Goal: Book appointment/travel/reservation

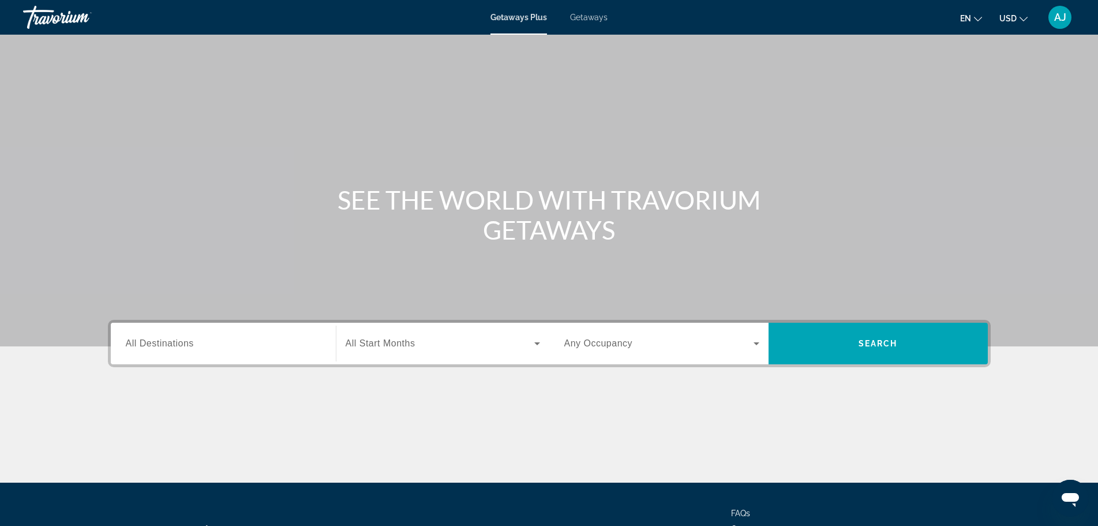
click at [246, 347] on input "Destination All Destinations" at bounding box center [223, 344] width 195 height 14
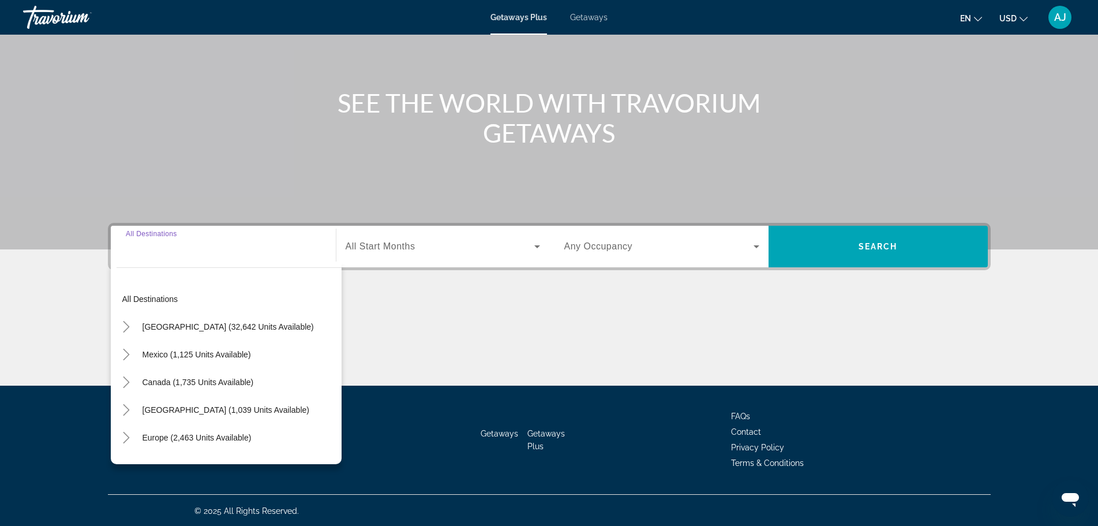
scroll to position [98, 0]
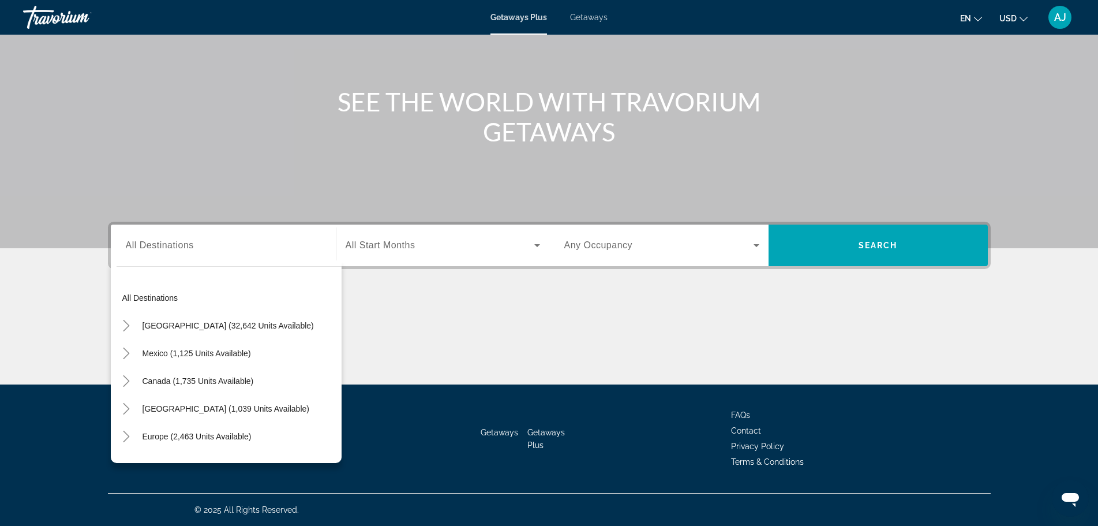
click at [208, 257] on div "Search widget" at bounding box center [223, 245] width 195 height 33
click at [207, 254] on div "Search widget" at bounding box center [223, 245] width 195 height 33
drag, startPoint x: 146, startPoint y: 246, endPoint x: 147, endPoint y: 239, distance: 7.0
click at [147, 240] on input "Destination All Destinations" at bounding box center [223, 246] width 195 height 14
click at [156, 252] on input "Destination All Destinations" at bounding box center [223, 246] width 195 height 14
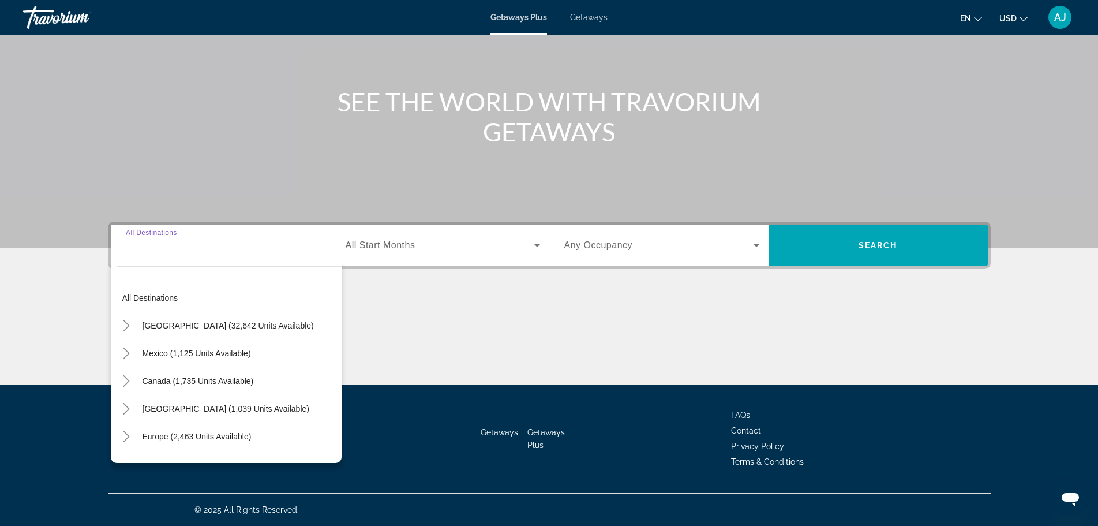
click at [163, 239] on input "Destination All Destinations" at bounding box center [223, 246] width 195 height 14
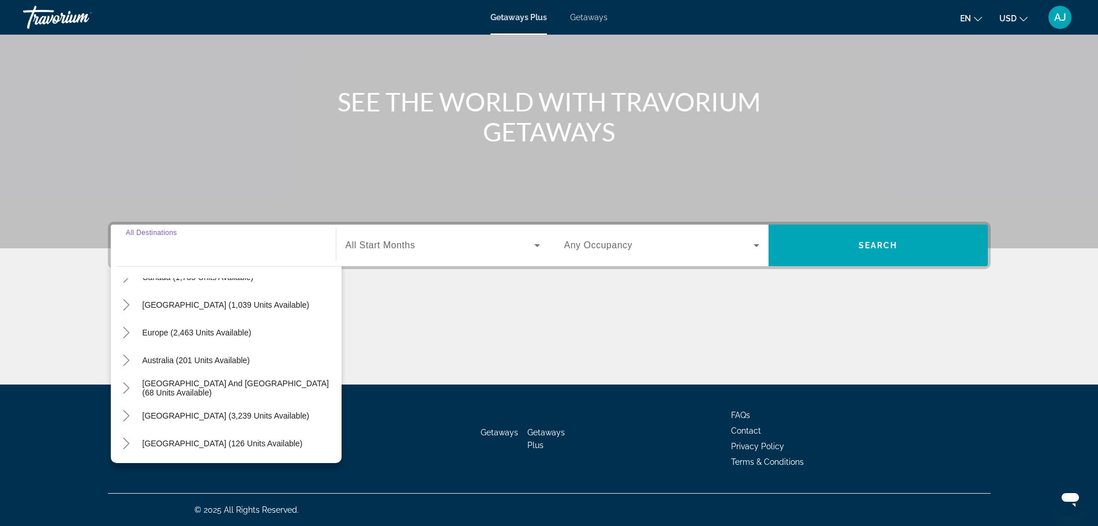
scroll to position [72, 0]
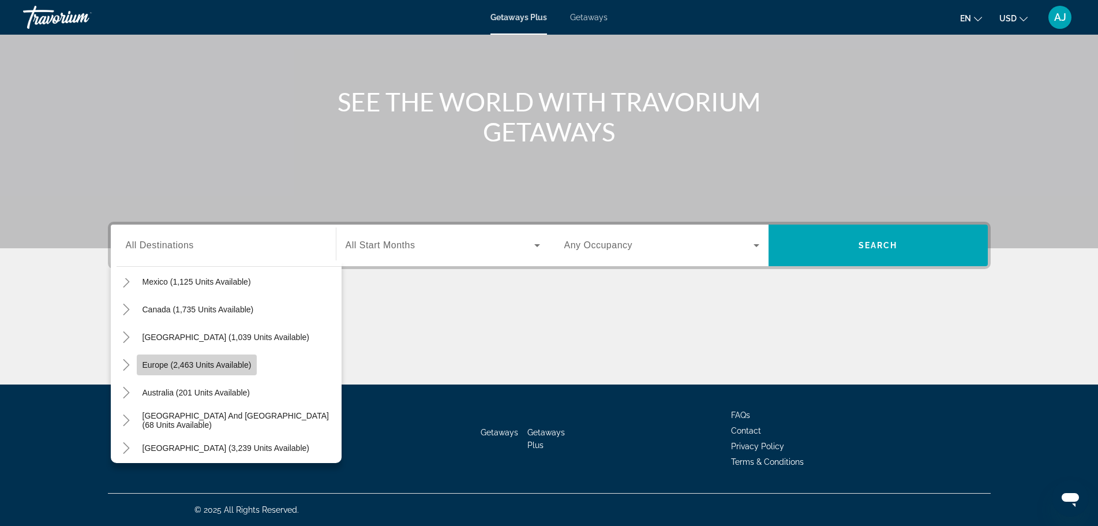
click at [197, 369] on span "Europe (2,463 units available)" at bounding box center [197, 364] width 109 height 9
type input "**********"
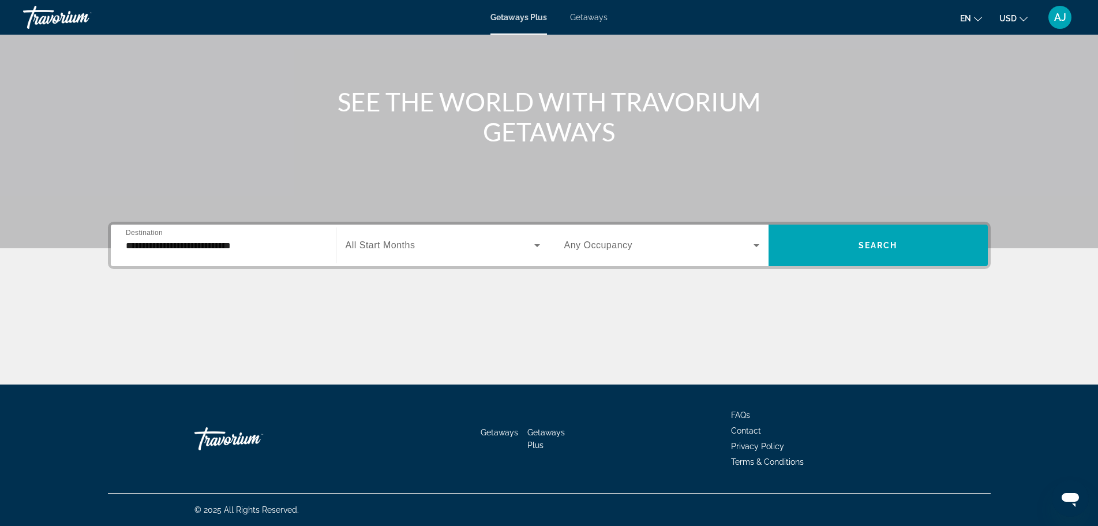
click at [589, 250] on label "Occupancy Any Occupancy" at bounding box center [598, 245] width 69 height 10
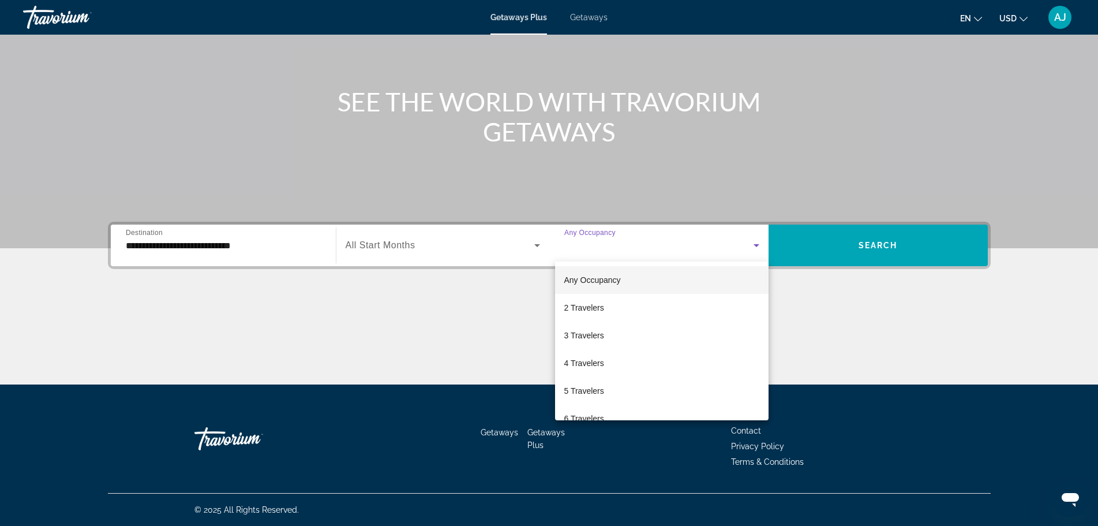
click at [600, 249] on div at bounding box center [549, 263] width 1098 height 526
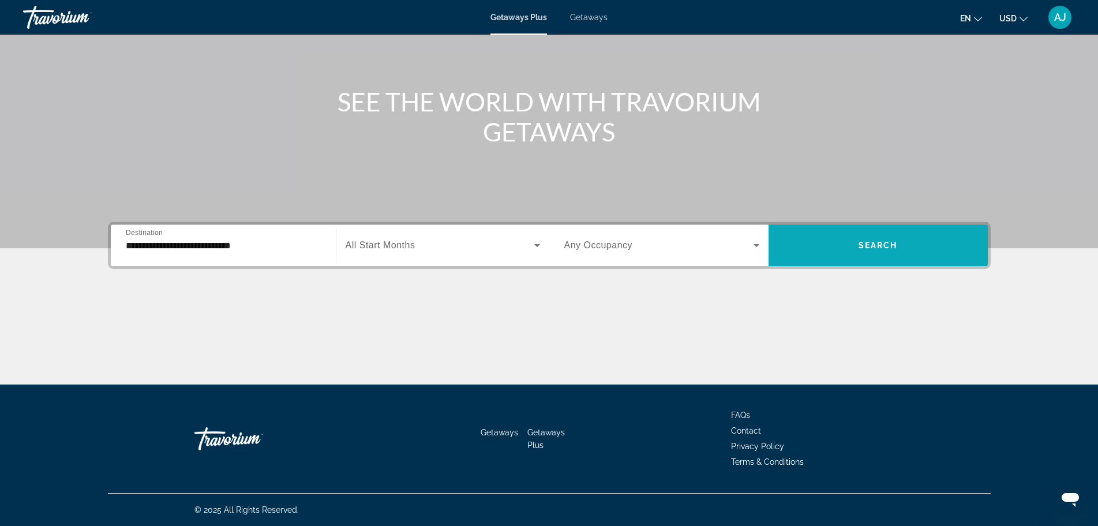
click at [846, 248] on span "Search widget" at bounding box center [877, 245] width 219 height 28
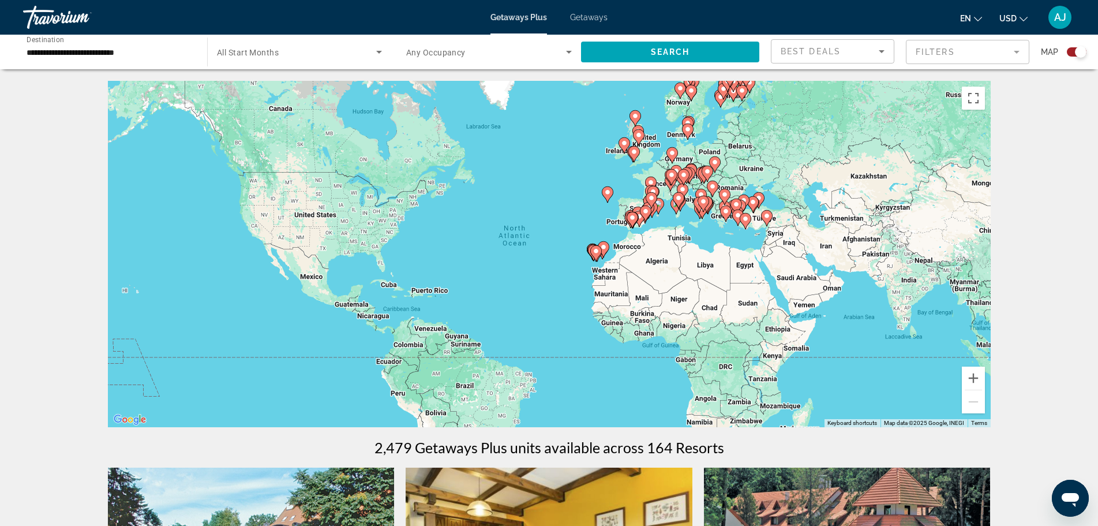
click at [711, 241] on div "To activate drag with keyboard, press Alt + Enter. Once in keyboard drag state,…" at bounding box center [549, 254] width 883 height 346
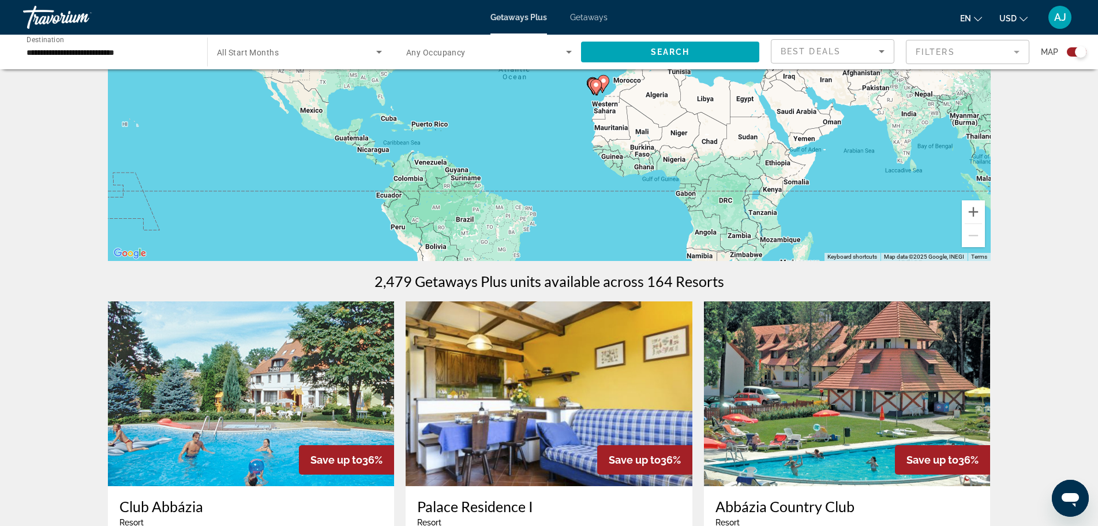
scroll to position [173, 0]
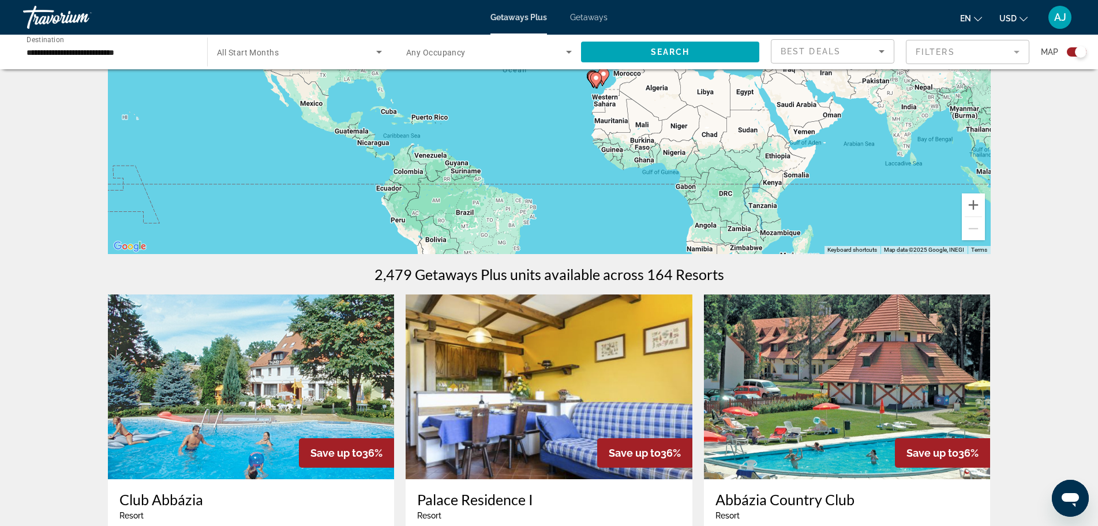
click at [954, 56] on mat-form-field "Filters" at bounding box center [967, 52] width 123 height 24
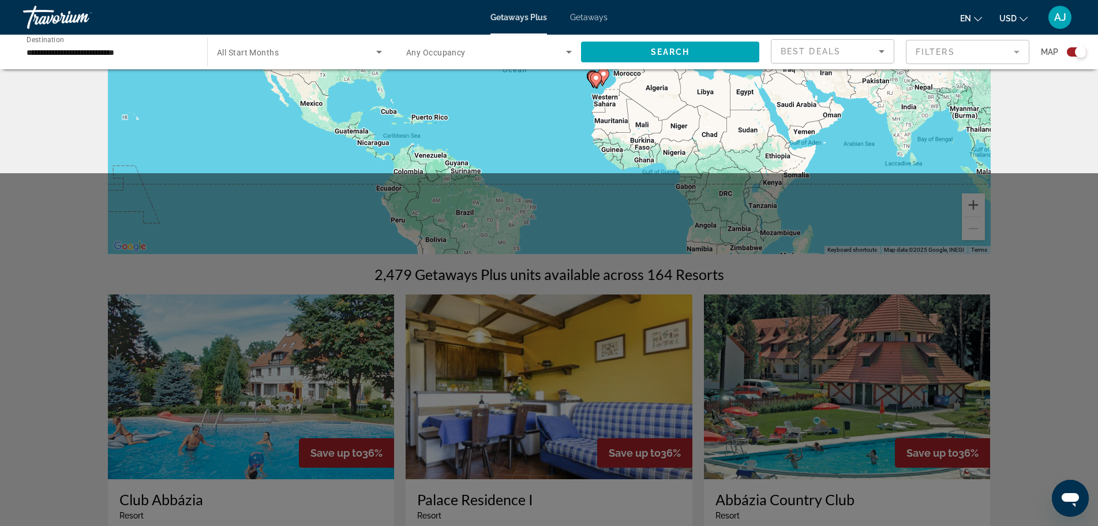
click at [1014, 51] on mat-form-field "Filters" at bounding box center [967, 52] width 123 height 24
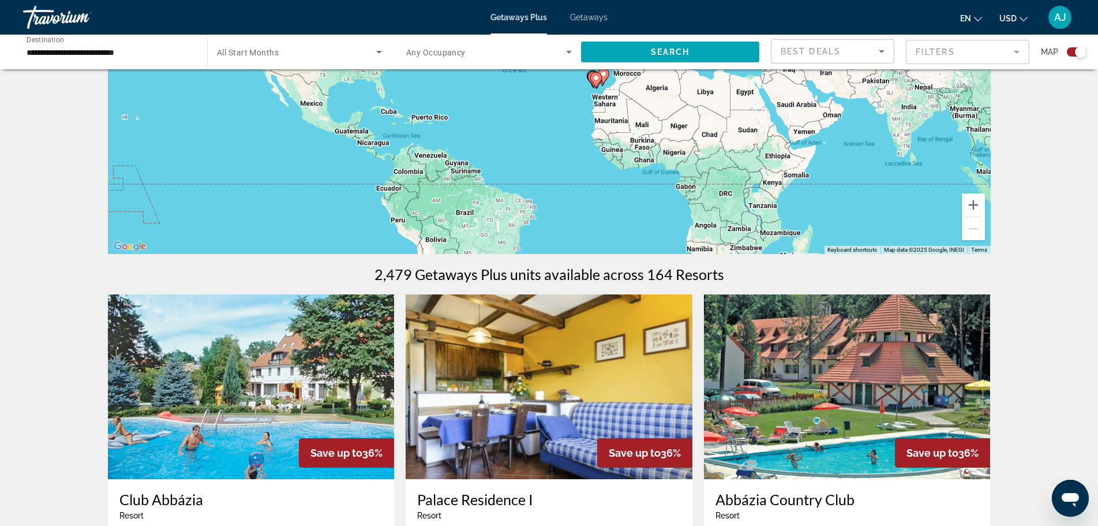
click at [1014, 51] on mat-form-field "Filters" at bounding box center [967, 52] width 123 height 24
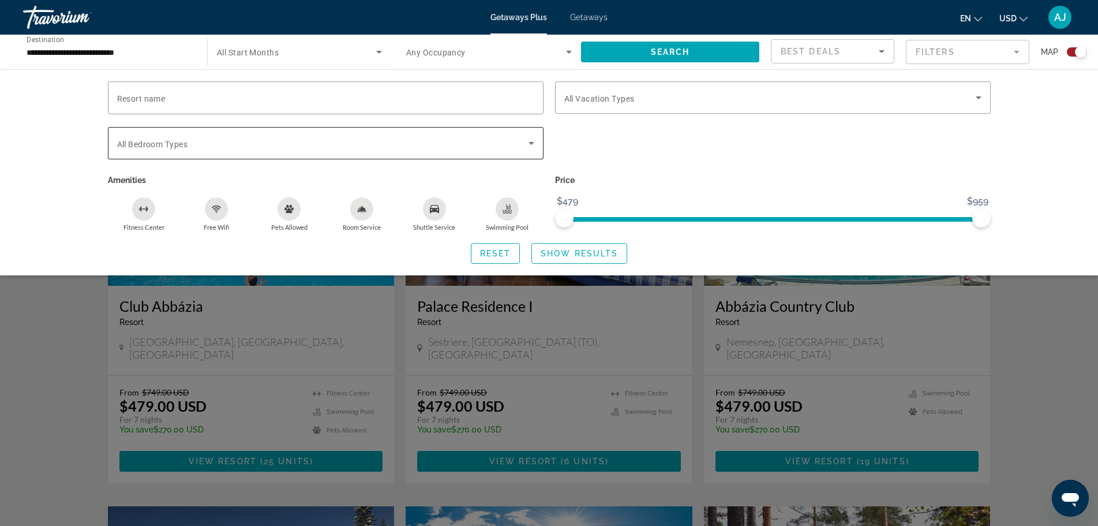
scroll to position [346, 0]
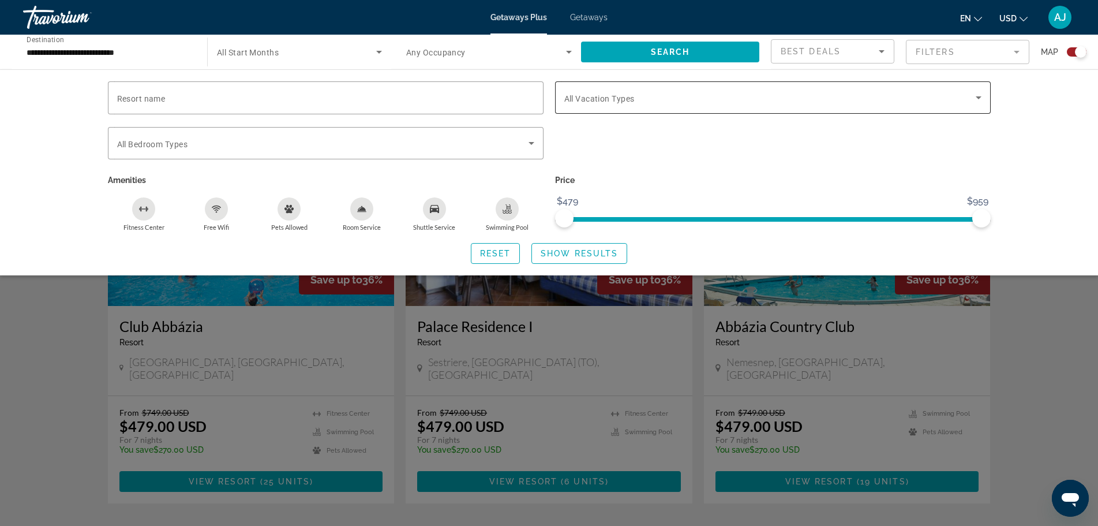
click at [598, 88] on div "Search widget" at bounding box center [772, 97] width 417 height 32
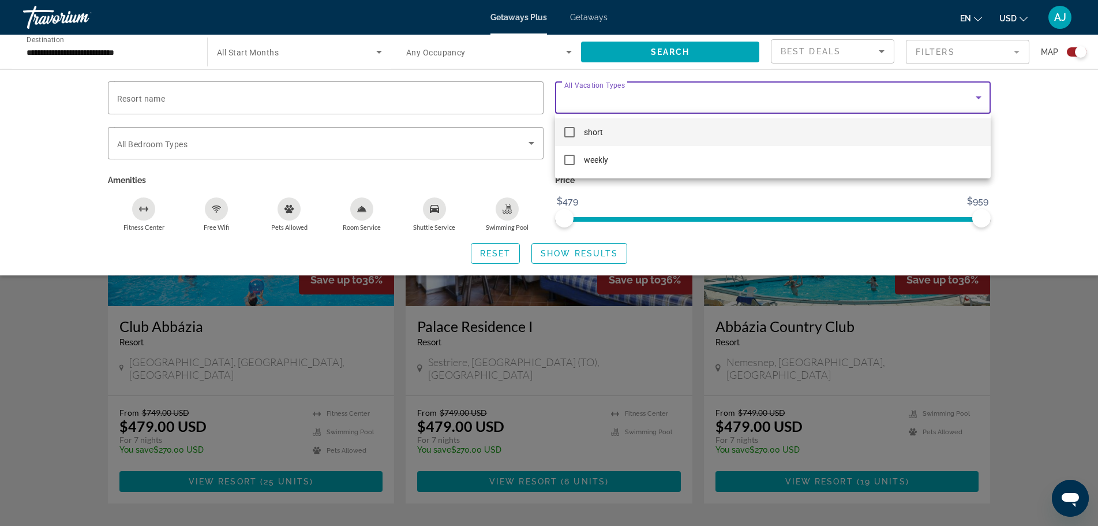
click at [598, 88] on div at bounding box center [549, 263] width 1098 height 526
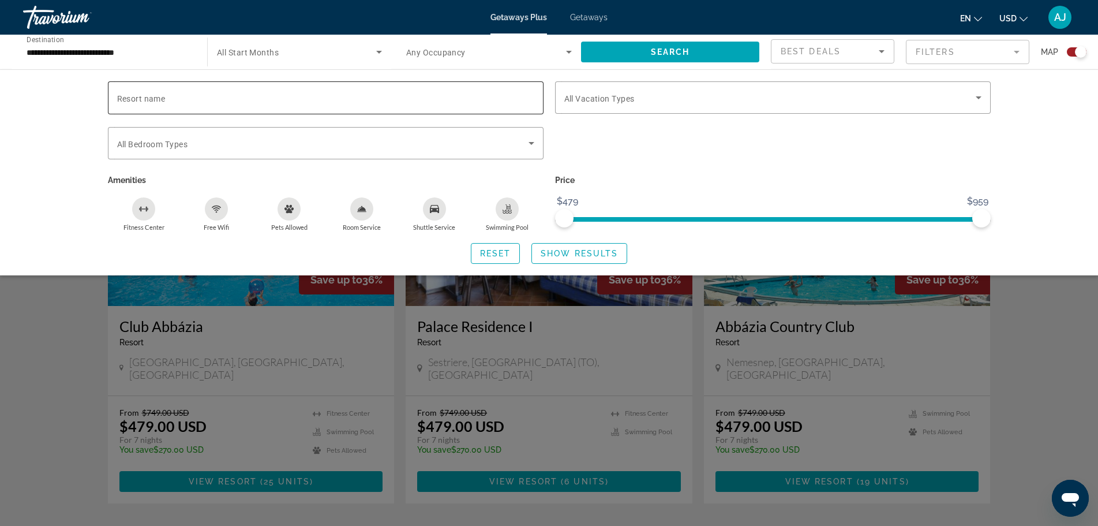
click at [433, 99] on input "Resort name" at bounding box center [325, 98] width 417 height 14
type input "*******"
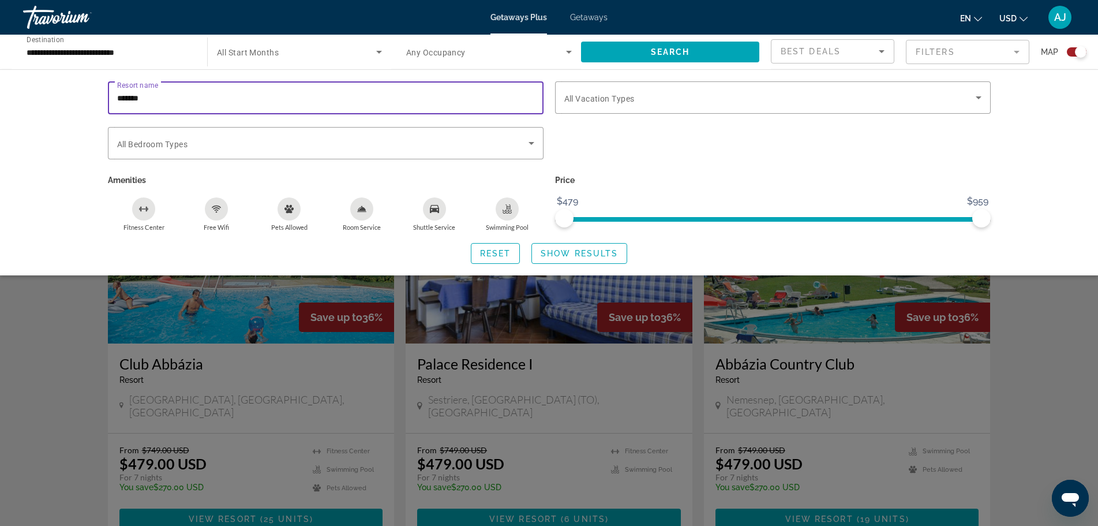
scroll to position [288, 0]
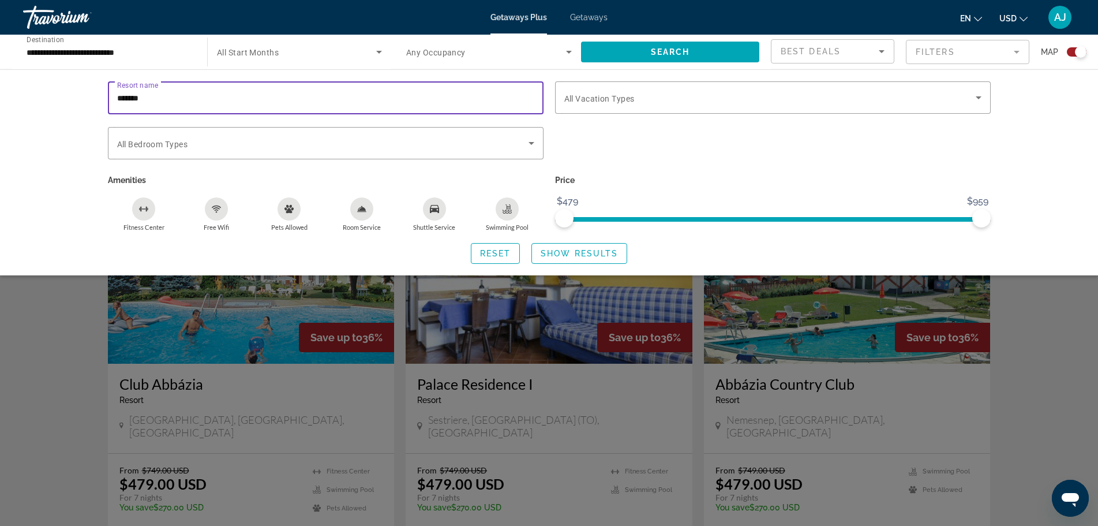
click at [1075, 51] on div "Search widget" at bounding box center [1081, 52] width 12 height 12
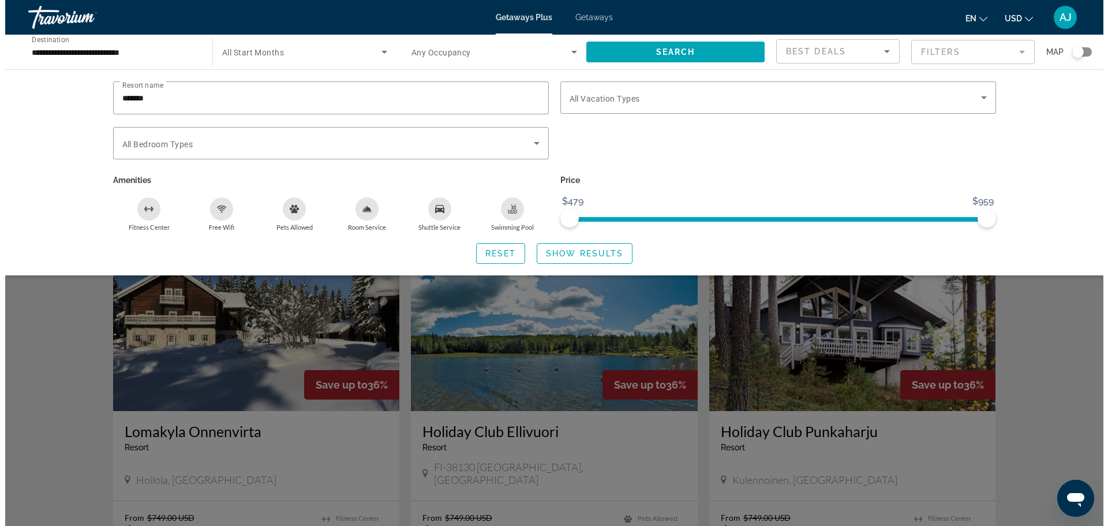
scroll to position [0, 0]
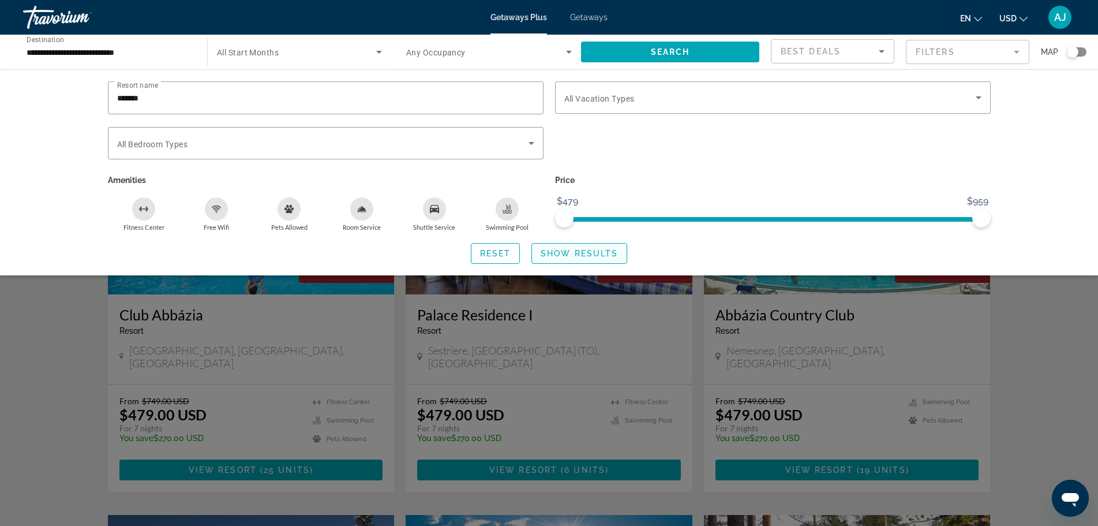
click at [565, 257] on span "Show Results" at bounding box center [579, 253] width 77 height 9
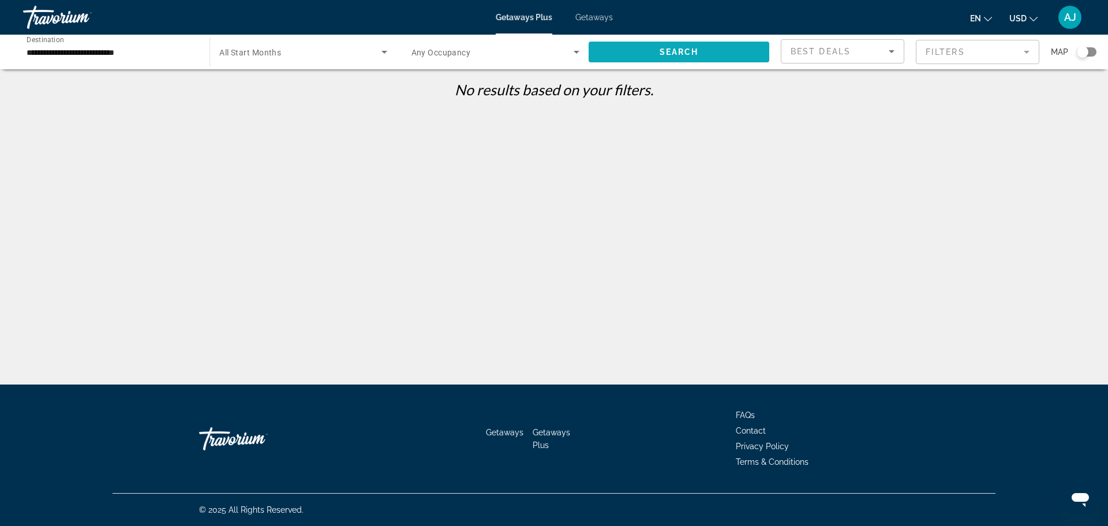
click at [647, 53] on span "Search widget" at bounding box center [678, 52] width 181 height 28
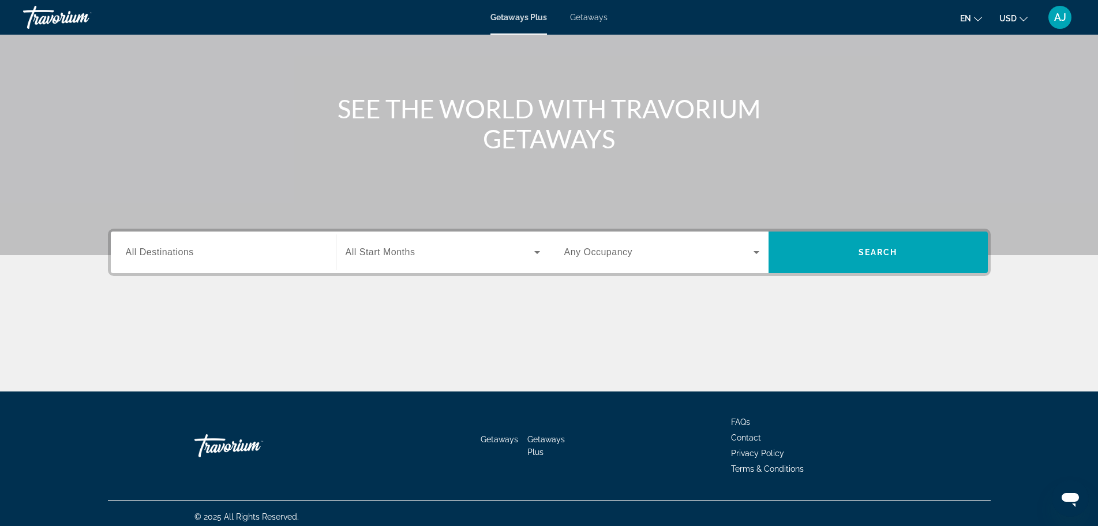
scroll to position [98, 0]
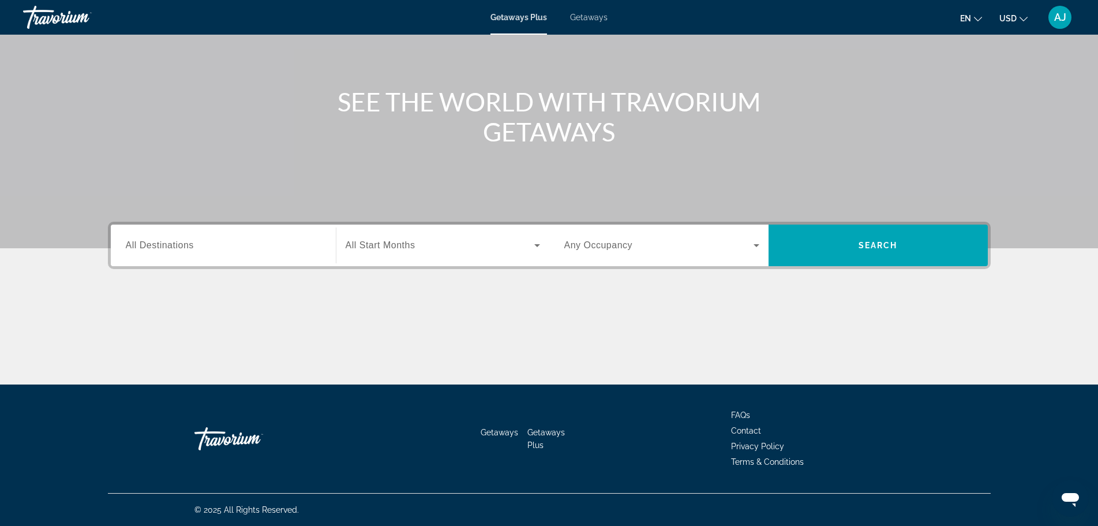
click at [234, 230] on div "Destination All Destinations" at bounding box center [223, 245] width 213 height 42
click at [164, 248] on span "All Destinations" at bounding box center [160, 245] width 68 height 10
click at [164, 248] on input "Destination All Destinations" at bounding box center [223, 246] width 195 height 14
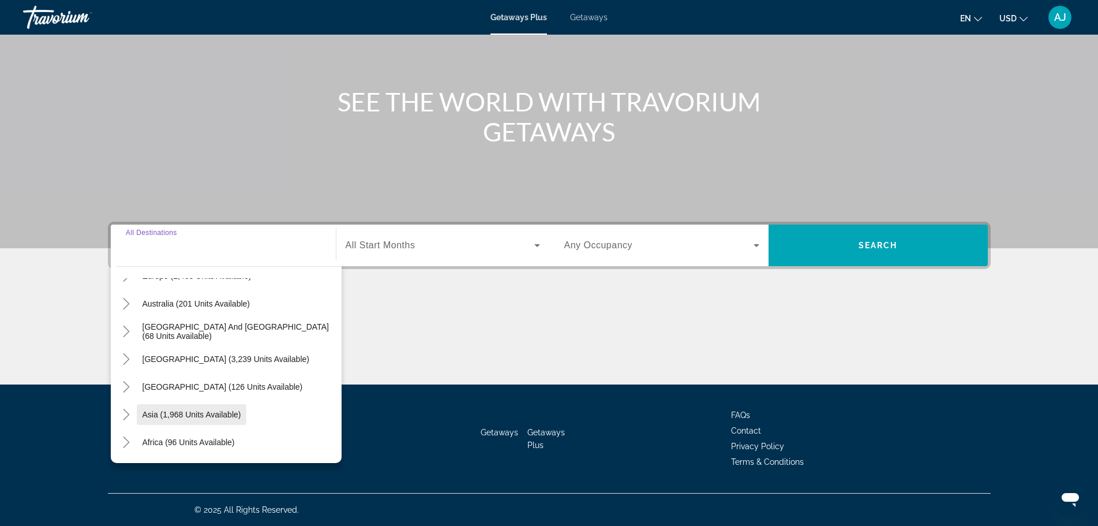
scroll to position [187, 0]
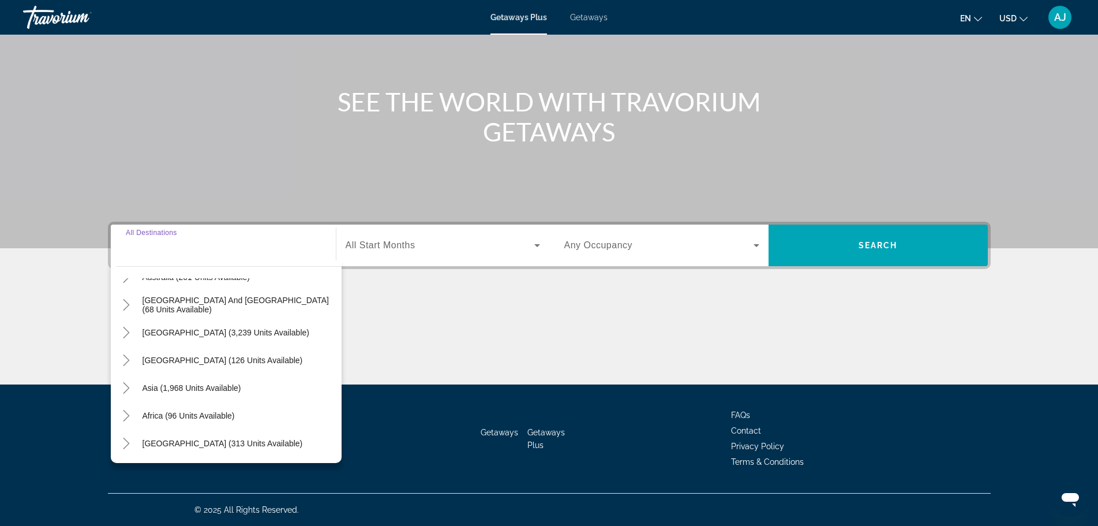
click at [178, 447] on span "[GEOGRAPHIC_DATA] (313 units available)" at bounding box center [223, 442] width 160 height 9
type input "**********"
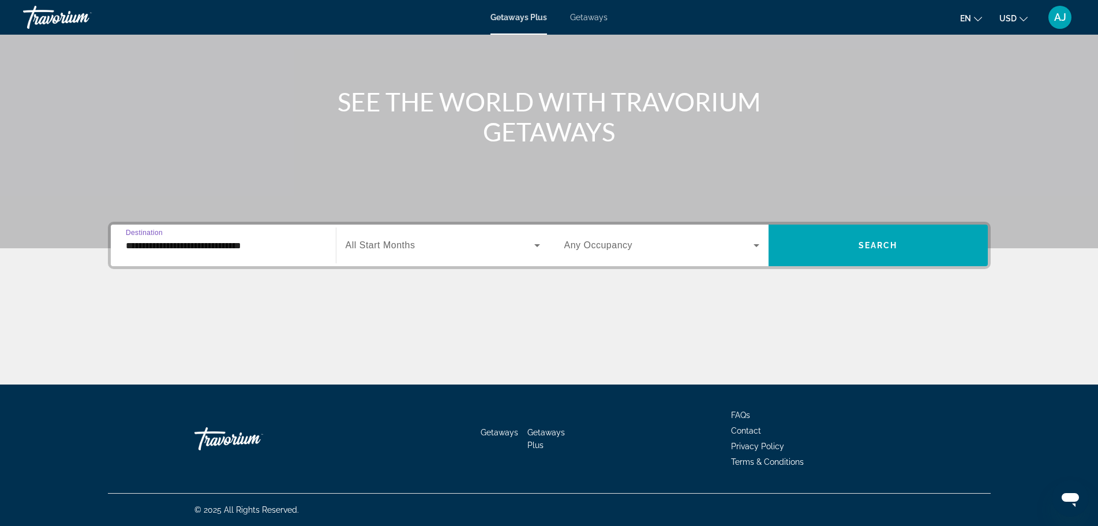
click at [713, 235] on div "Search widget" at bounding box center [661, 245] width 195 height 32
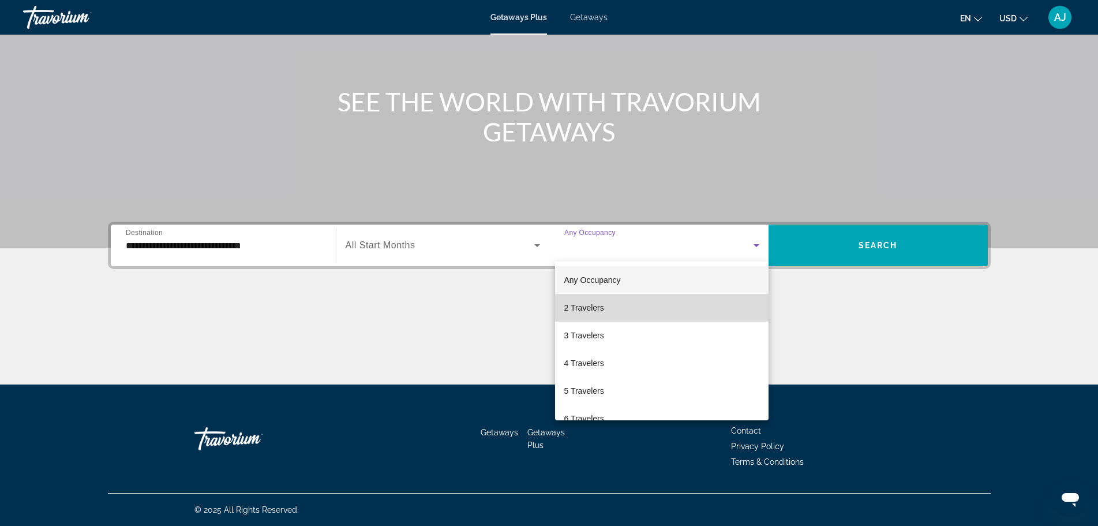
drag, startPoint x: 683, startPoint y: 310, endPoint x: 693, endPoint y: 305, distance: 11.9
click at [682, 310] on mat-option "2 Travelers" at bounding box center [661, 308] width 213 height 28
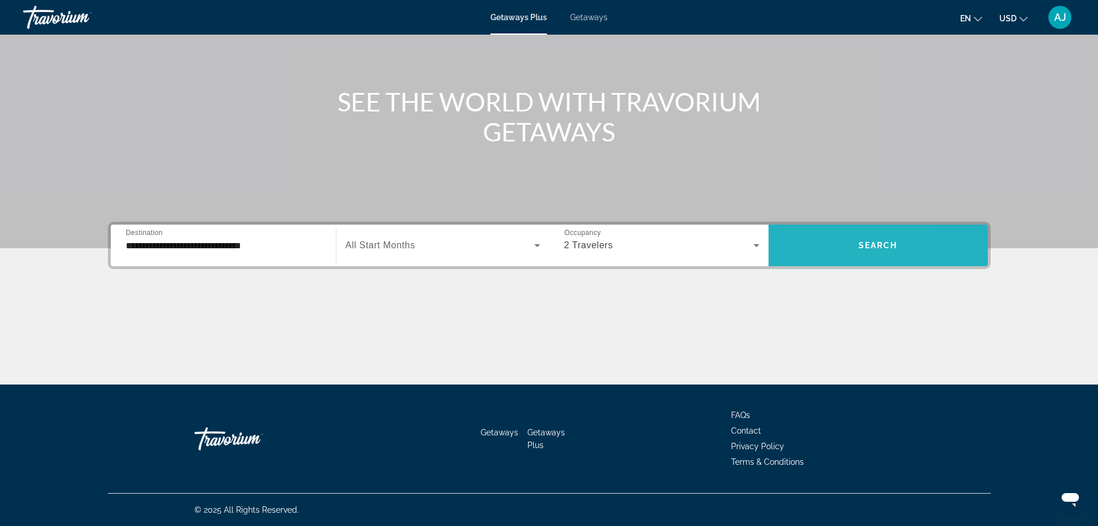
click at [814, 245] on span "Search widget" at bounding box center [877, 245] width 219 height 28
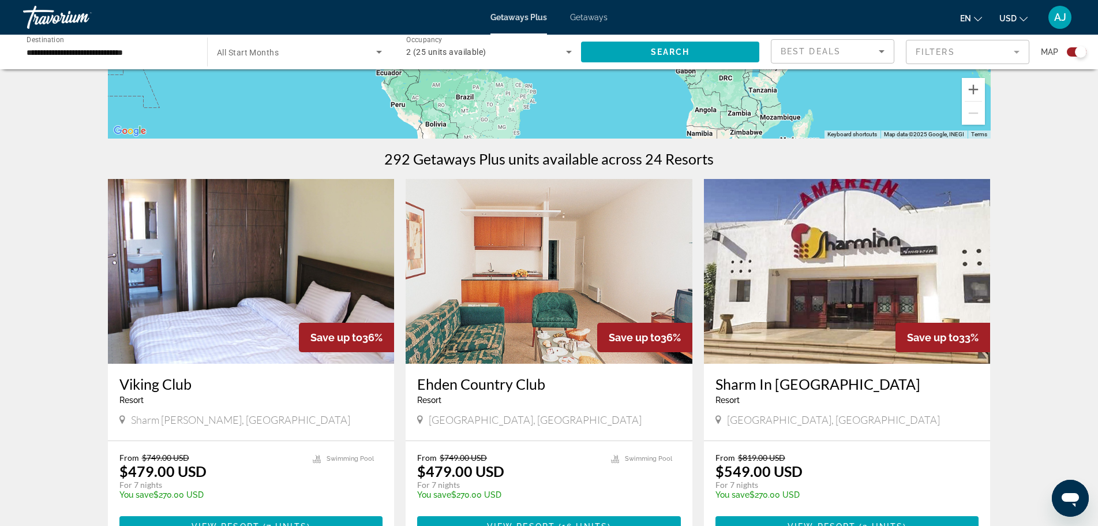
scroll to position [346, 0]
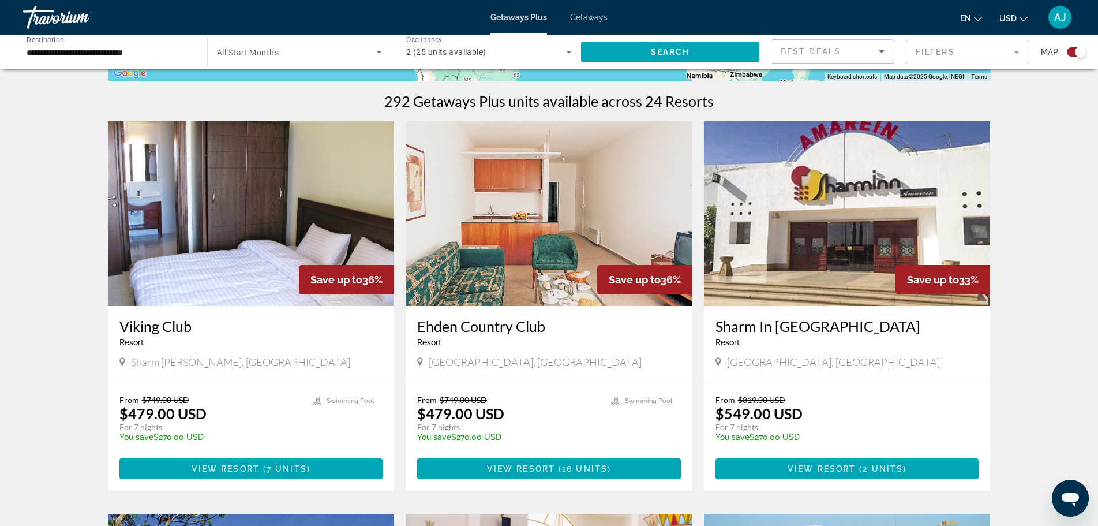
click at [265, 187] on img "Main content" at bounding box center [251, 213] width 287 height 185
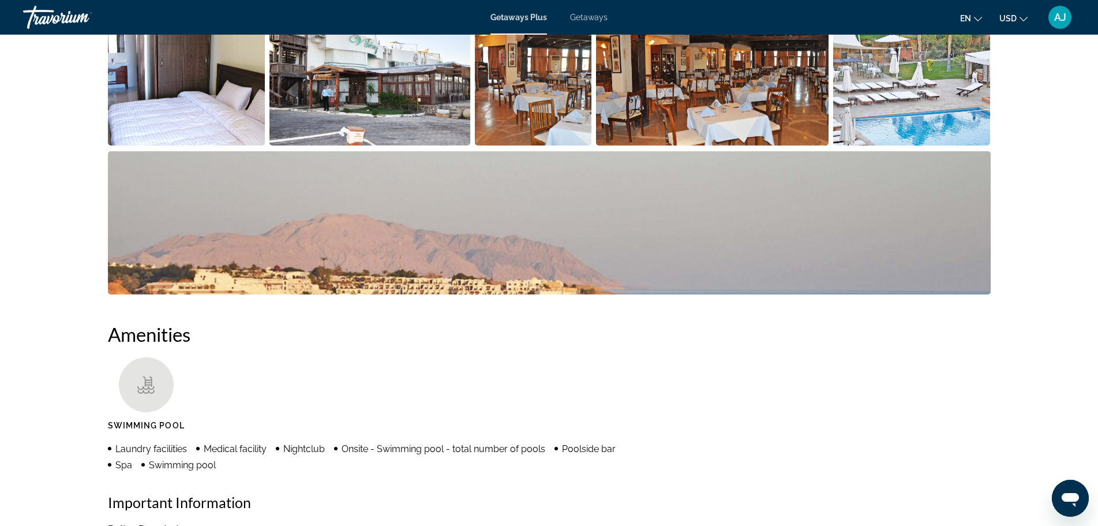
scroll to position [577, 0]
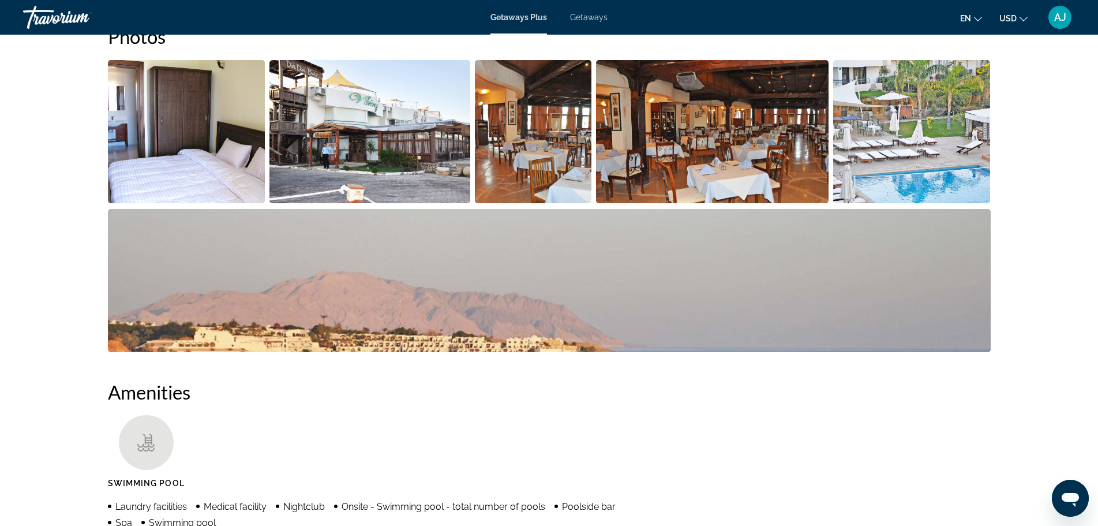
click at [194, 160] on img "Open full-screen image slider" at bounding box center [187, 131] width 158 height 143
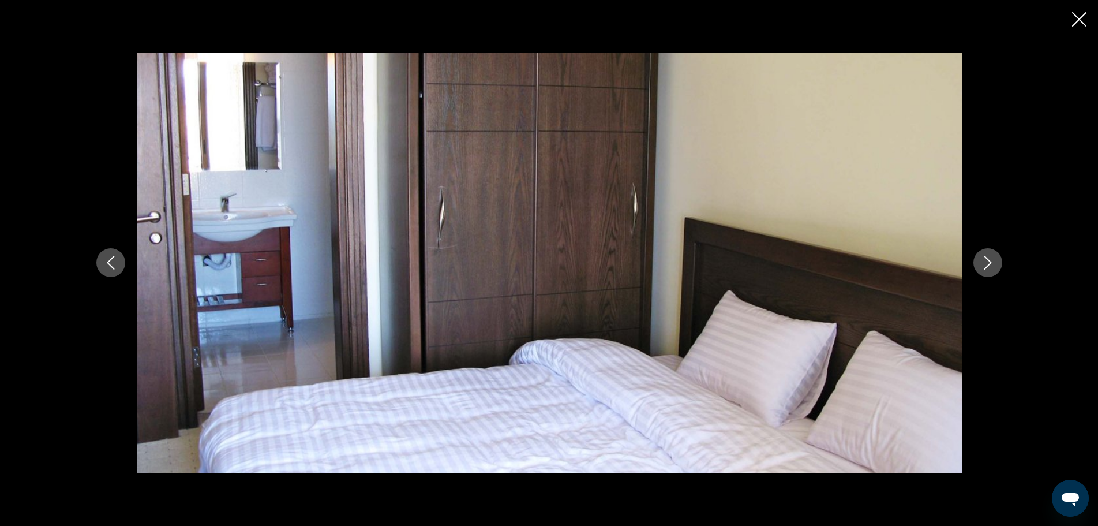
click at [982, 263] on icon "Next image" at bounding box center [988, 263] width 14 height 14
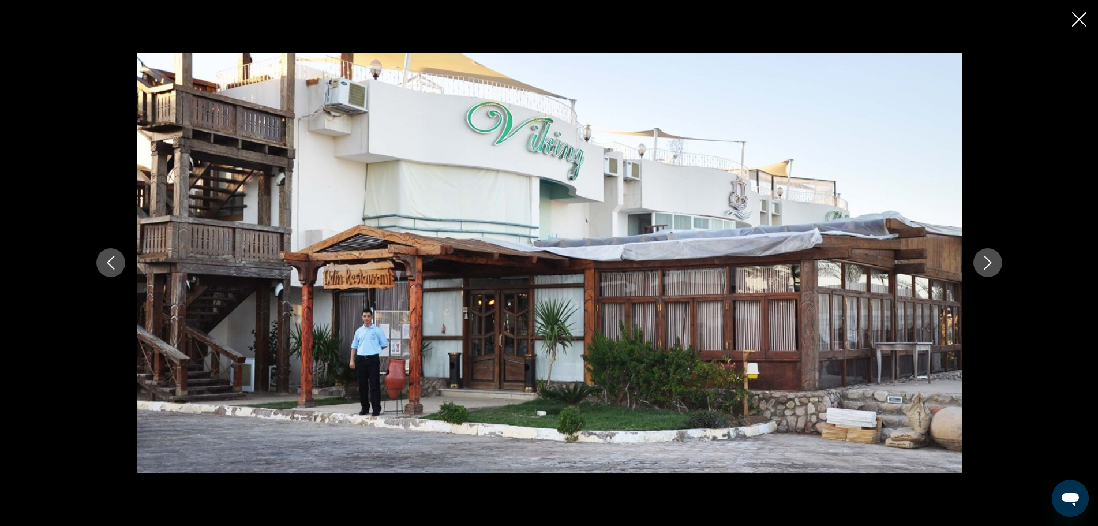
click at [981, 264] on icon "Next image" at bounding box center [988, 263] width 14 height 14
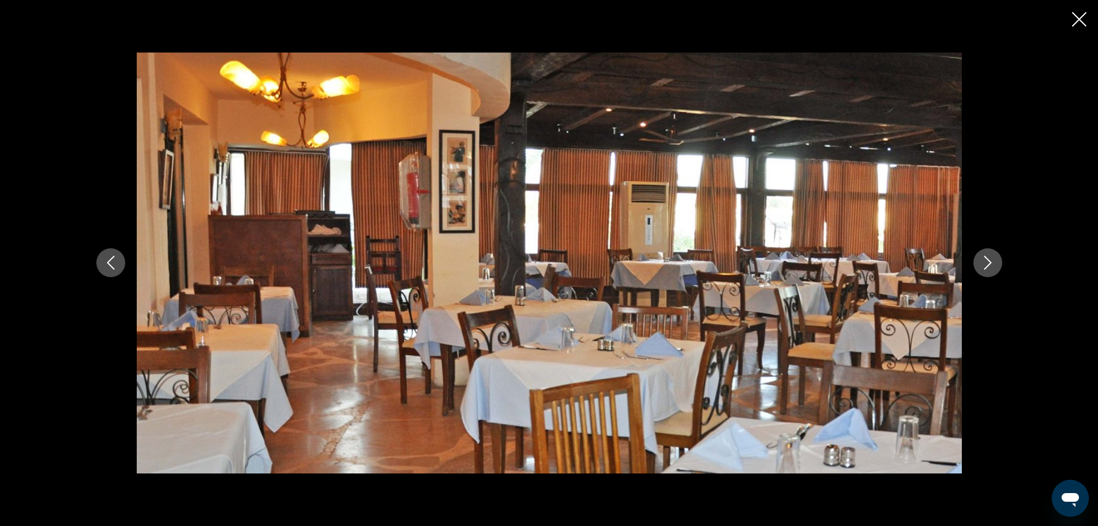
click at [981, 264] on icon "Next image" at bounding box center [988, 263] width 14 height 14
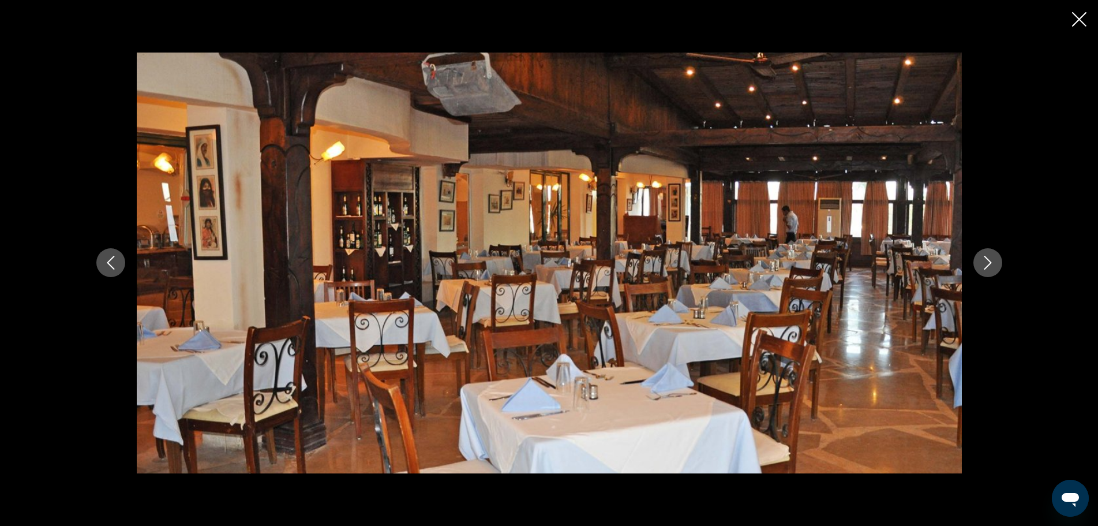
click at [981, 264] on icon "Next image" at bounding box center [988, 263] width 14 height 14
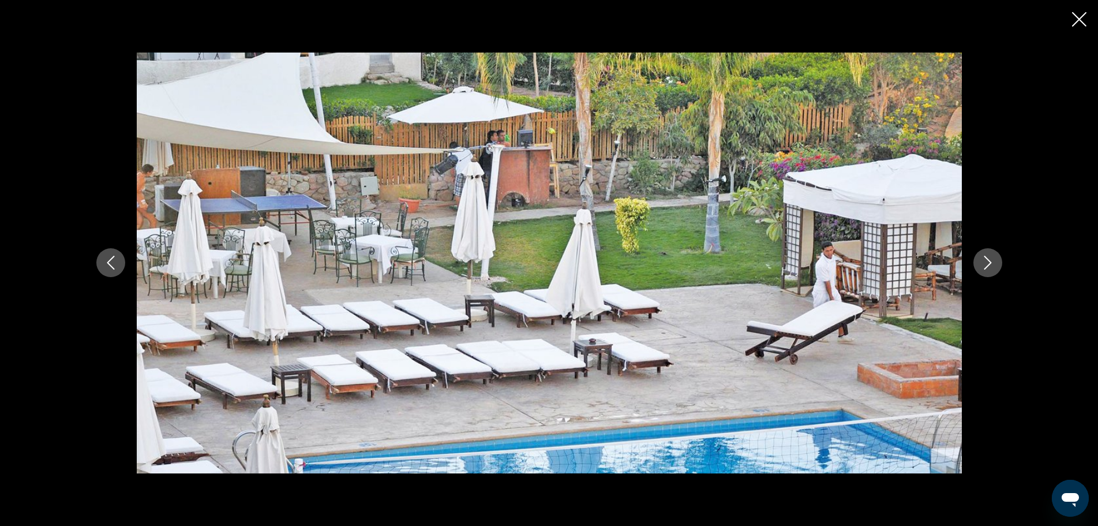
click at [1077, 24] on icon "Close slideshow" at bounding box center [1079, 19] width 14 height 14
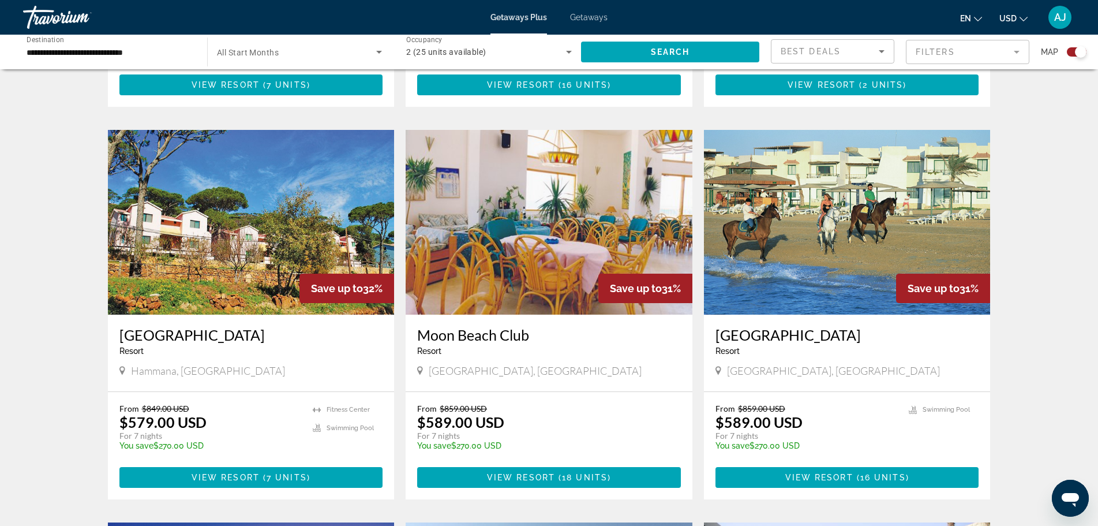
scroll to position [750, 0]
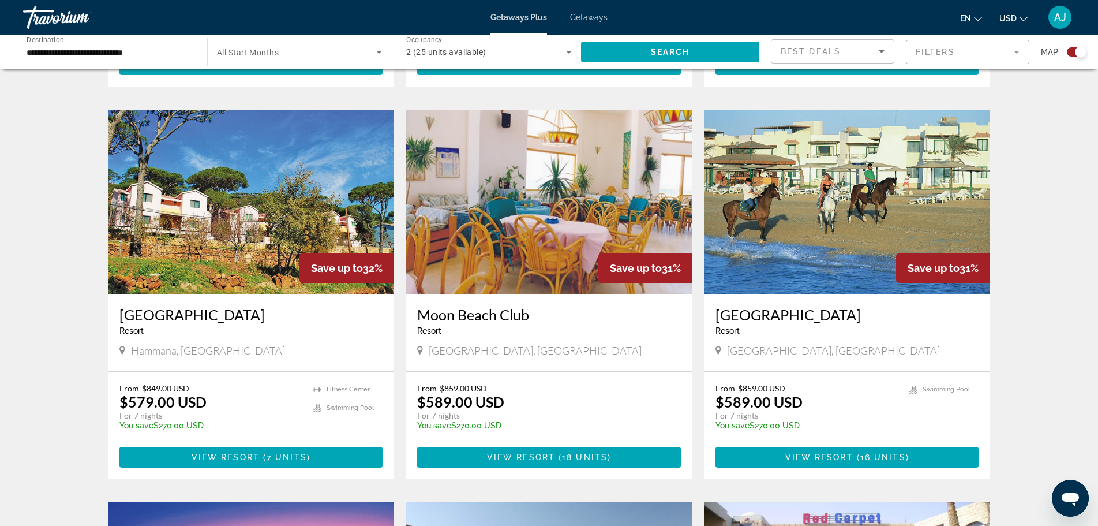
click at [859, 213] on img "Main content" at bounding box center [847, 202] width 287 height 185
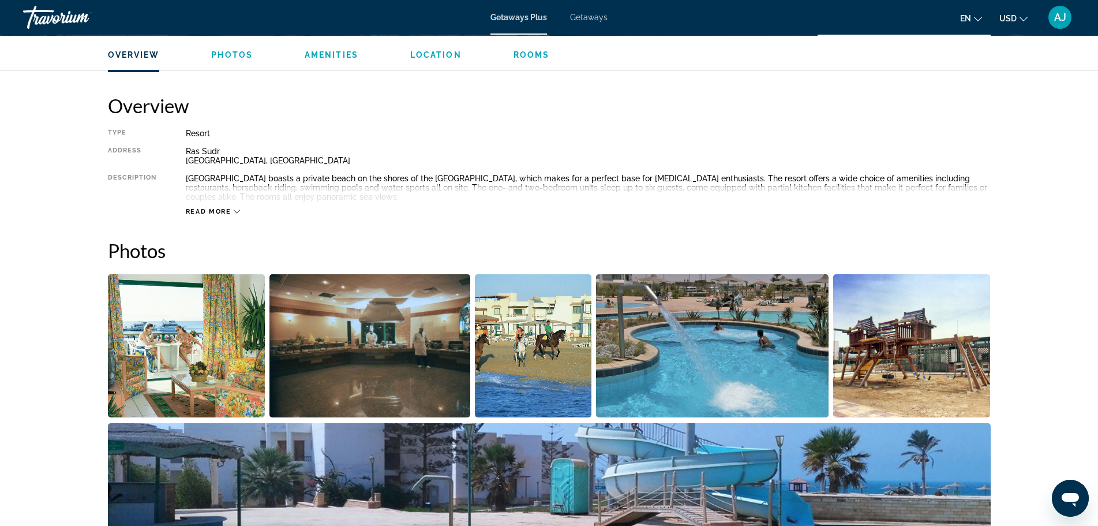
scroll to position [346, 0]
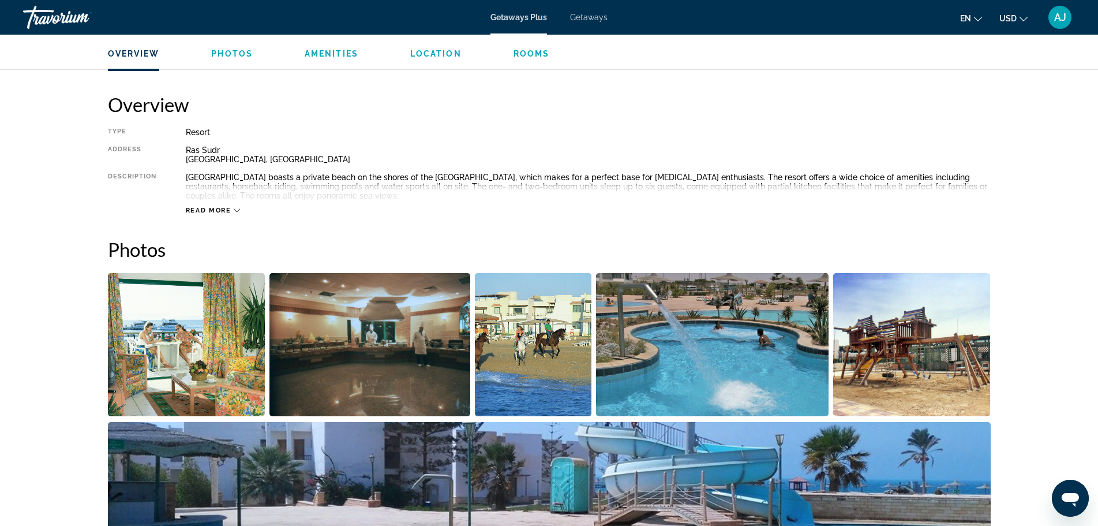
click at [197, 308] on img "Open full-screen image slider" at bounding box center [187, 344] width 158 height 143
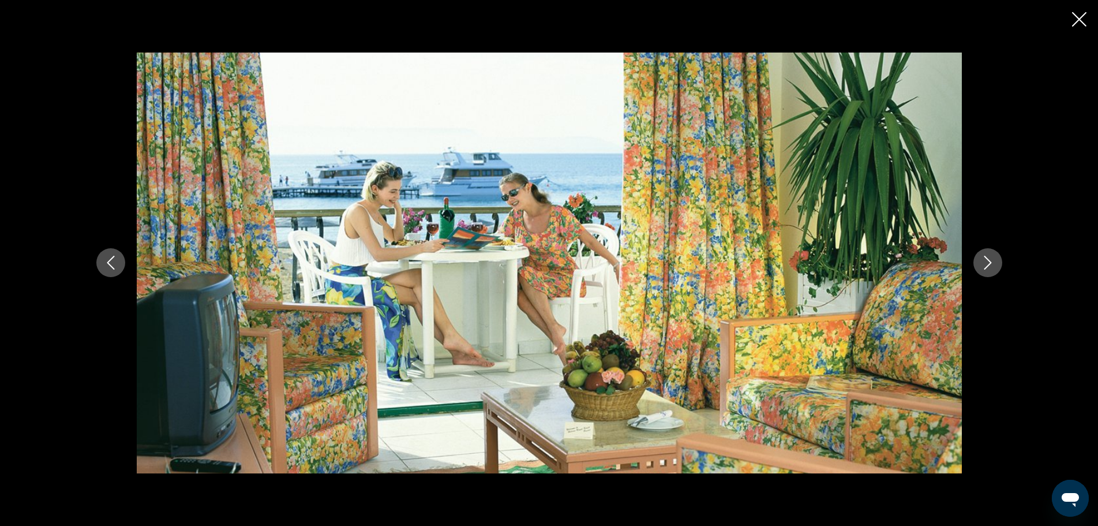
click at [992, 266] on icon "Next image" at bounding box center [988, 263] width 14 height 14
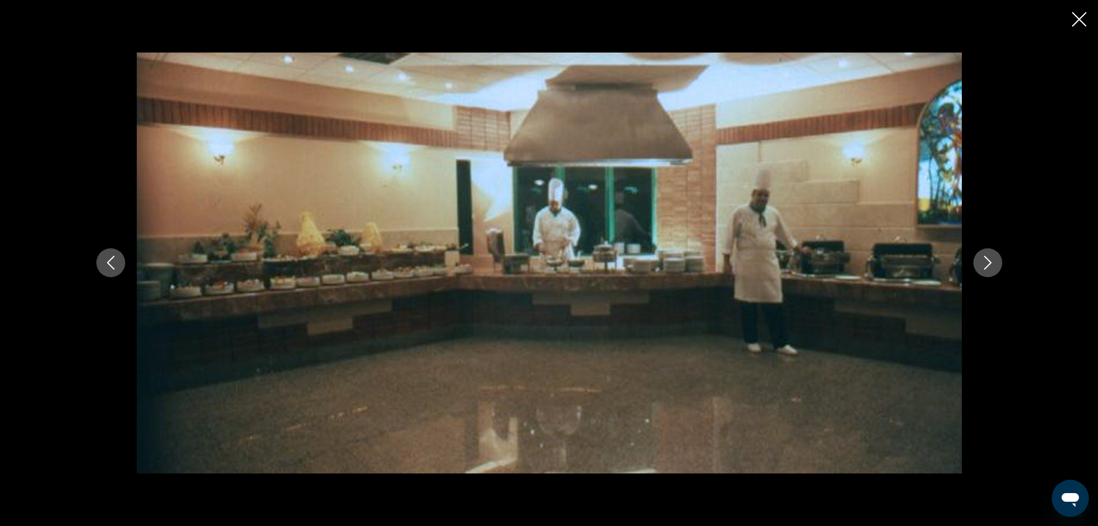
click at [992, 266] on icon "Next image" at bounding box center [988, 263] width 14 height 14
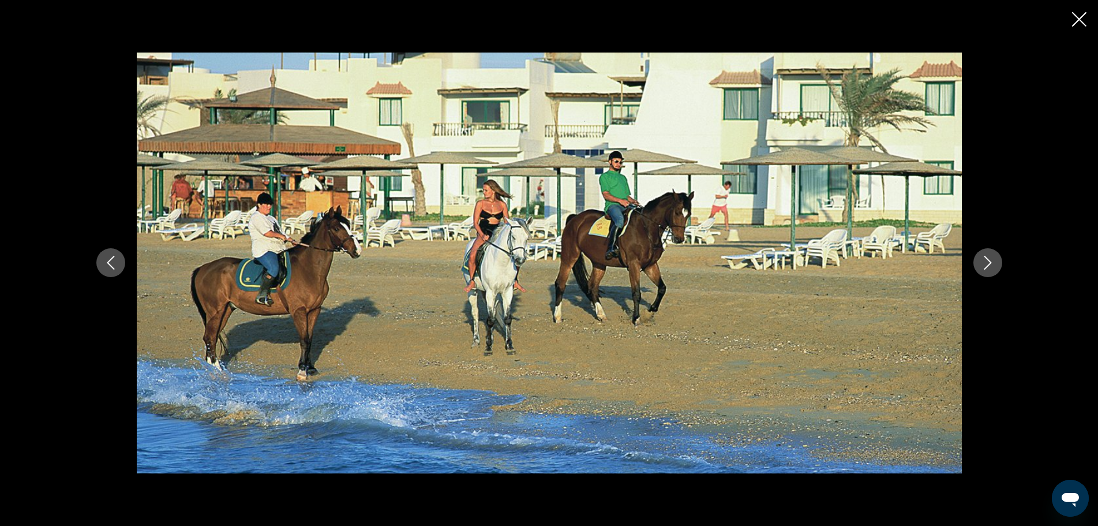
click at [992, 266] on icon "Next image" at bounding box center [988, 263] width 14 height 14
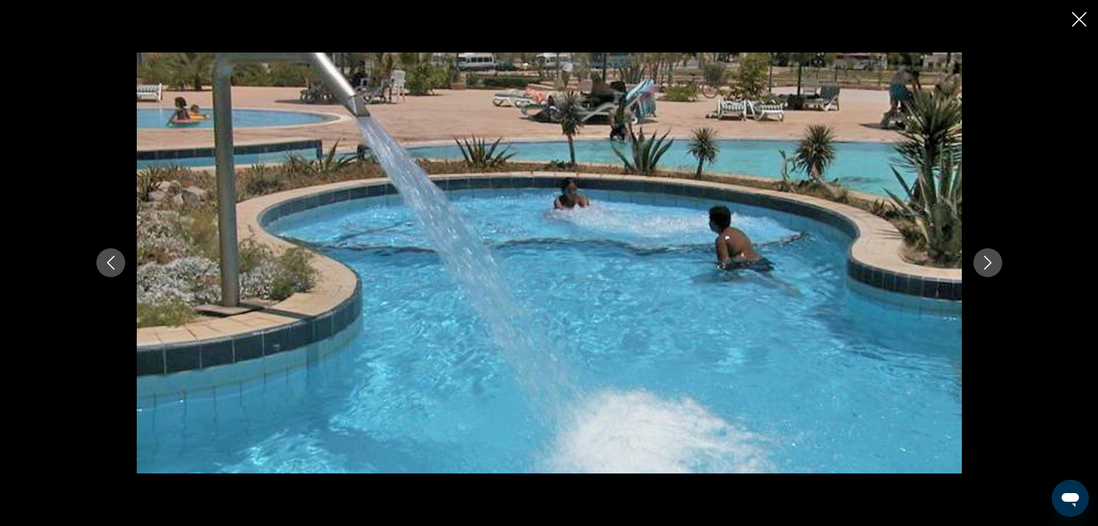
click at [992, 266] on icon "Next image" at bounding box center [988, 263] width 14 height 14
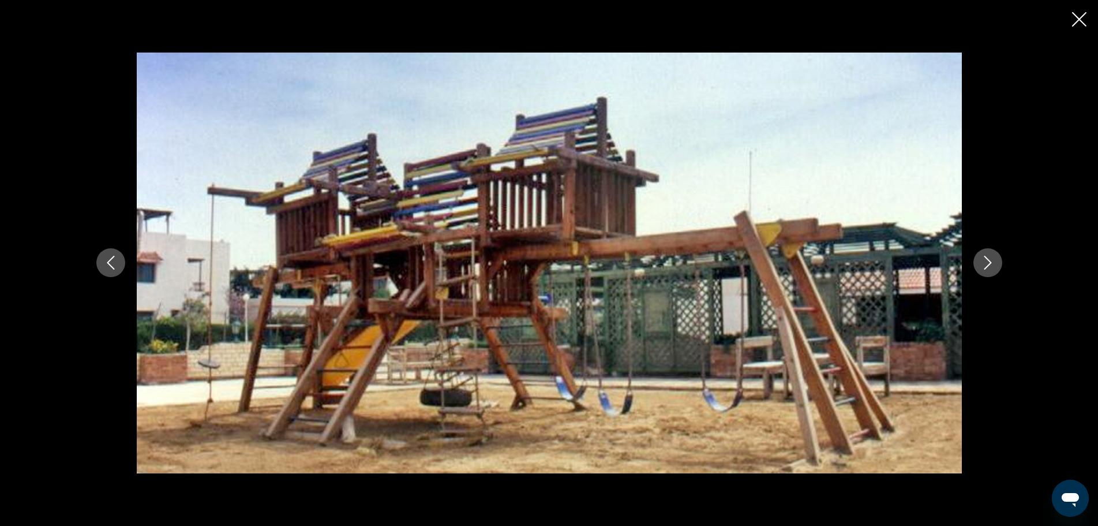
click at [992, 266] on icon "Next image" at bounding box center [988, 263] width 14 height 14
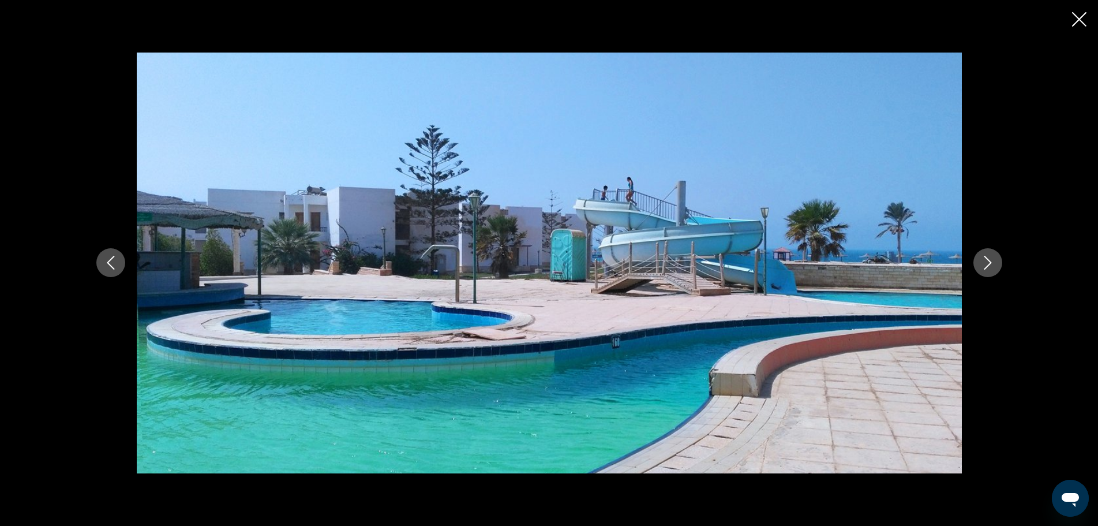
click at [992, 266] on icon "Next image" at bounding box center [988, 263] width 14 height 14
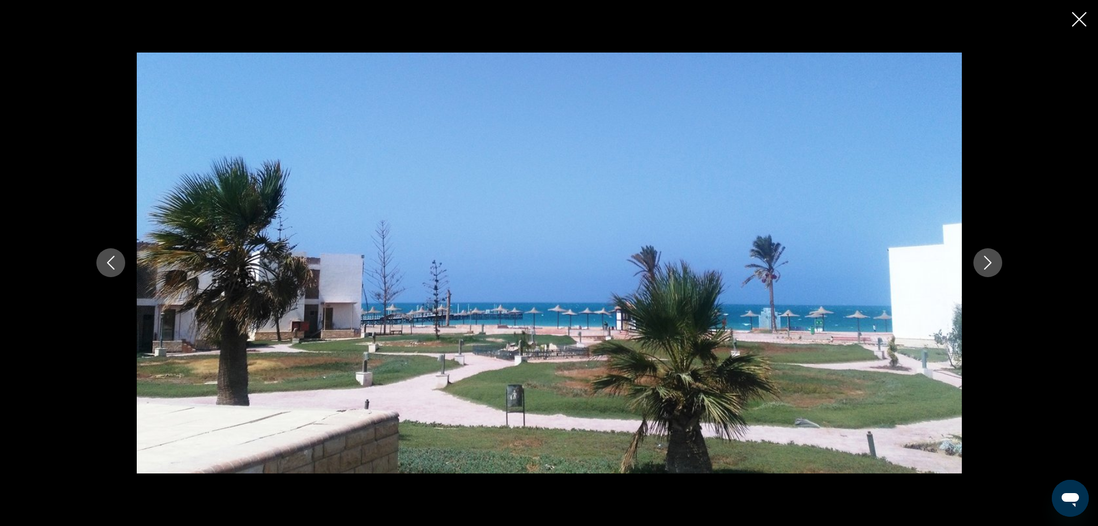
click at [992, 266] on icon "Next image" at bounding box center [988, 263] width 14 height 14
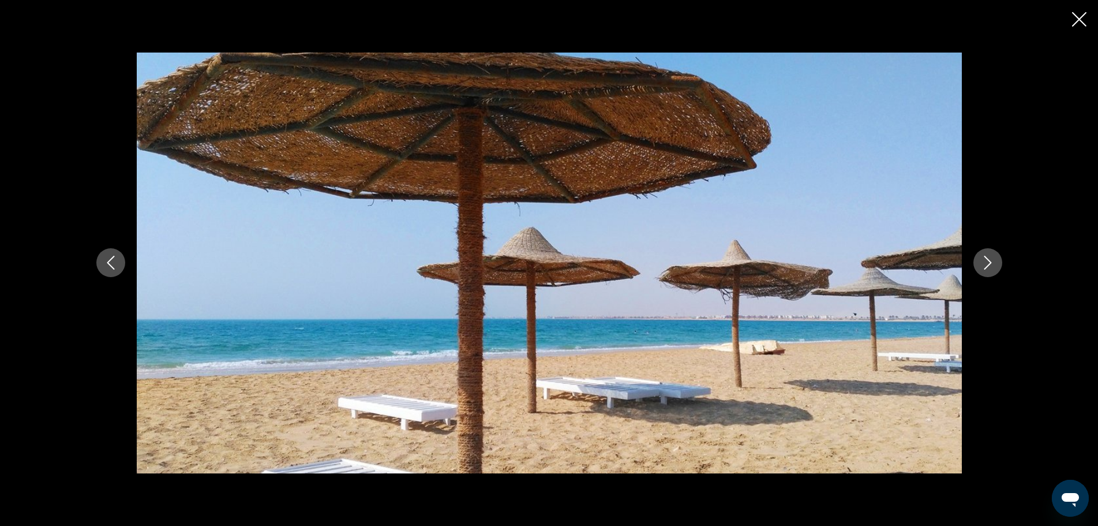
click at [992, 266] on icon "Next image" at bounding box center [988, 263] width 14 height 14
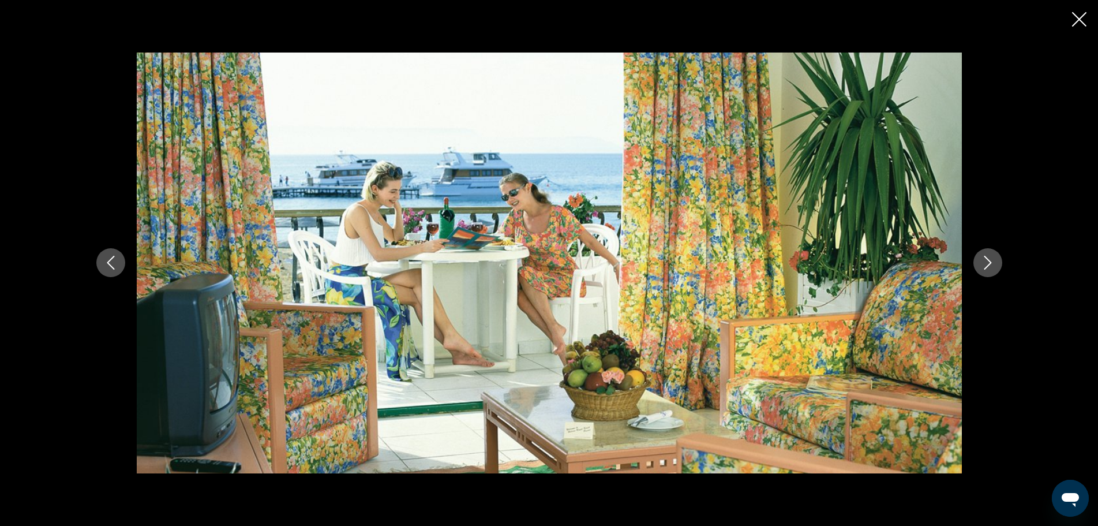
click at [992, 266] on icon "Next image" at bounding box center [988, 263] width 14 height 14
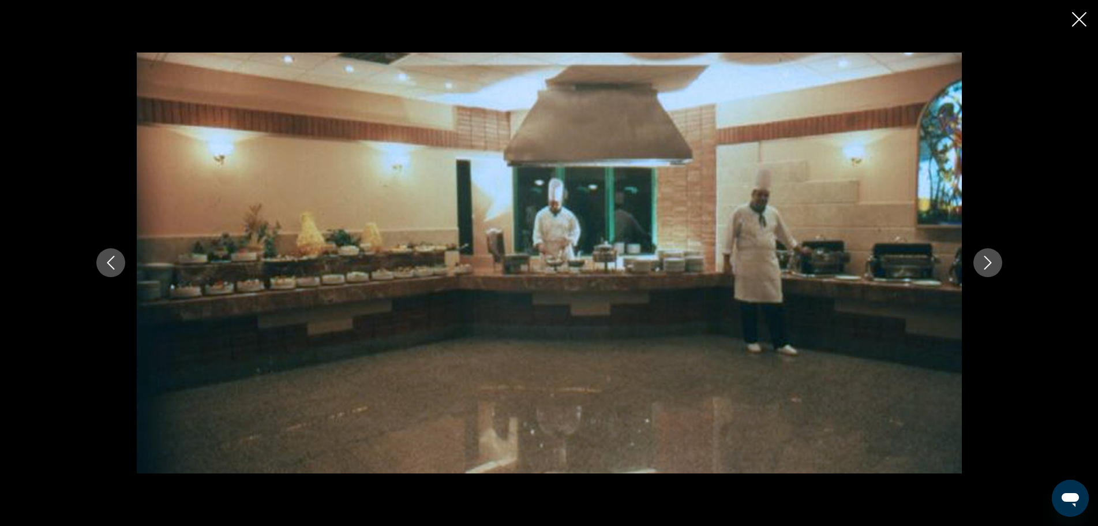
click at [997, 269] on button "Next image" at bounding box center [987, 262] width 29 height 29
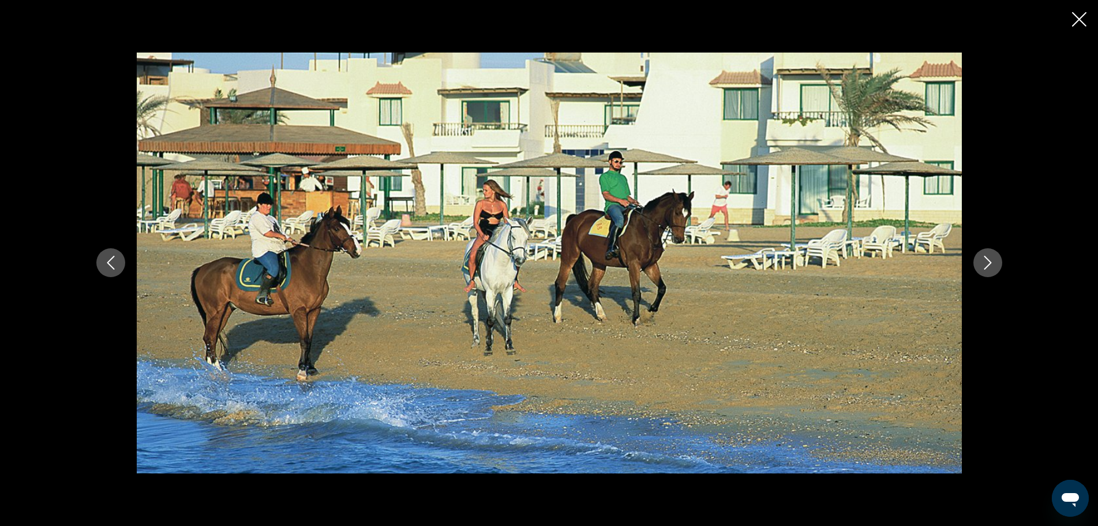
click at [1081, 19] on icon "Close slideshow" at bounding box center [1079, 19] width 14 height 14
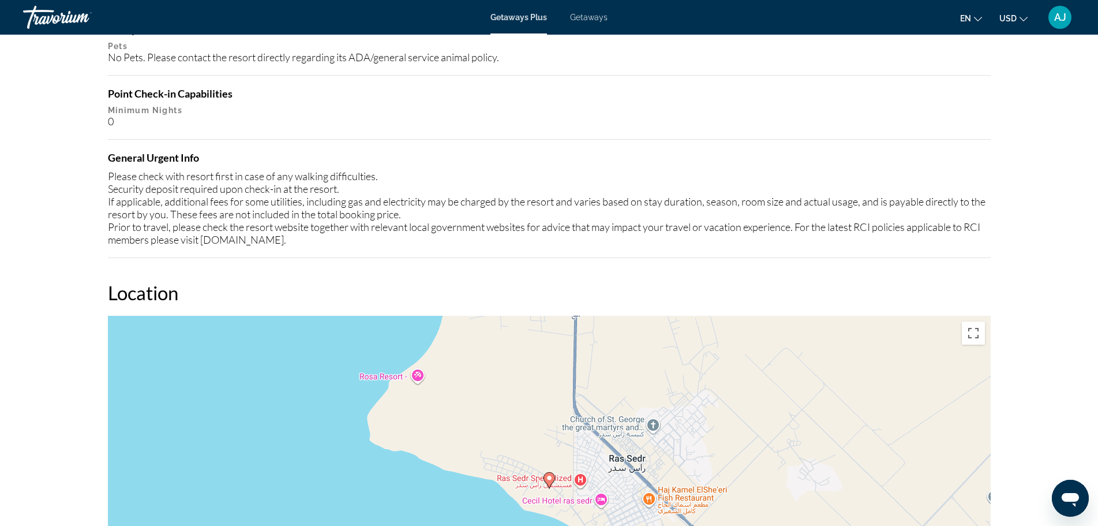
scroll to position [1096, 0]
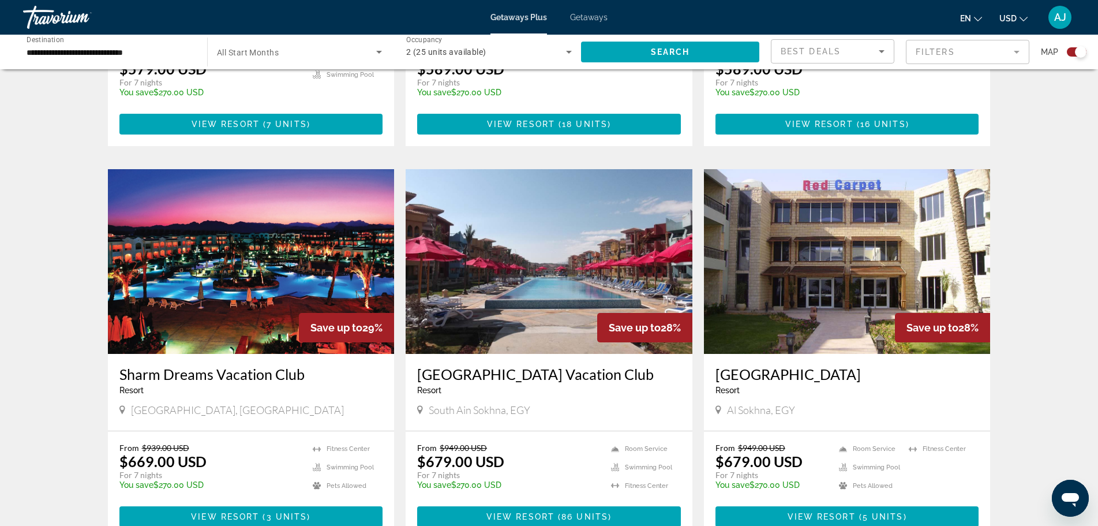
scroll to position [1096, 0]
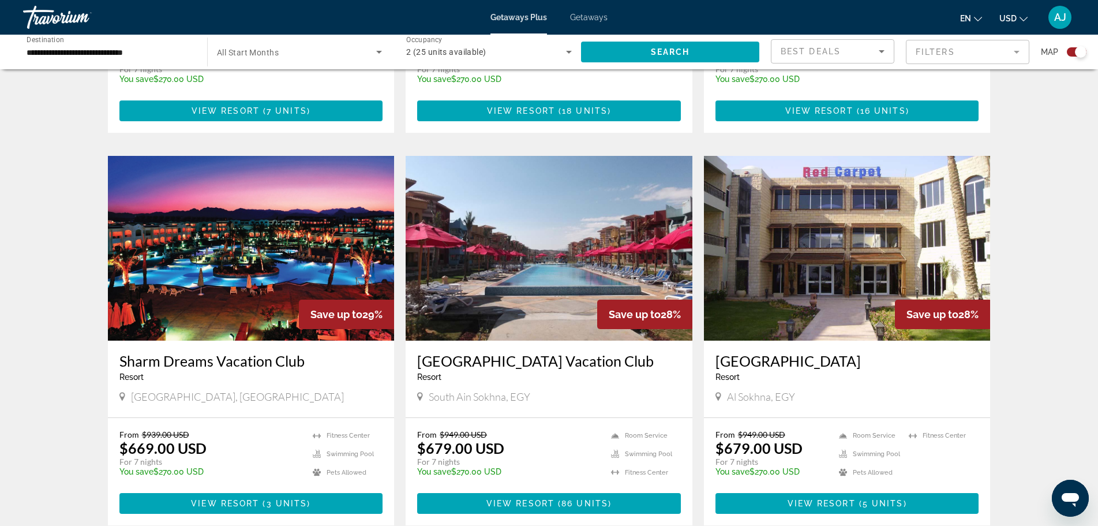
click at [252, 269] on img "Main content" at bounding box center [251, 248] width 287 height 185
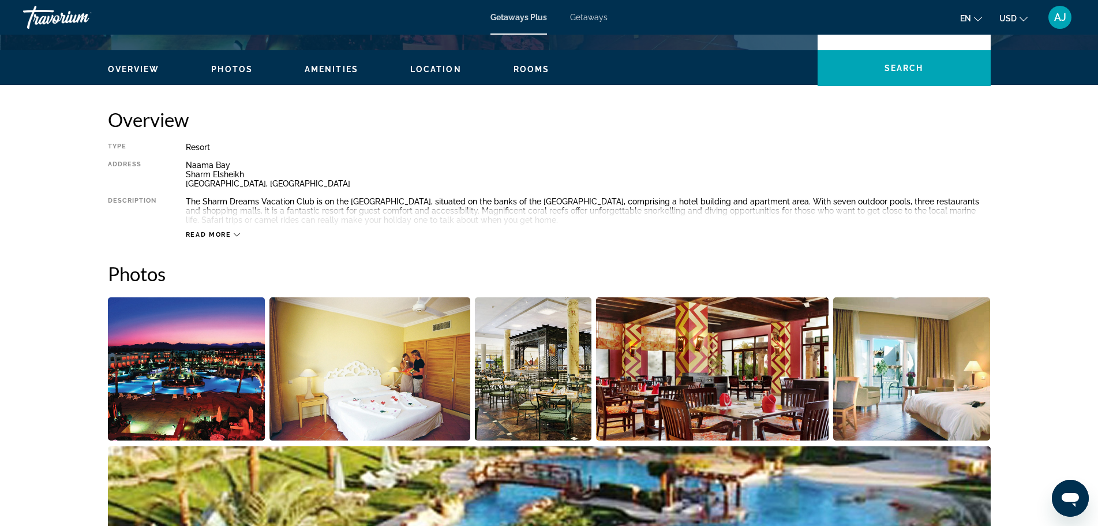
scroll to position [462, 0]
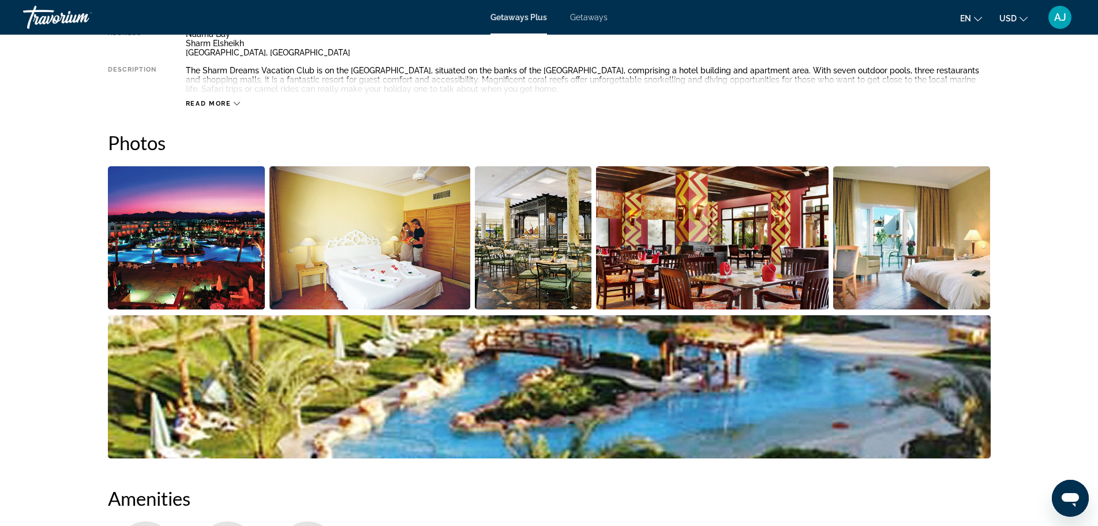
click at [147, 238] on img "Open full-screen image slider" at bounding box center [187, 237] width 158 height 143
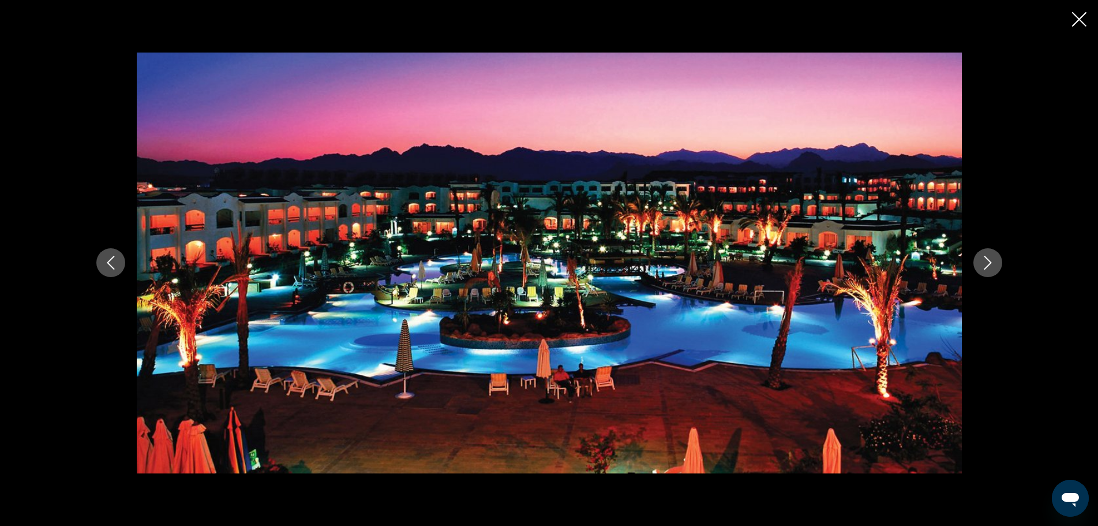
click at [988, 265] on icon "Next image" at bounding box center [988, 263] width 8 height 14
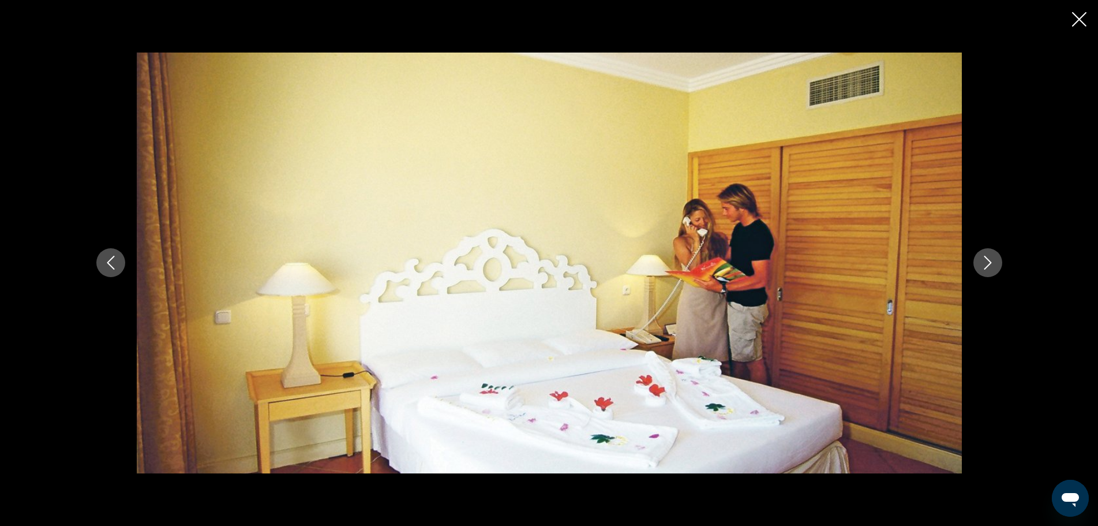
click at [988, 265] on icon "Next image" at bounding box center [988, 263] width 8 height 14
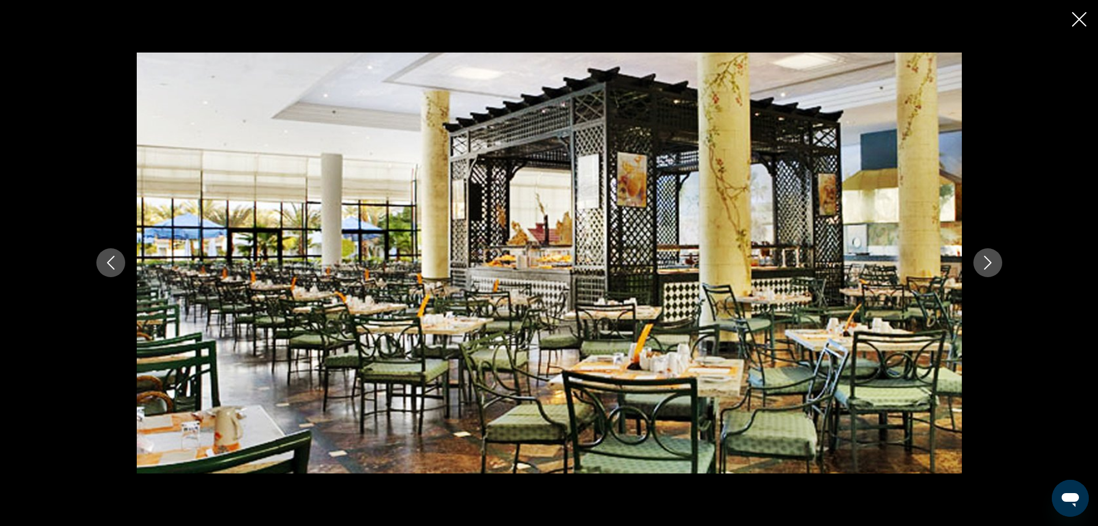
click at [988, 265] on icon "Next image" at bounding box center [988, 263] width 8 height 14
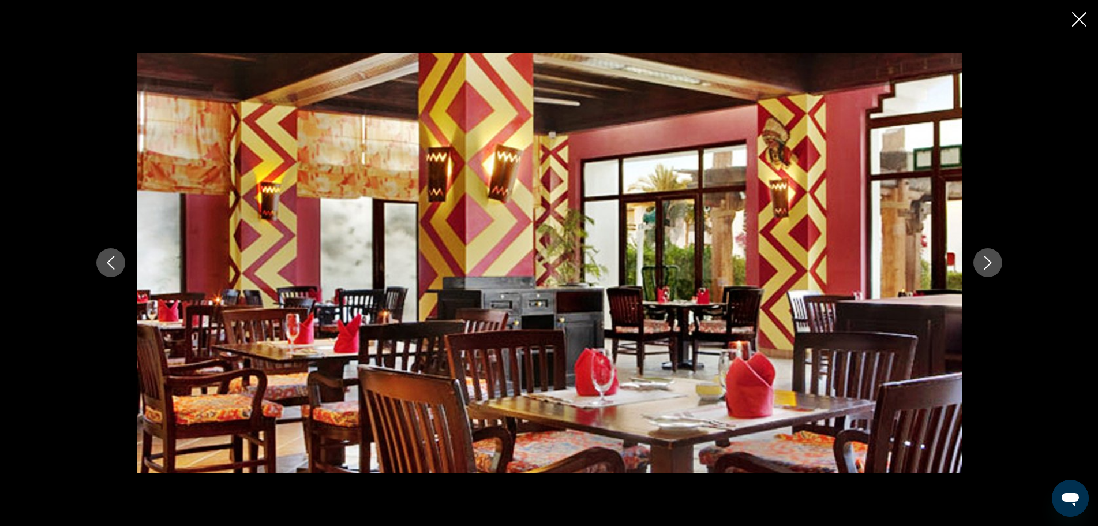
click at [988, 265] on icon "Next image" at bounding box center [988, 263] width 8 height 14
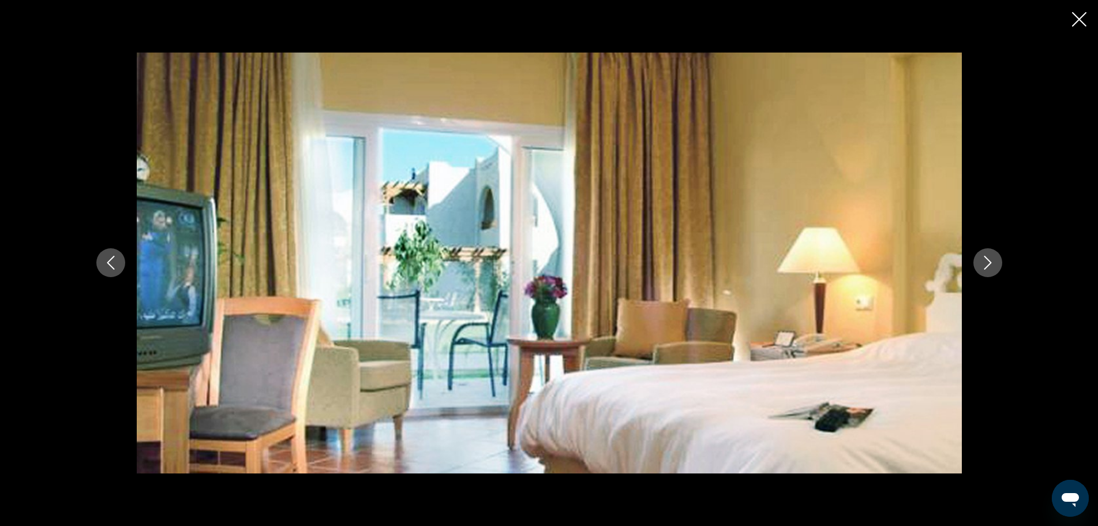
click at [988, 265] on icon "Next image" at bounding box center [988, 263] width 8 height 14
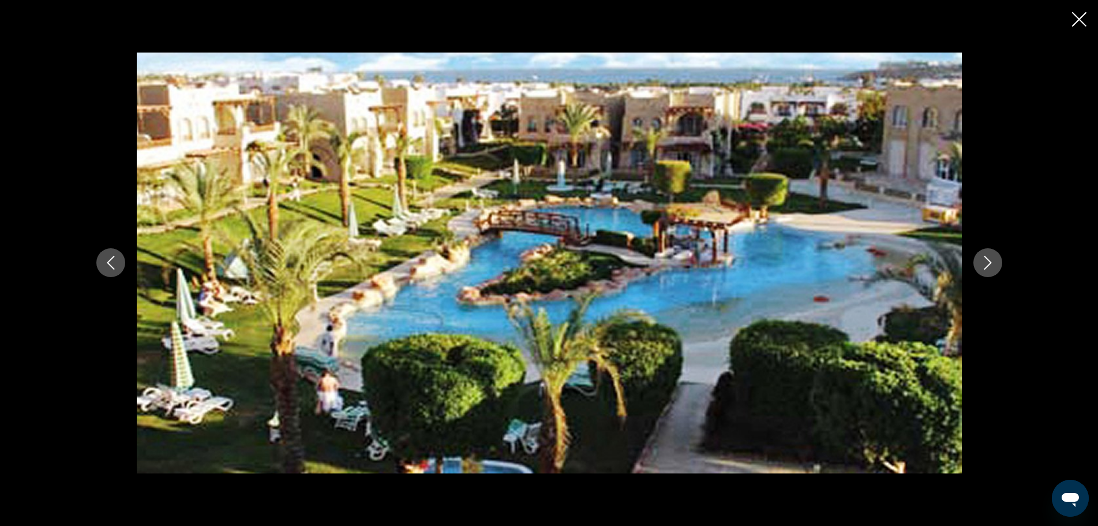
click at [988, 265] on icon "Next image" at bounding box center [988, 263] width 8 height 14
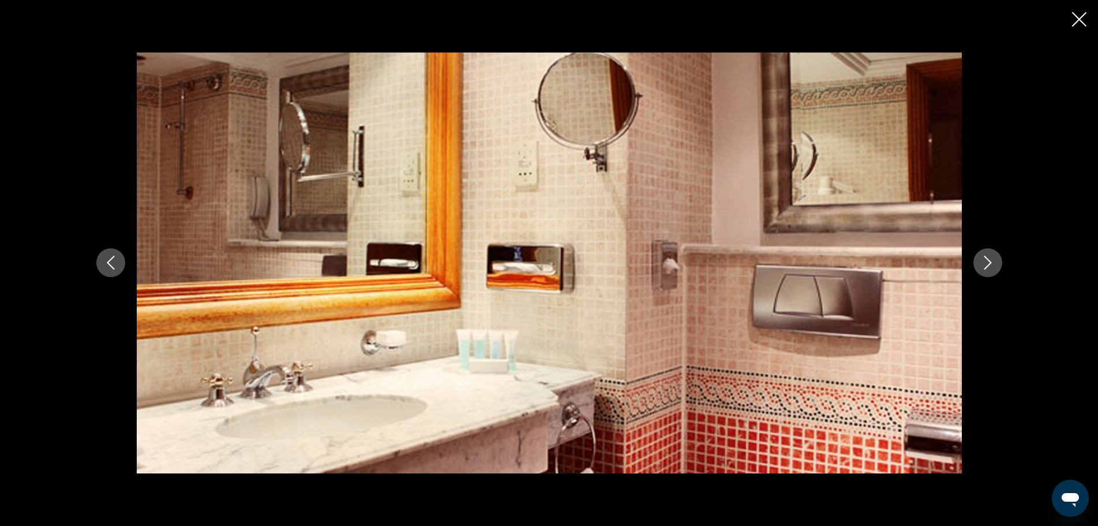
click at [1076, 16] on icon "Close slideshow" at bounding box center [1079, 19] width 14 height 14
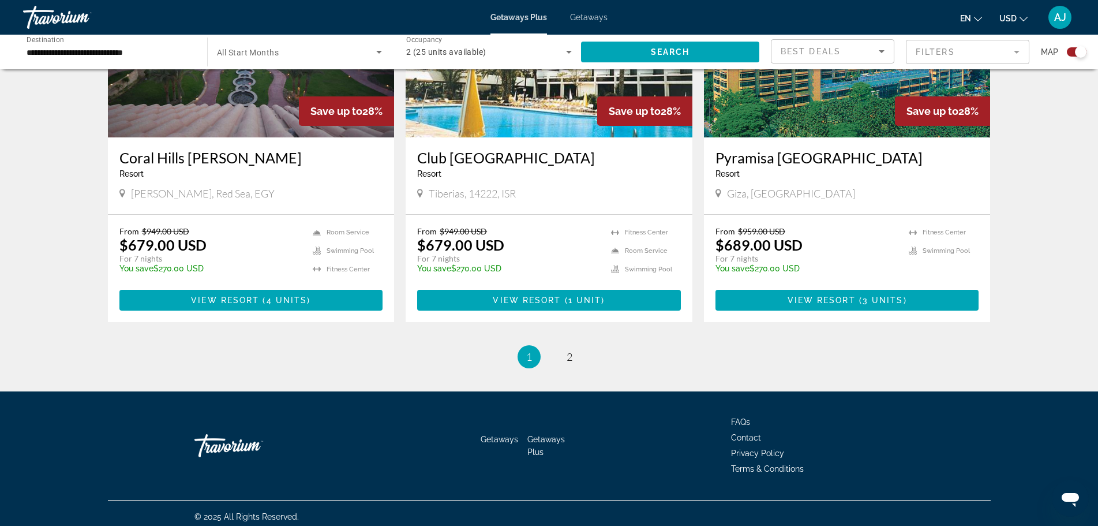
scroll to position [1699, 0]
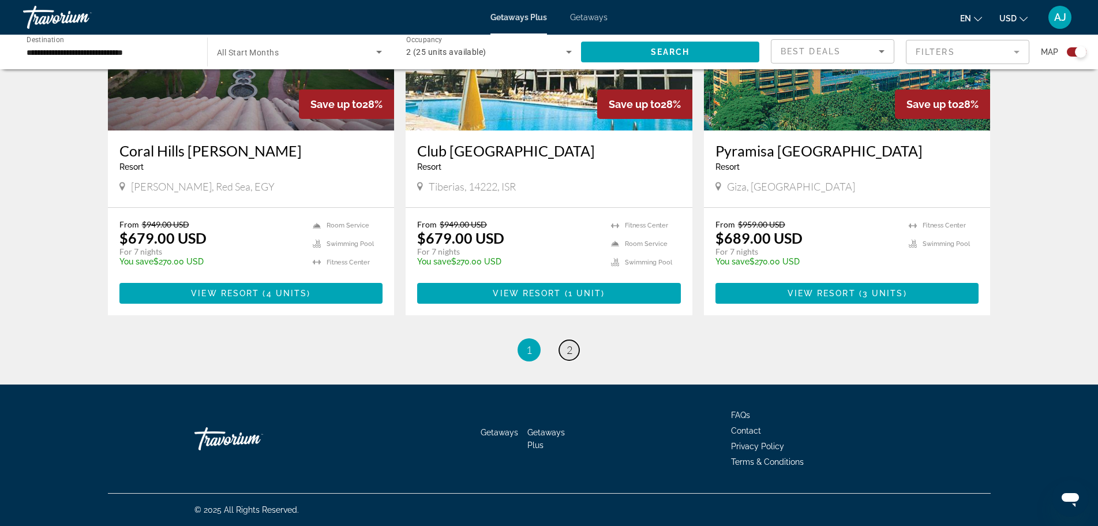
click at [572, 347] on link "page 2" at bounding box center [569, 350] width 20 height 20
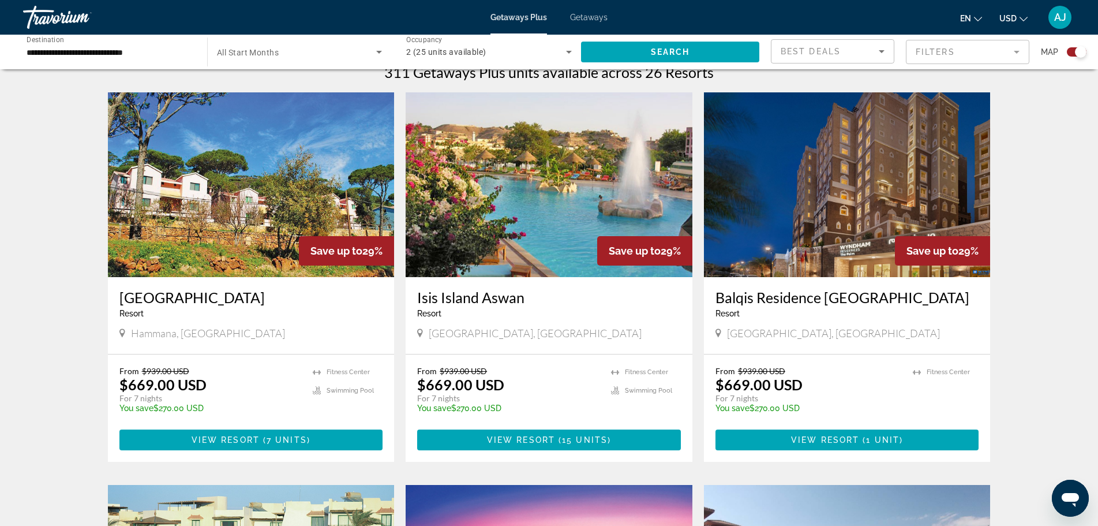
scroll to position [404, 0]
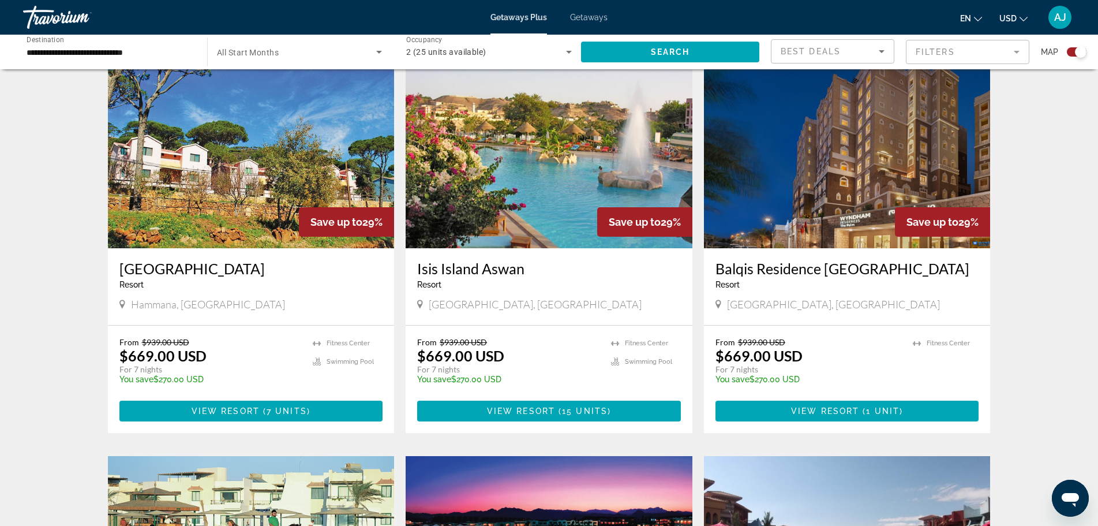
click at [762, 181] on img "Main content" at bounding box center [847, 155] width 287 height 185
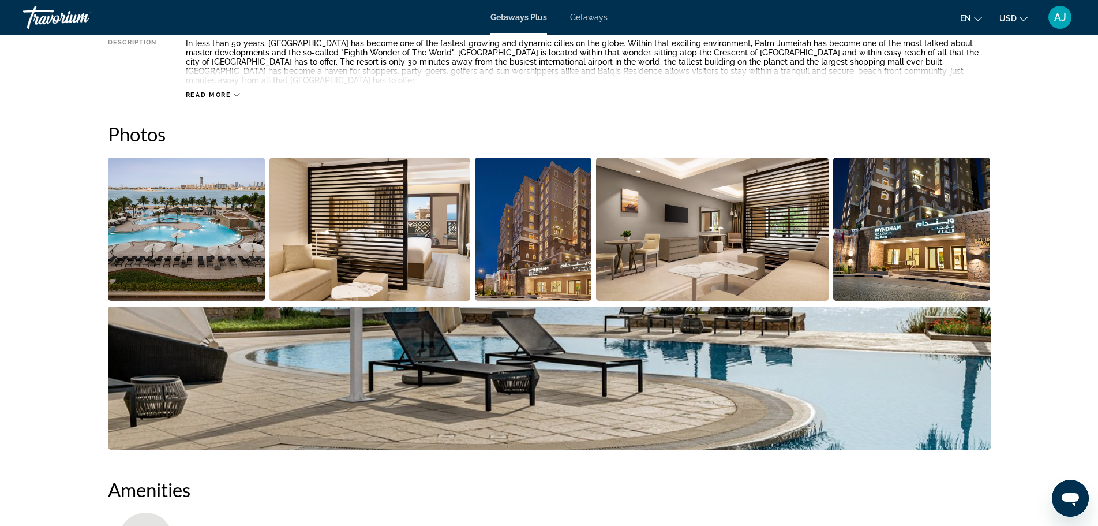
scroll to position [519, 0]
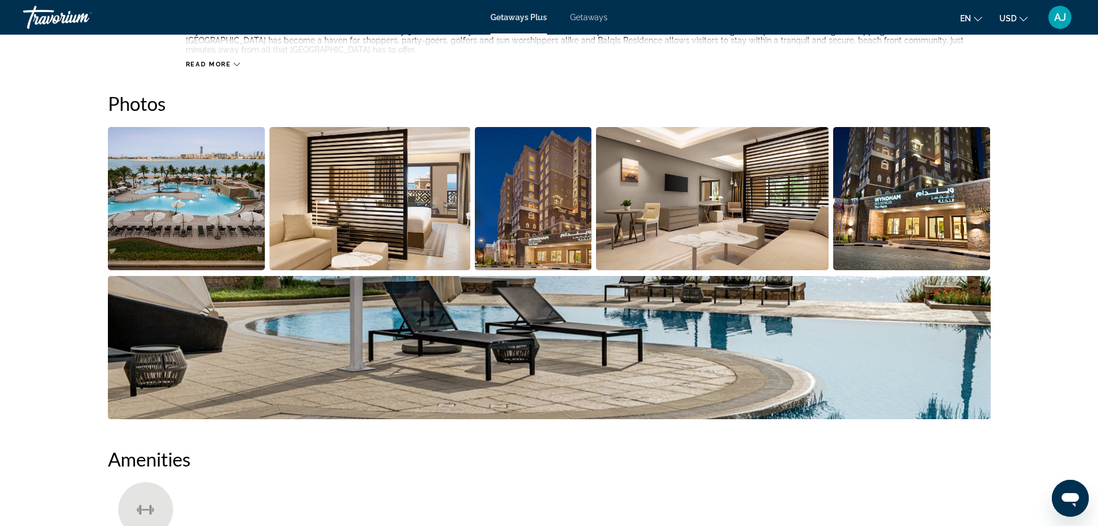
click at [156, 208] on img "Open full-screen image slider" at bounding box center [187, 198] width 158 height 143
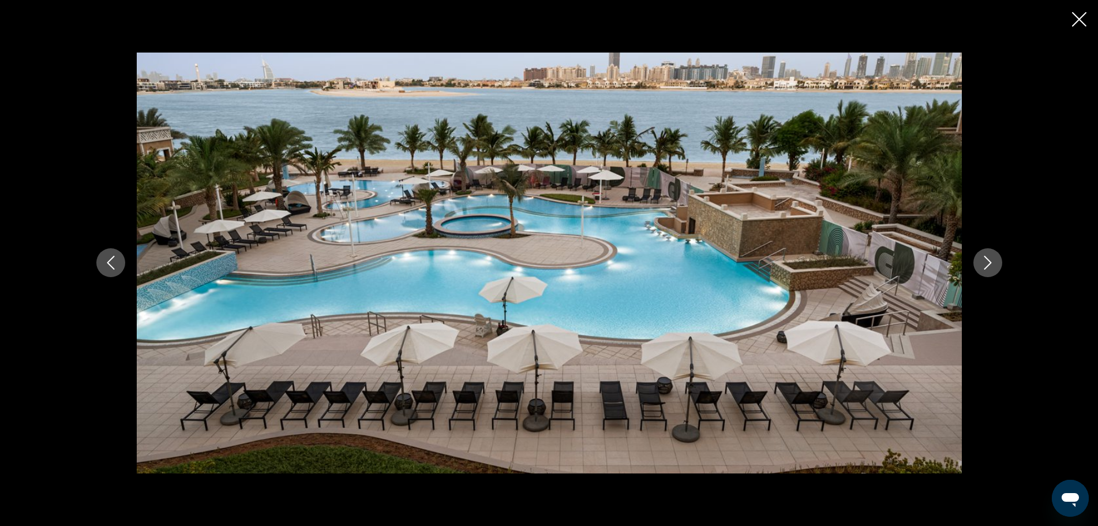
click at [991, 261] on icon "Next image" at bounding box center [988, 263] width 14 height 14
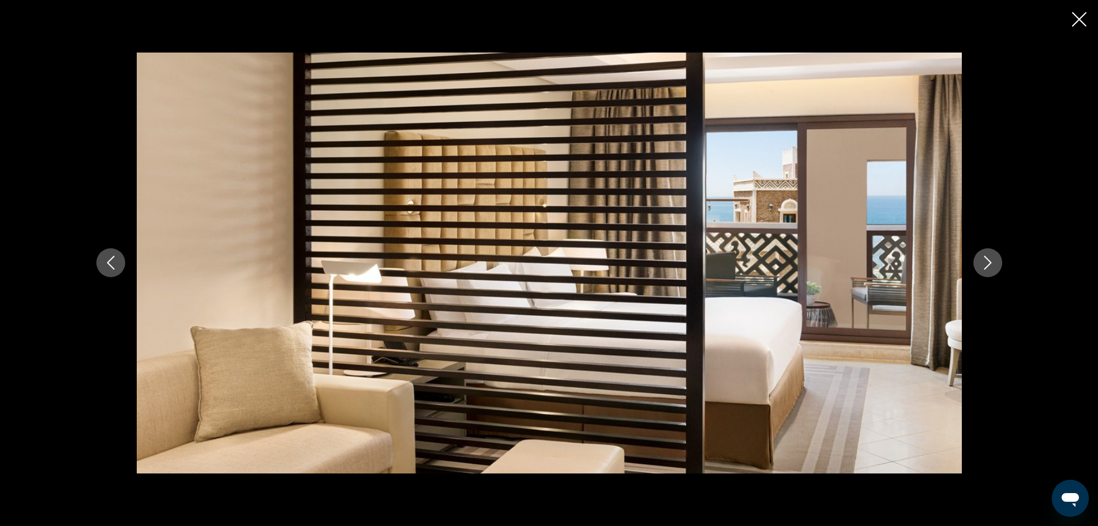
click at [991, 261] on icon "Next image" at bounding box center [988, 263] width 14 height 14
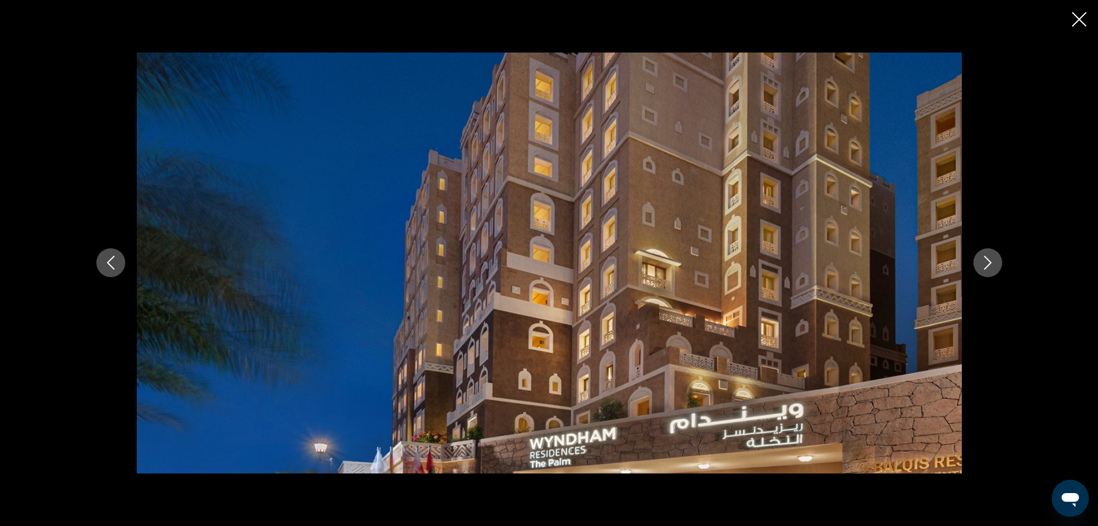
click at [991, 261] on icon "Next image" at bounding box center [988, 263] width 14 height 14
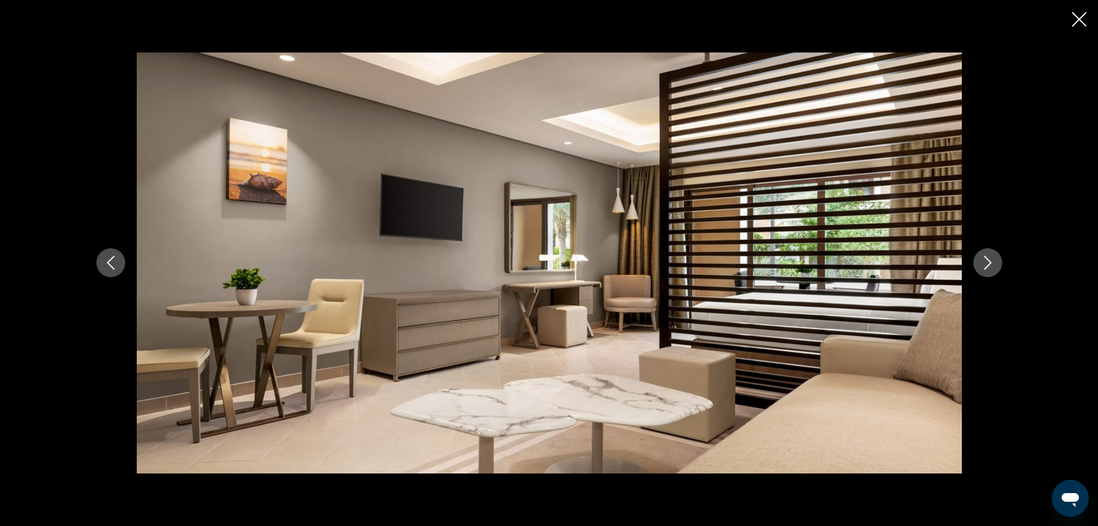
click at [991, 261] on icon "Next image" at bounding box center [988, 263] width 14 height 14
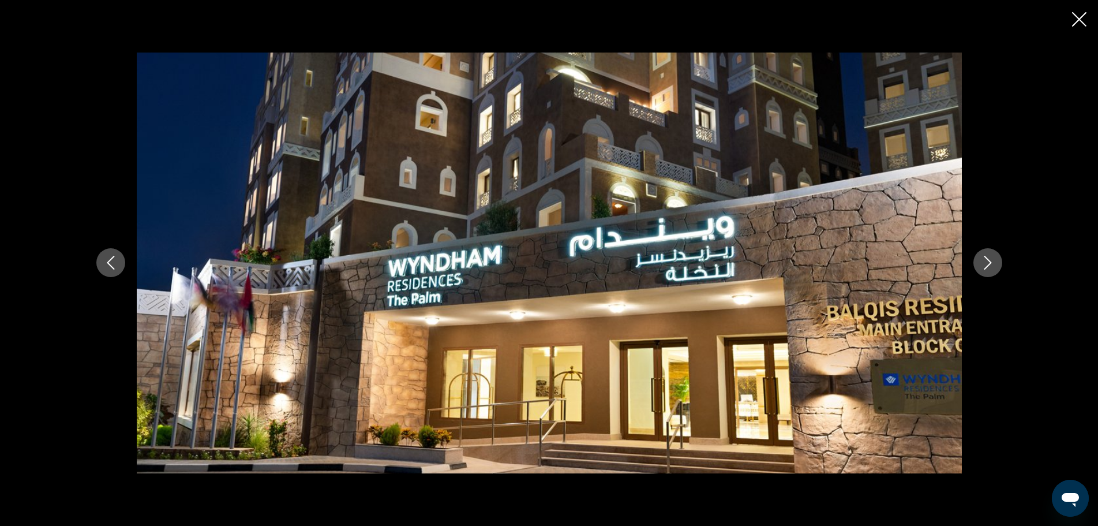
click at [991, 261] on icon "Next image" at bounding box center [988, 263] width 14 height 14
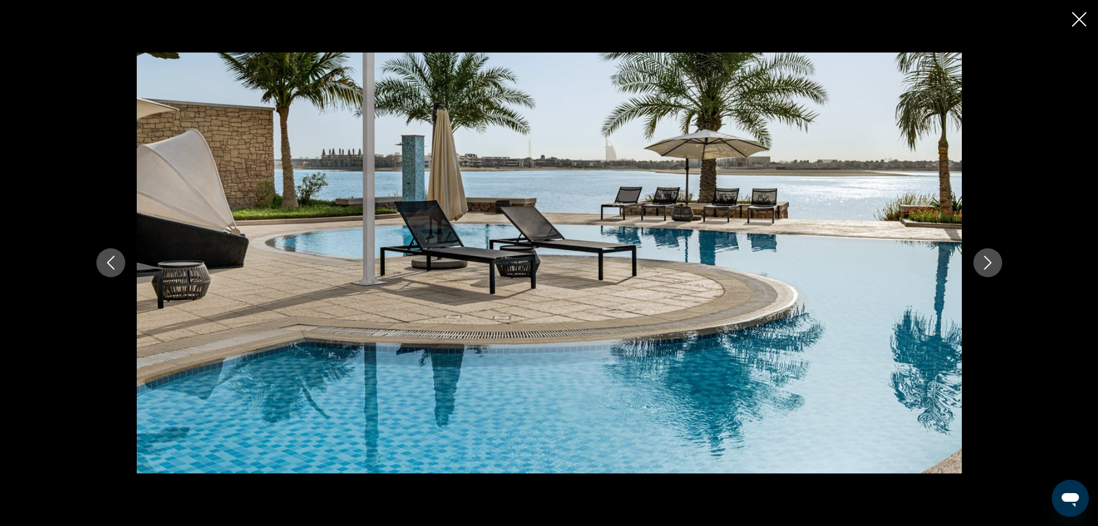
click at [991, 261] on icon "Next image" at bounding box center [988, 263] width 14 height 14
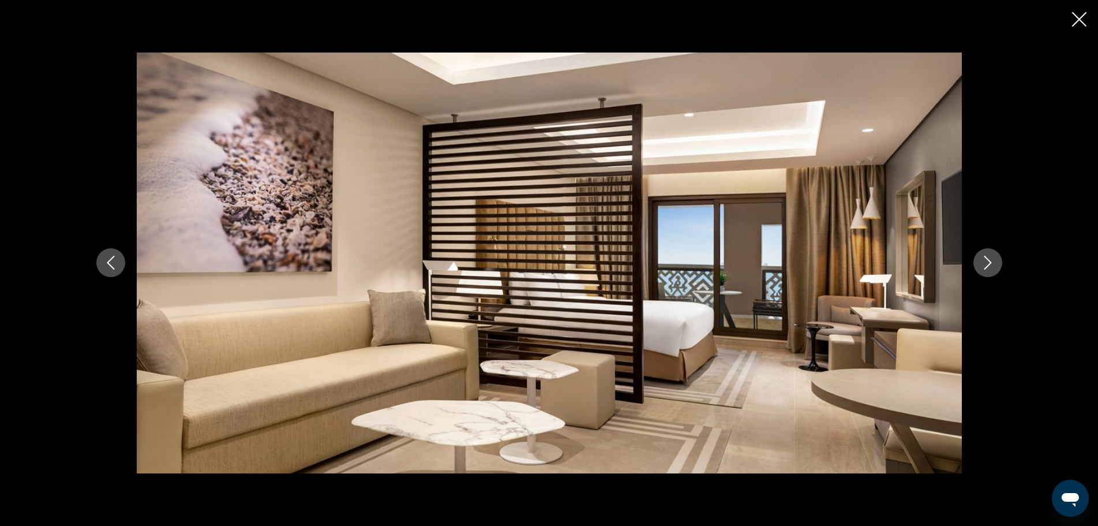
click at [991, 261] on icon "Next image" at bounding box center [988, 263] width 14 height 14
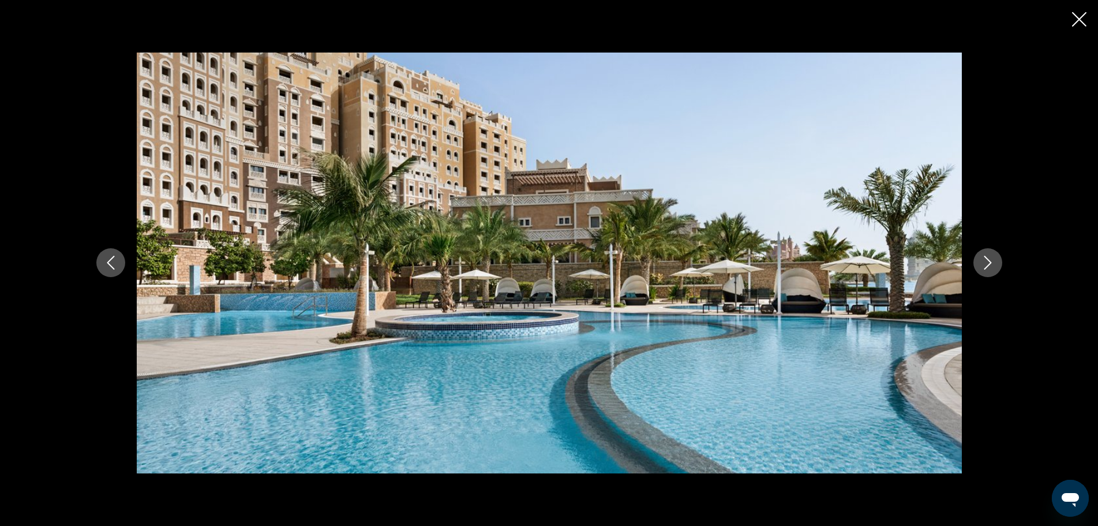
click at [1080, 20] on icon "Close slideshow" at bounding box center [1079, 19] width 14 height 14
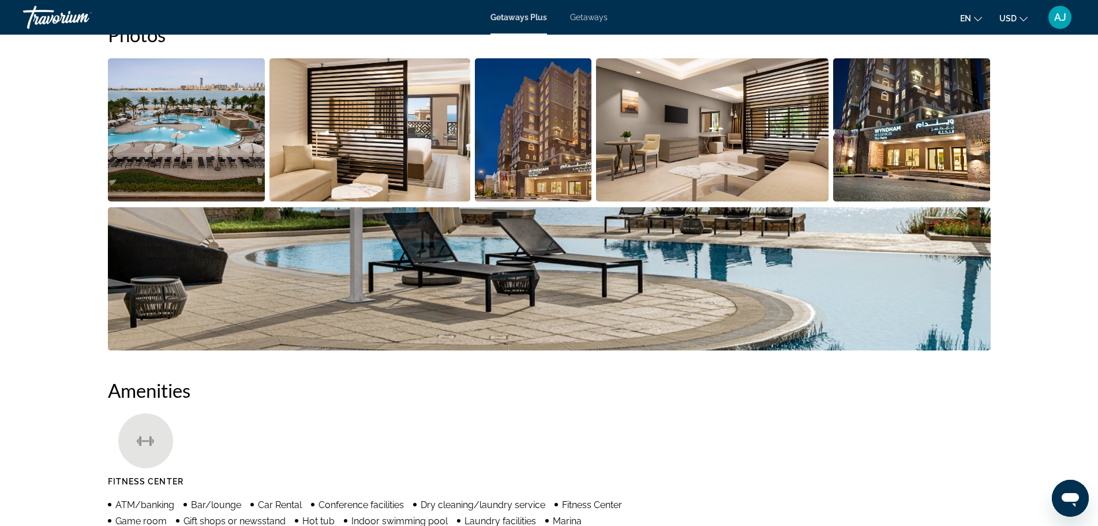
scroll to position [750, 0]
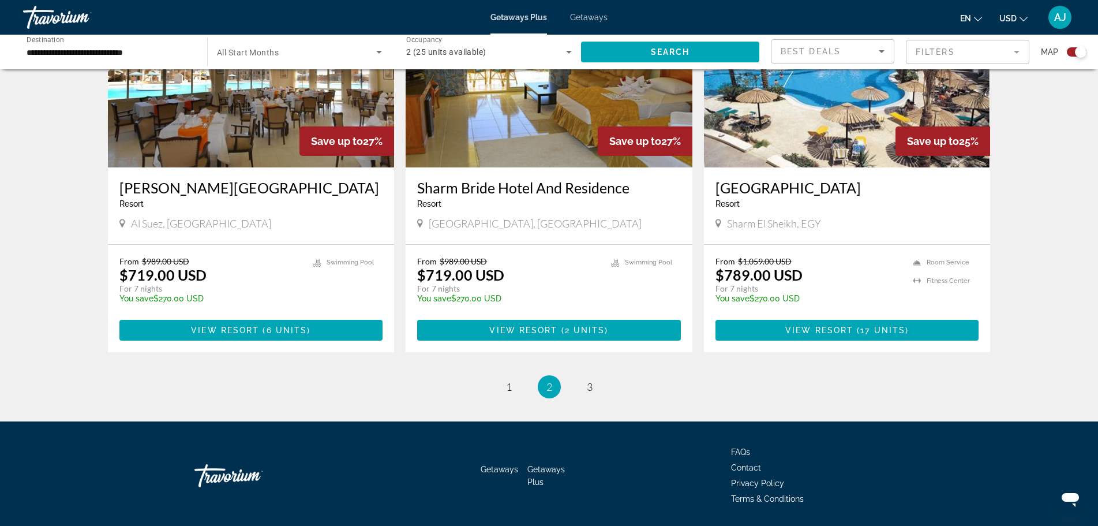
scroll to position [1699, 0]
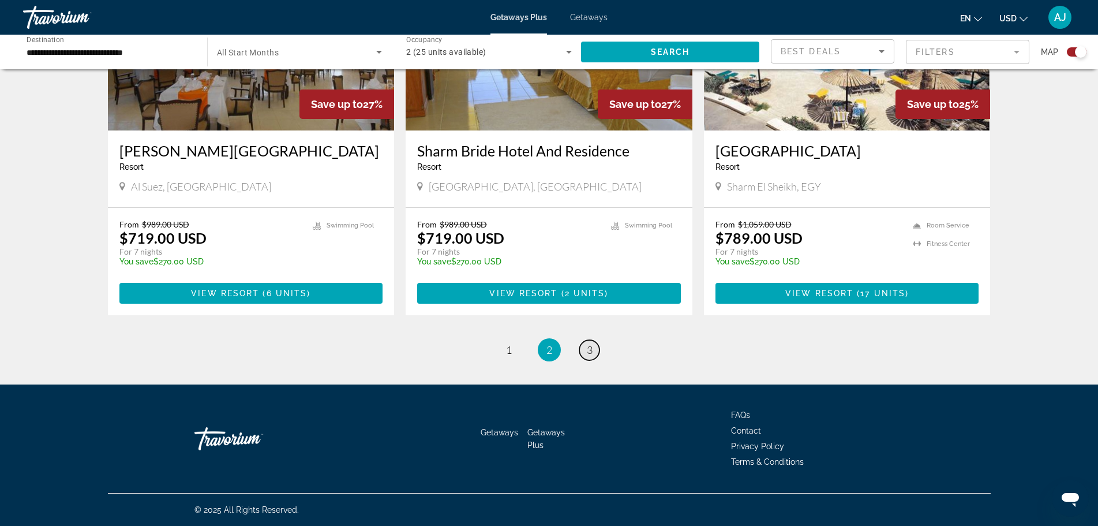
click at [587, 353] on span "3" at bounding box center [590, 349] width 6 height 13
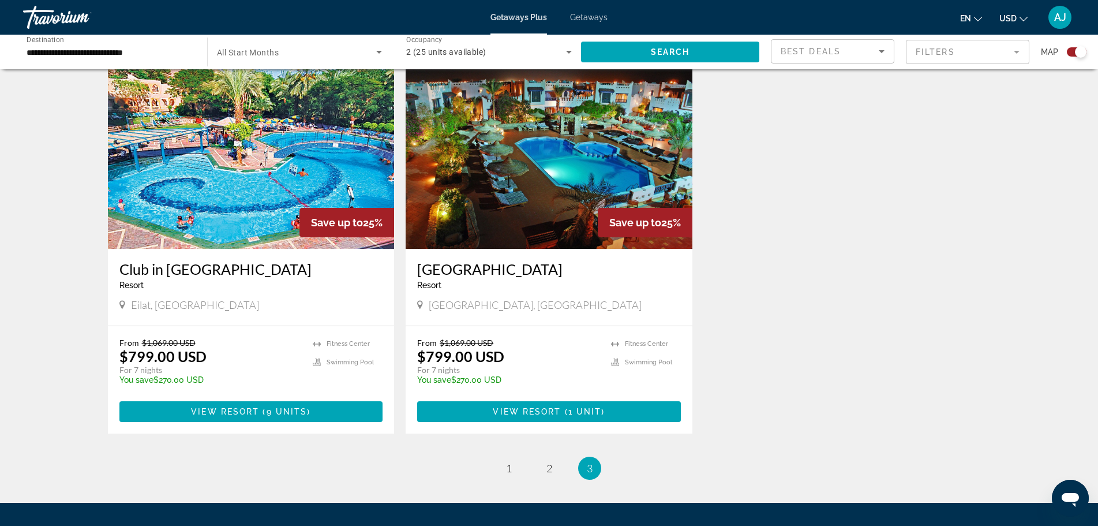
scroll to position [404, 0]
click at [530, 167] on img "Main content" at bounding box center [549, 155] width 287 height 185
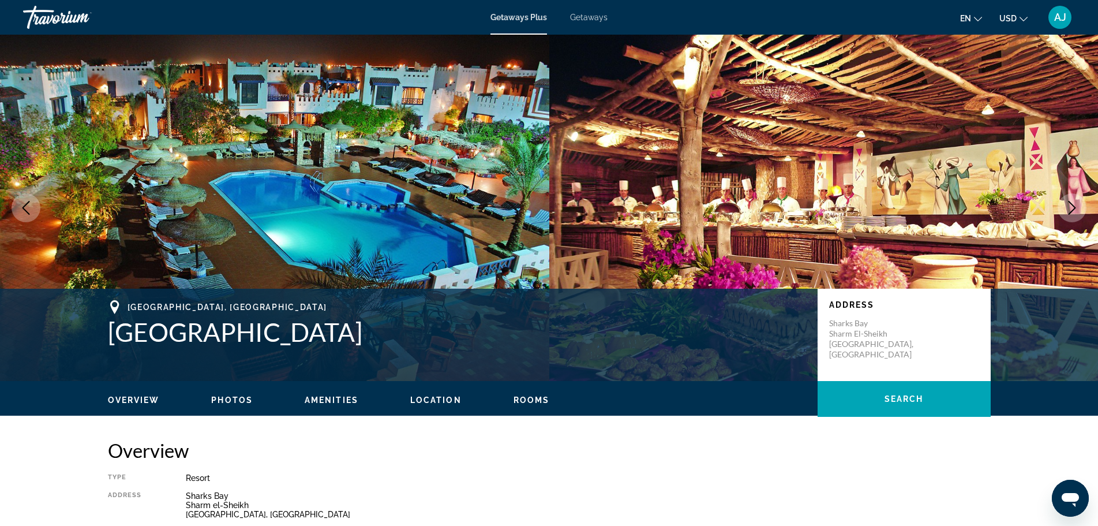
click at [589, 17] on span "Getaways" at bounding box center [589, 17] width 38 height 9
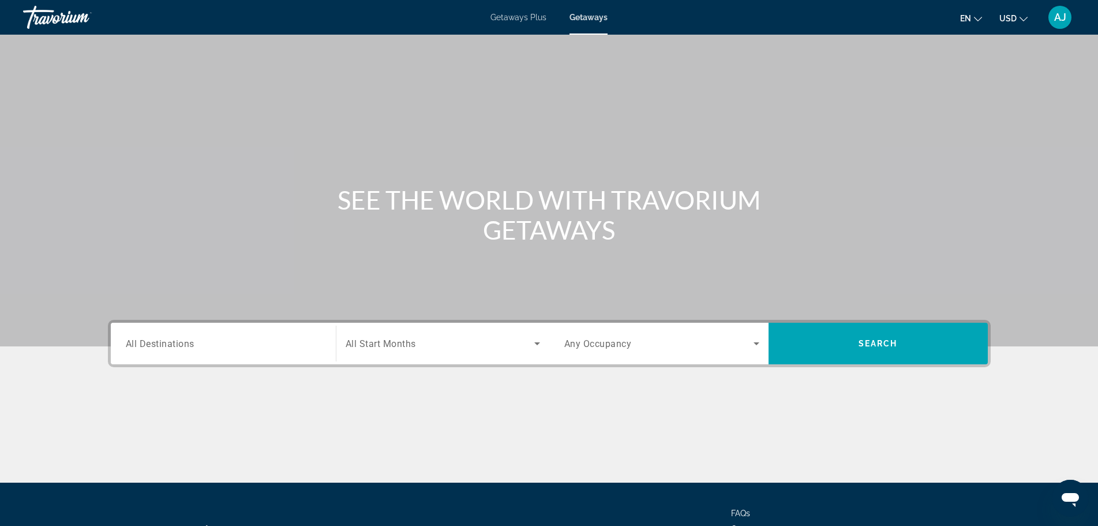
click at [524, 13] on span "Getaways Plus" at bounding box center [518, 17] width 56 height 9
click at [223, 342] on input "Destination All Destinations" at bounding box center [223, 344] width 195 height 14
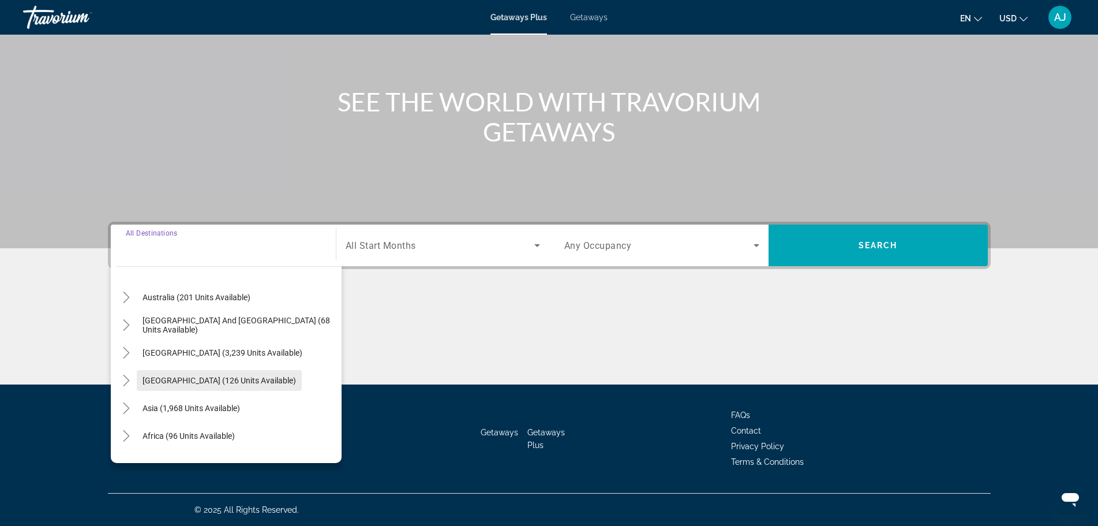
scroll to position [173, 0]
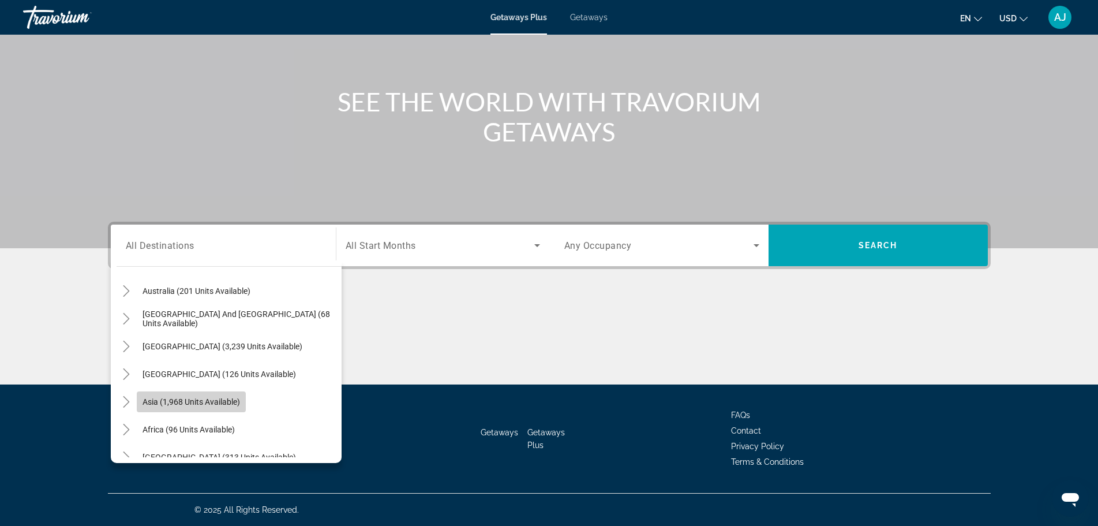
click at [232, 397] on span "Asia (1,968 units available)" at bounding box center [192, 401] width 98 height 9
type input "**********"
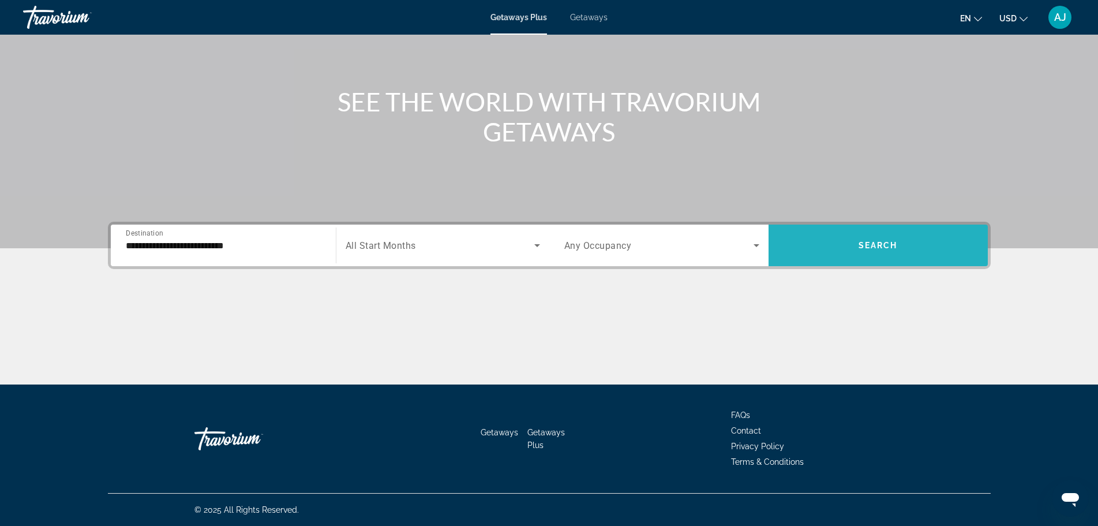
click at [879, 256] on span "Search widget" at bounding box center [877, 245] width 219 height 28
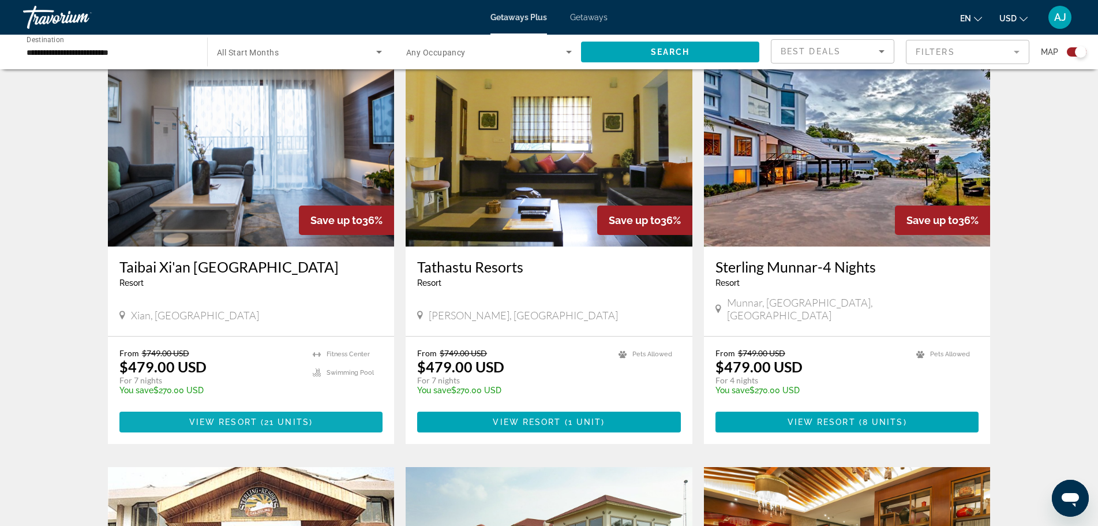
scroll to position [865, 0]
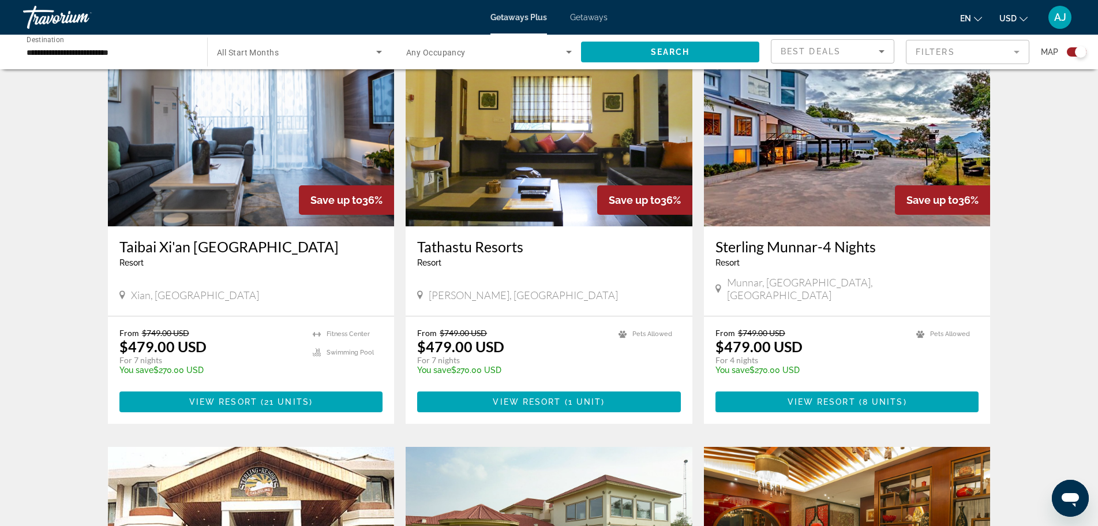
click at [237, 143] on img "Main content" at bounding box center [251, 134] width 287 height 185
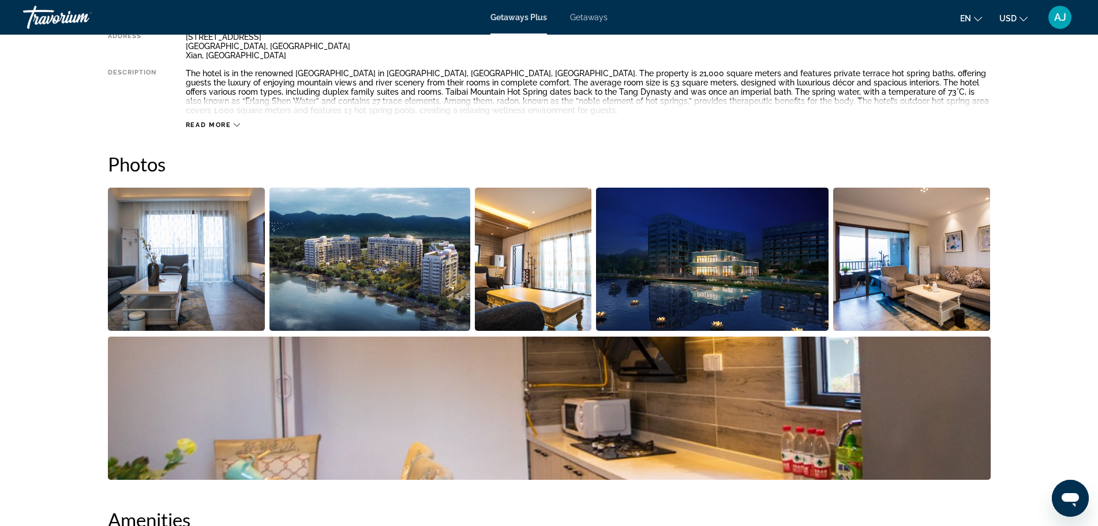
scroll to position [462, 0]
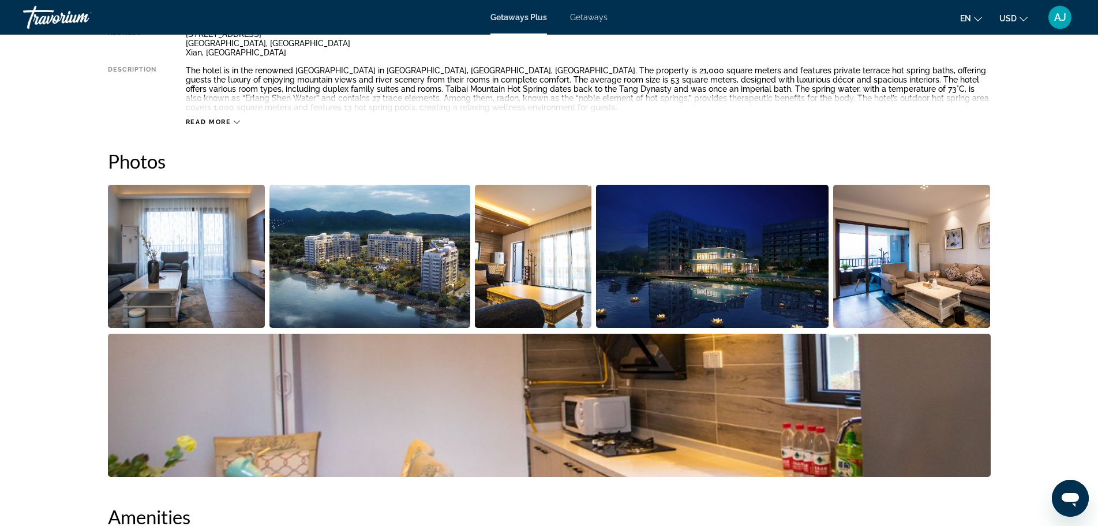
click at [224, 254] on img "Open full-screen image slider" at bounding box center [187, 256] width 158 height 143
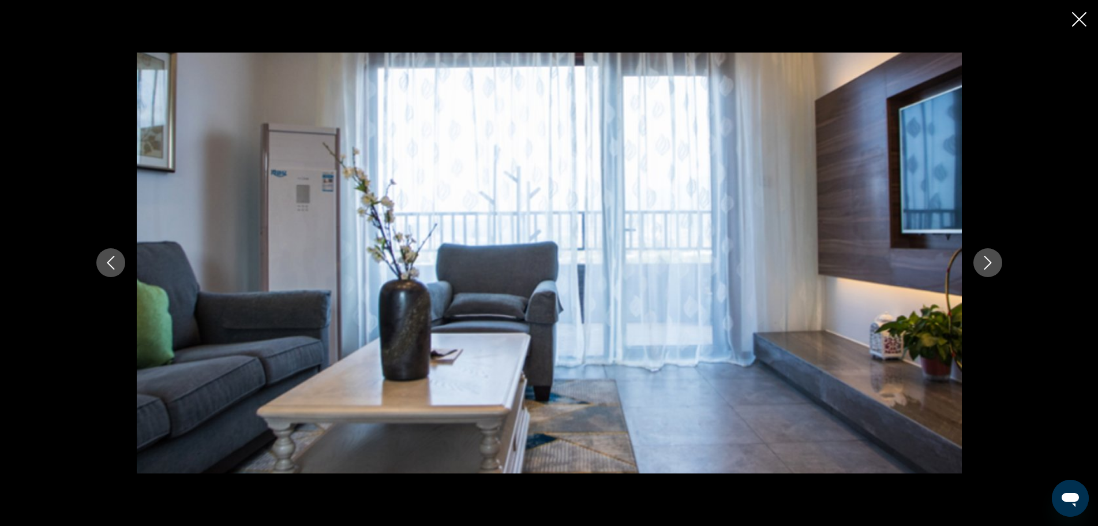
drag, startPoint x: 966, startPoint y: 259, endPoint x: 977, endPoint y: 262, distance: 11.3
click at [973, 261] on div "prev next" at bounding box center [549, 263] width 929 height 421
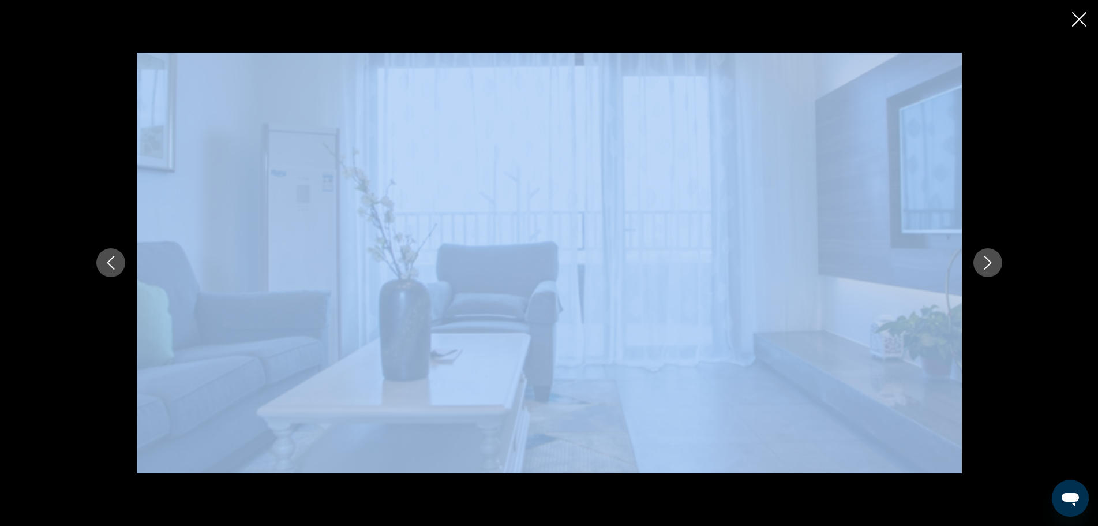
click at [977, 262] on button "Next image" at bounding box center [987, 262] width 29 height 29
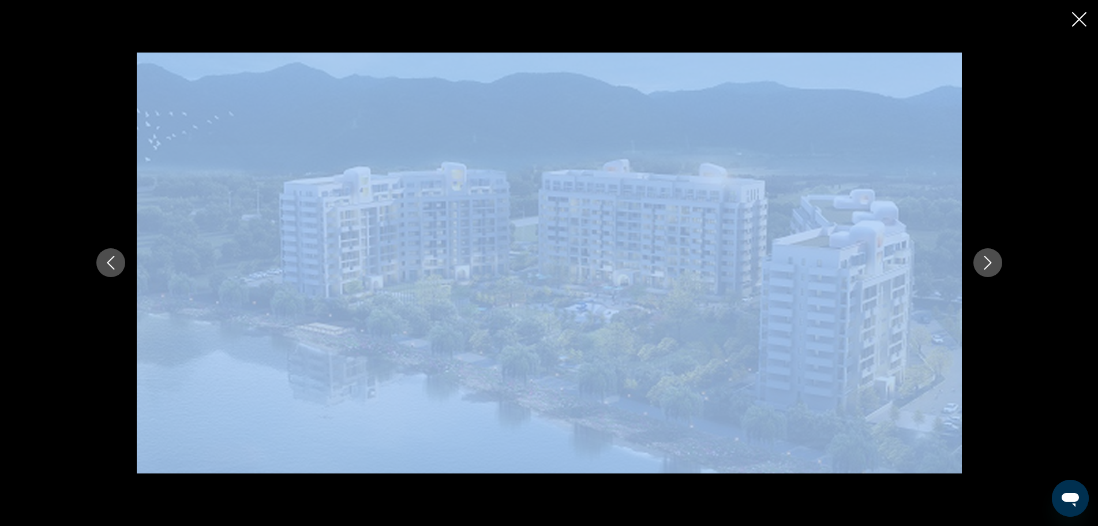
click at [775, 263] on img "Main content" at bounding box center [549, 263] width 825 height 421
click at [922, 178] on img "Main content" at bounding box center [549, 263] width 825 height 421
click at [985, 138] on div "prev next" at bounding box center [549, 263] width 929 height 421
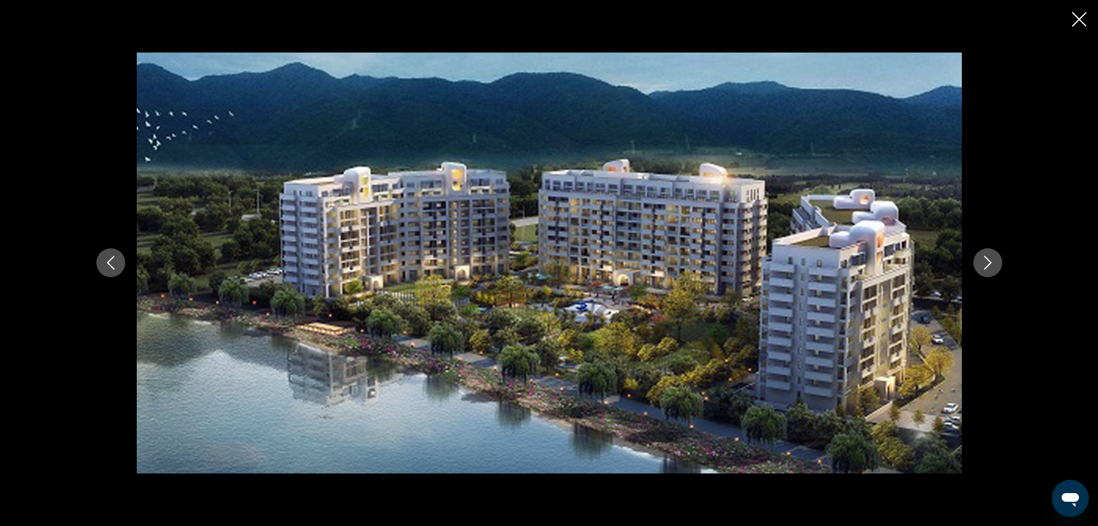
click at [991, 262] on icon "Next image" at bounding box center [988, 263] width 14 height 14
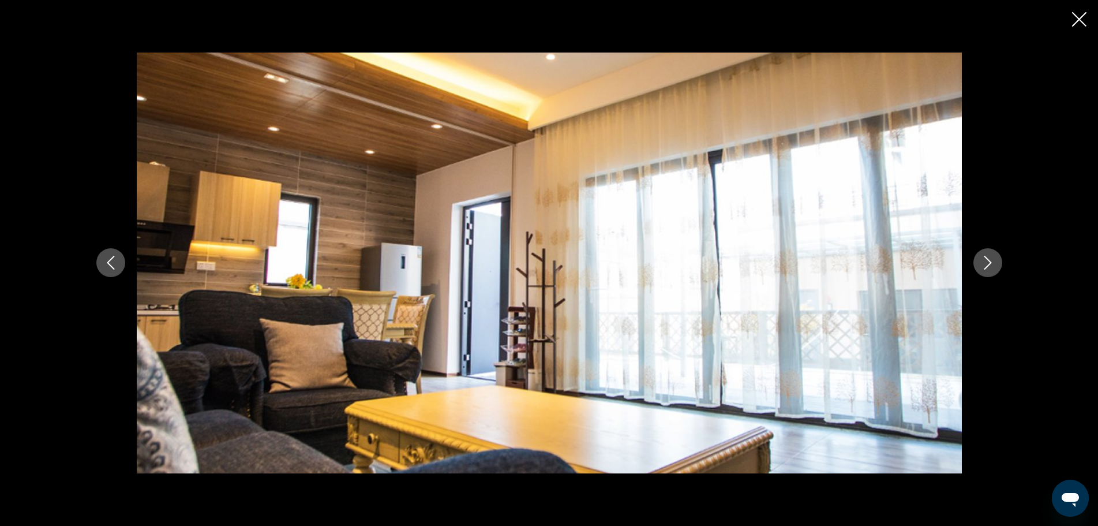
click at [990, 262] on icon "Next image" at bounding box center [988, 263] width 8 height 14
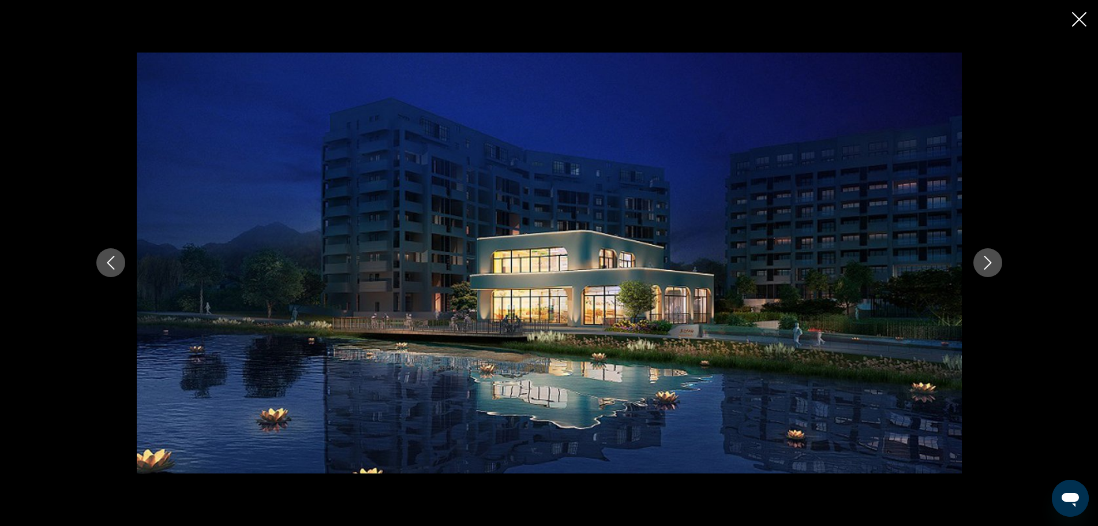
click at [990, 262] on icon "Next image" at bounding box center [988, 263] width 8 height 14
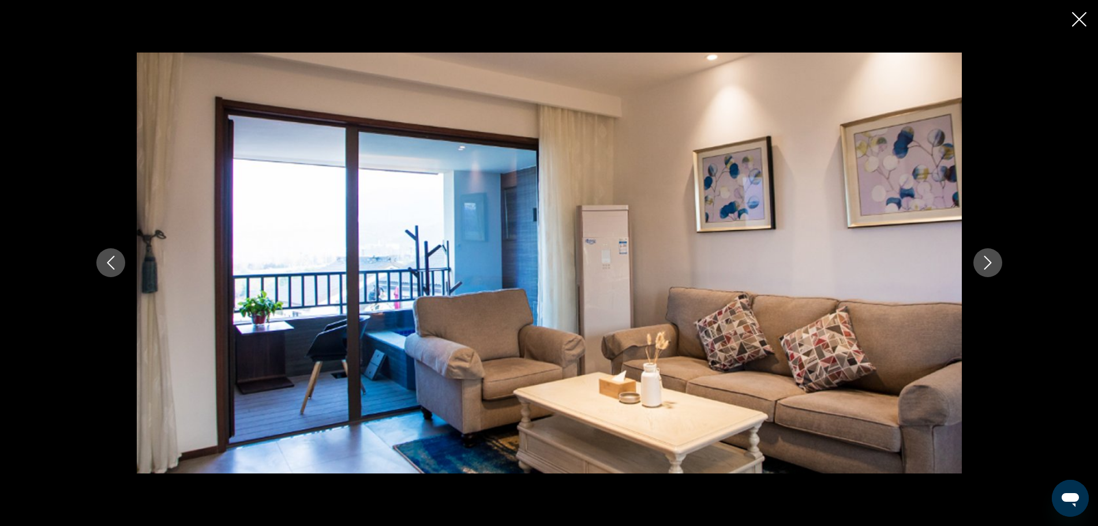
click at [990, 262] on icon "Next image" at bounding box center [988, 263] width 8 height 14
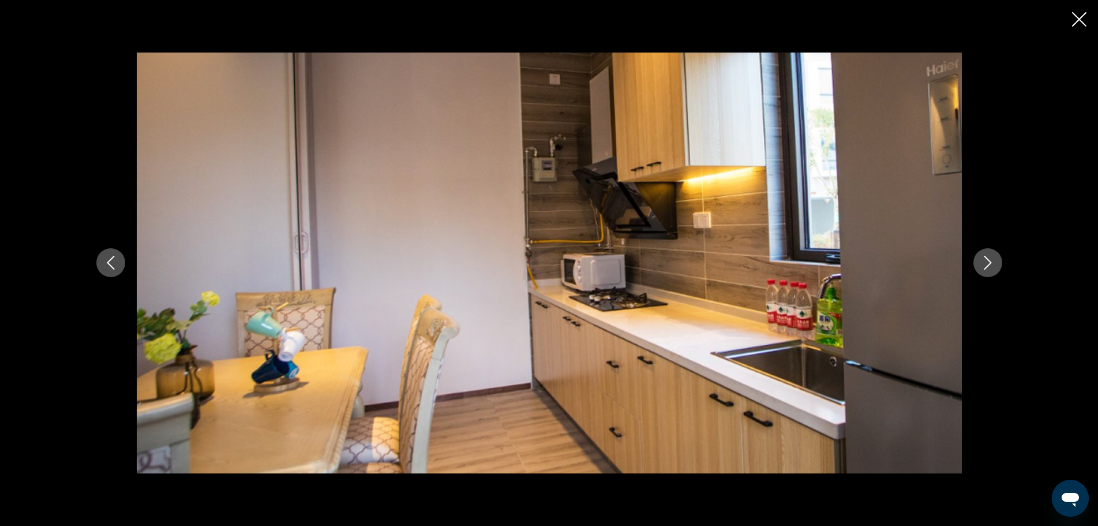
click at [989, 262] on icon "Next image" at bounding box center [988, 263] width 8 height 14
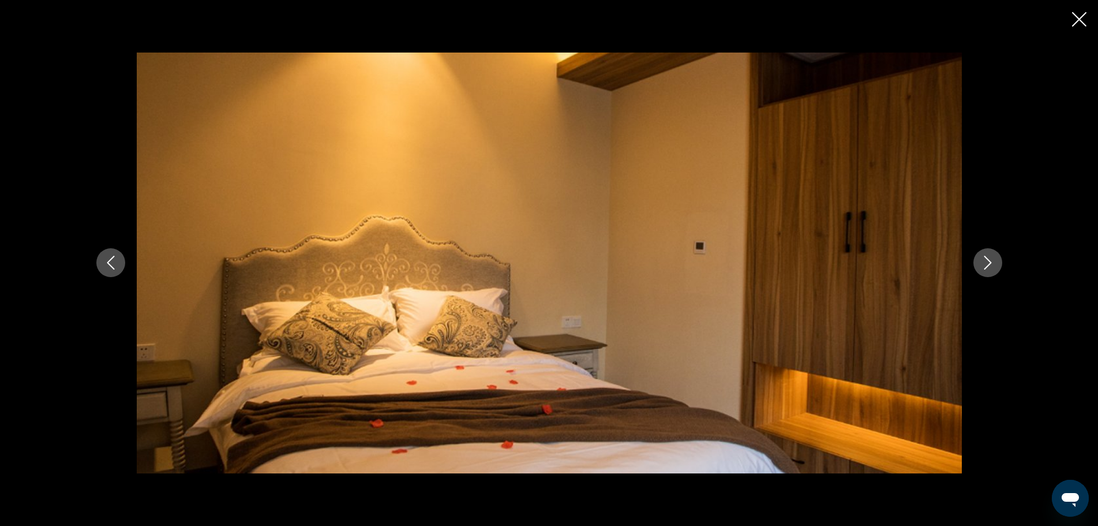
click at [989, 262] on icon "Next image" at bounding box center [988, 263] width 8 height 14
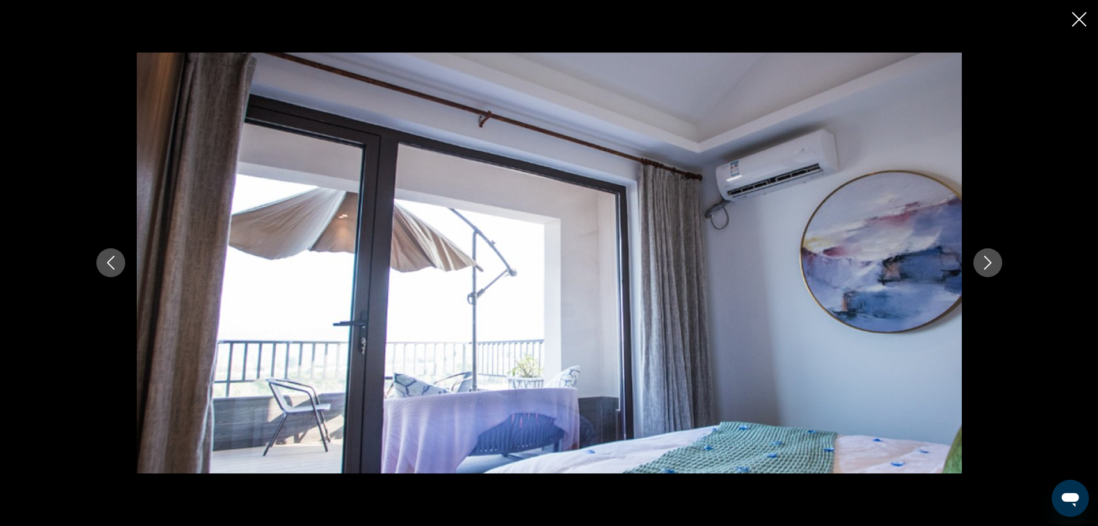
click at [989, 262] on icon "Next image" at bounding box center [988, 263] width 8 height 14
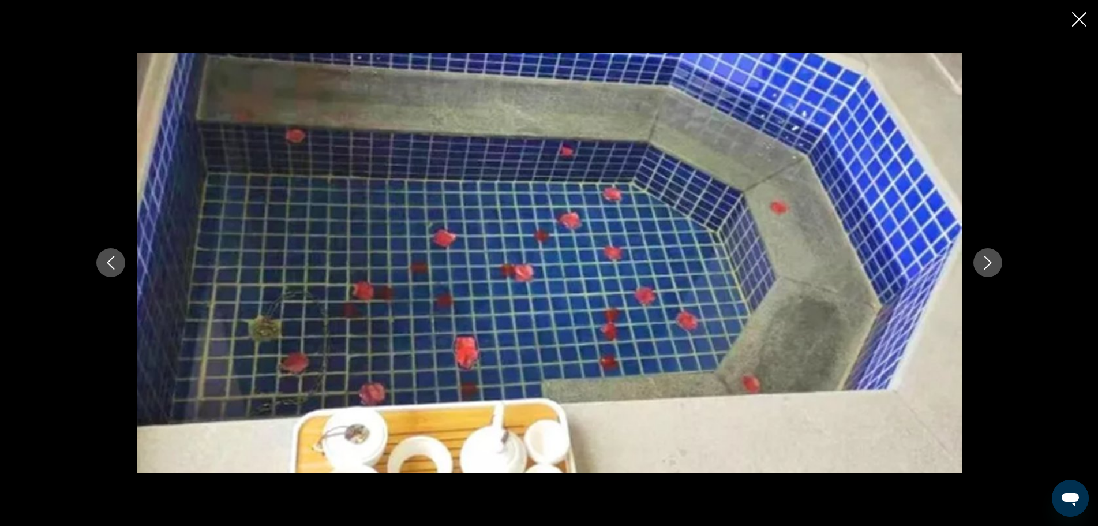
click at [989, 262] on icon "Next image" at bounding box center [988, 263] width 8 height 14
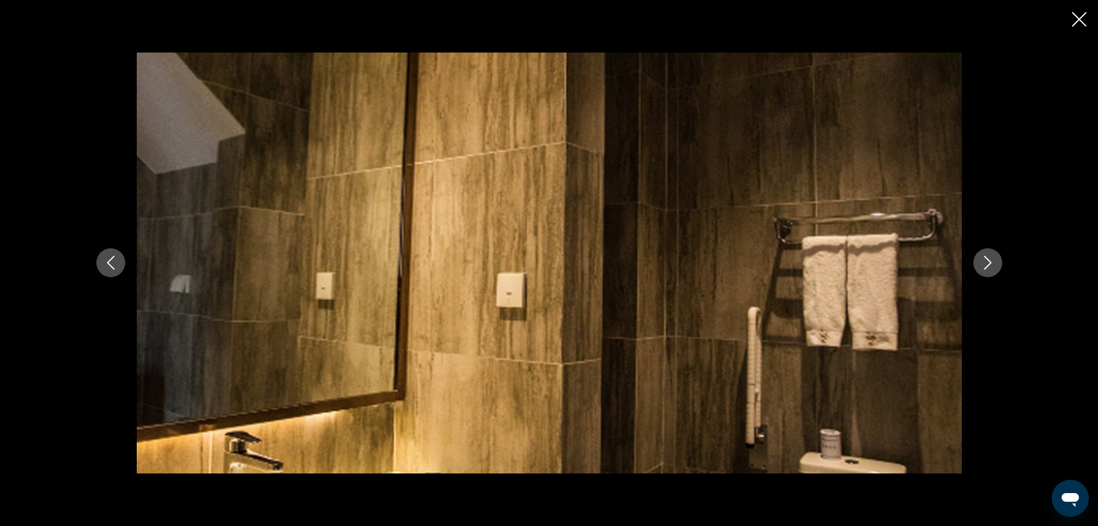
click at [989, 261] on icon "Next image" at bounding box center [988, 263] width 8 height 14
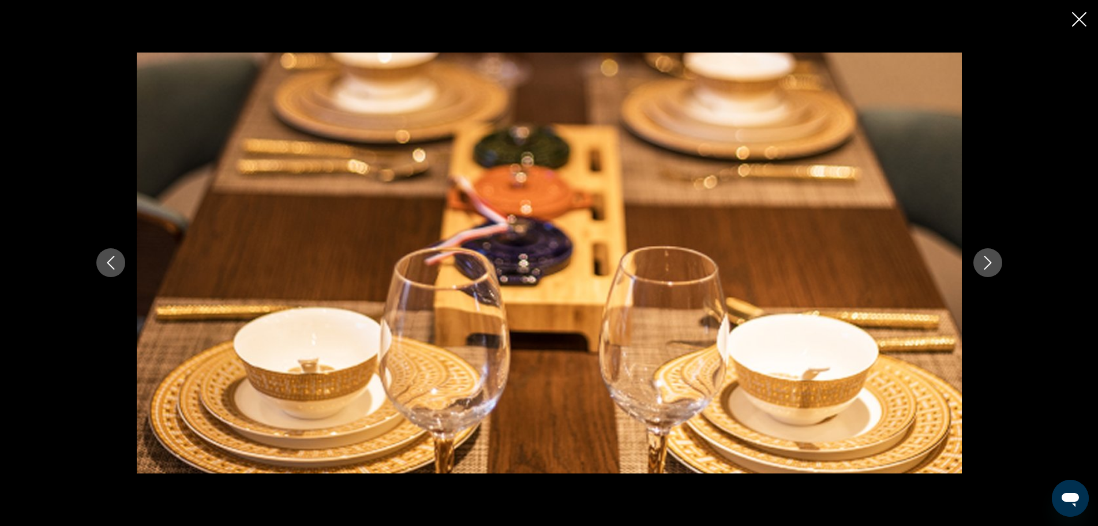
click at [989, 261] on icon "Next image" at bounding box center [988, 263] width 8 height 14
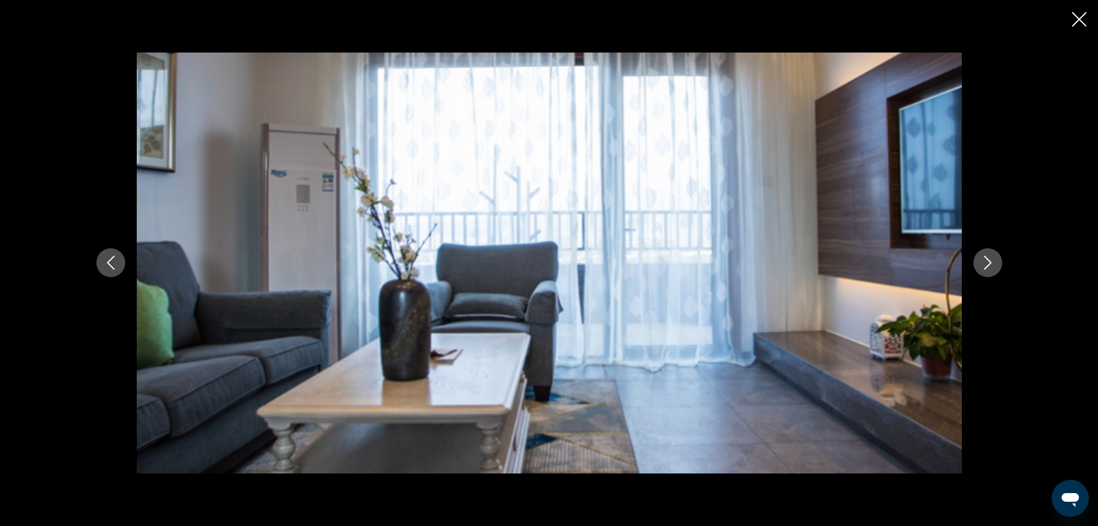
click at [989, 261] on icon "Next image" at bounding box center [988, 263] width 8 height 14
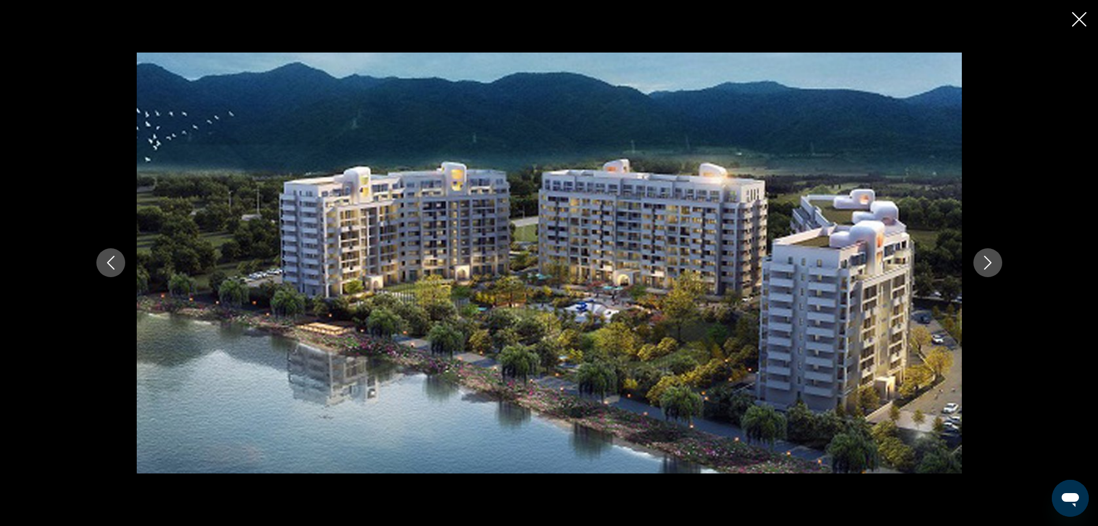
click at [1070, 20] on div "prev next" at bounding box center [549, 263] width 1098 height 526
click at [1074, 17] on icon "Close slideshow" at bounding box center [1079, 19] width 14 height 14
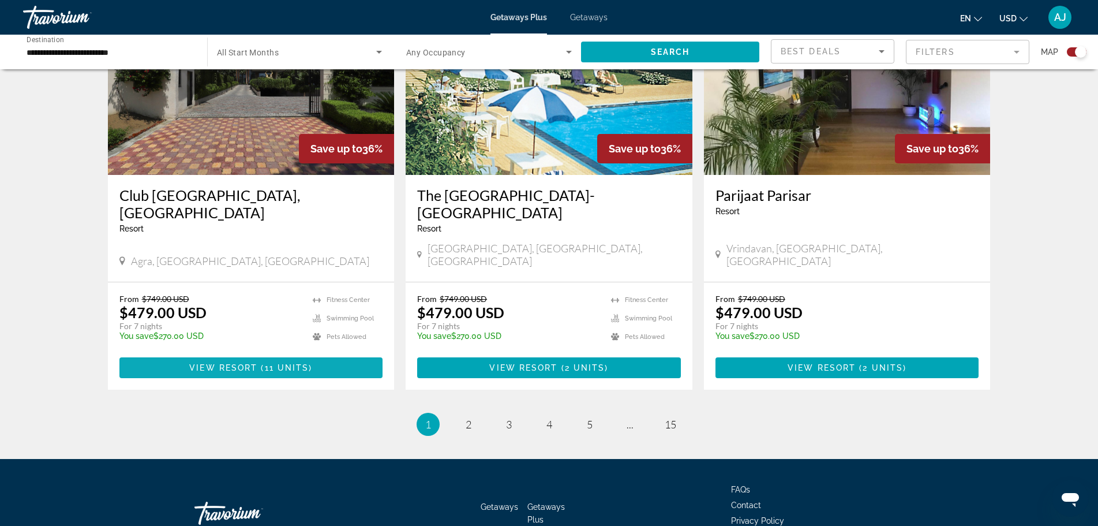
scroll to position [1733, 0]
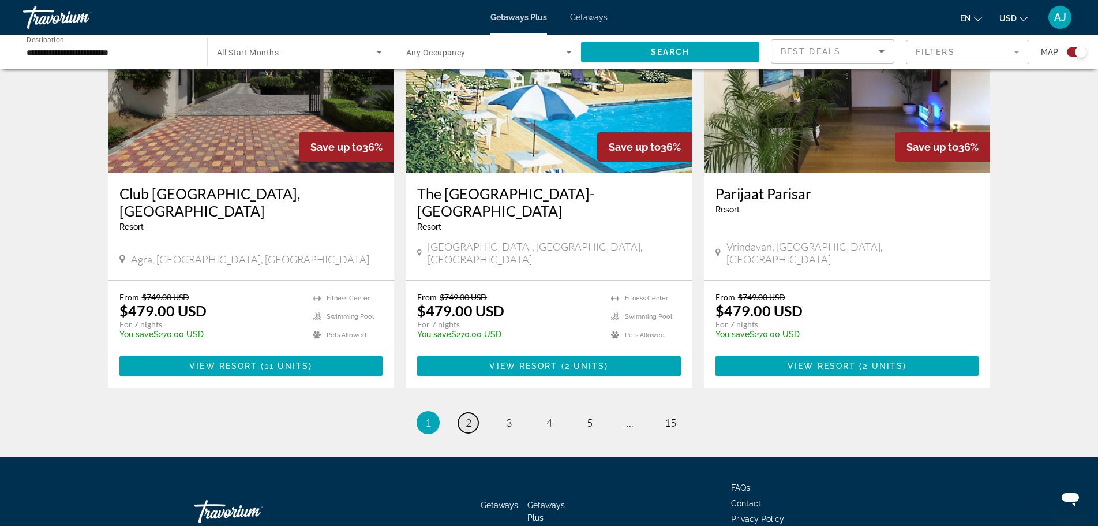
click at [468, 416] on span "2" at bounding box center [469, 422] width 6 height 13
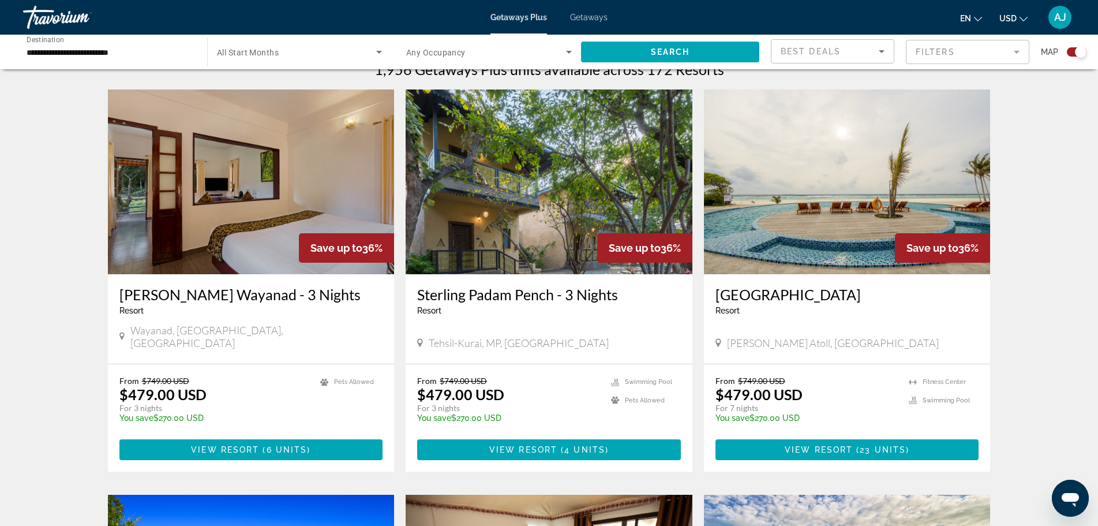
scroll to position [404, 0]
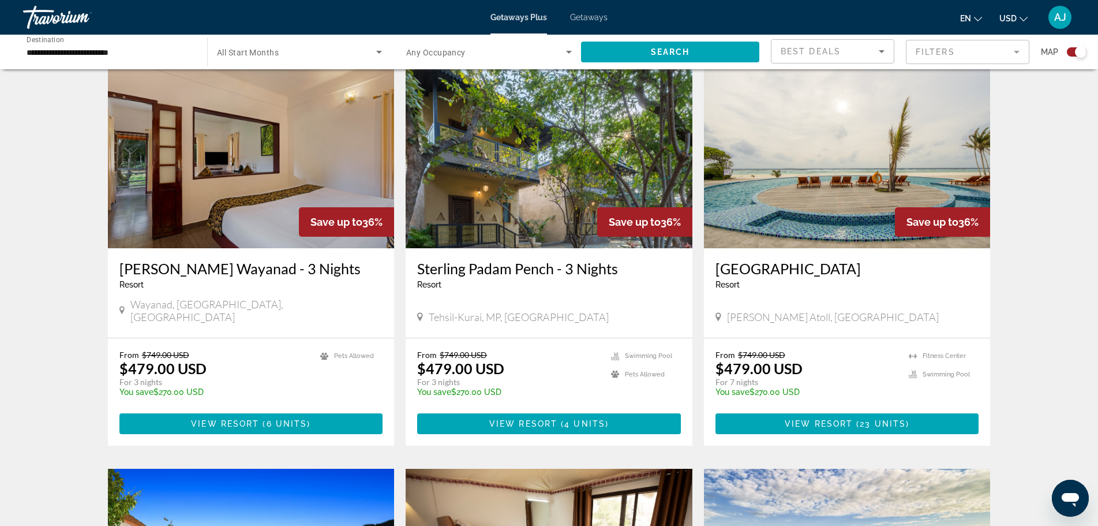
click at [822, 168] on img "Main content" at bounding box center [847, 155] width 287 height 185
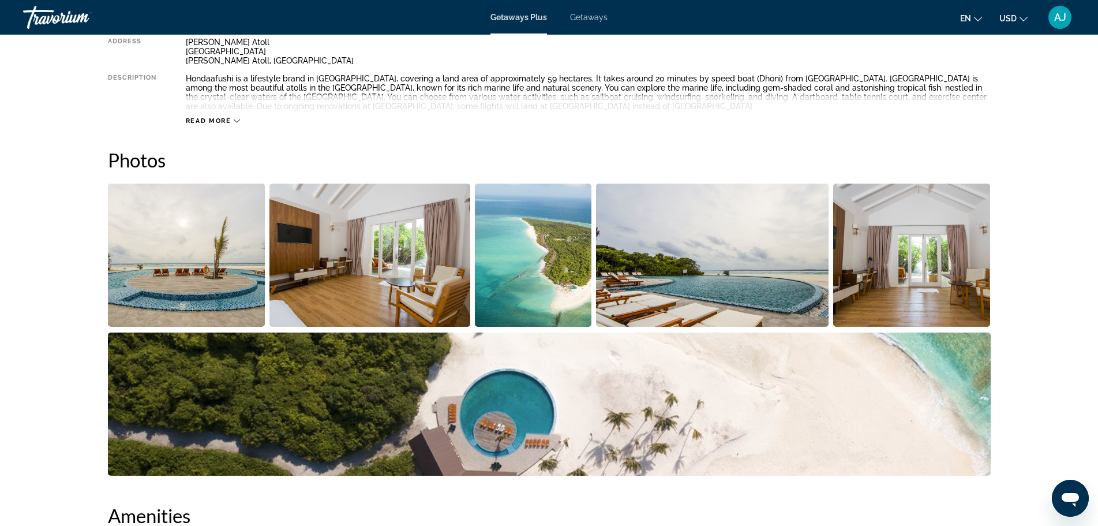
scroll to position [462, 0]
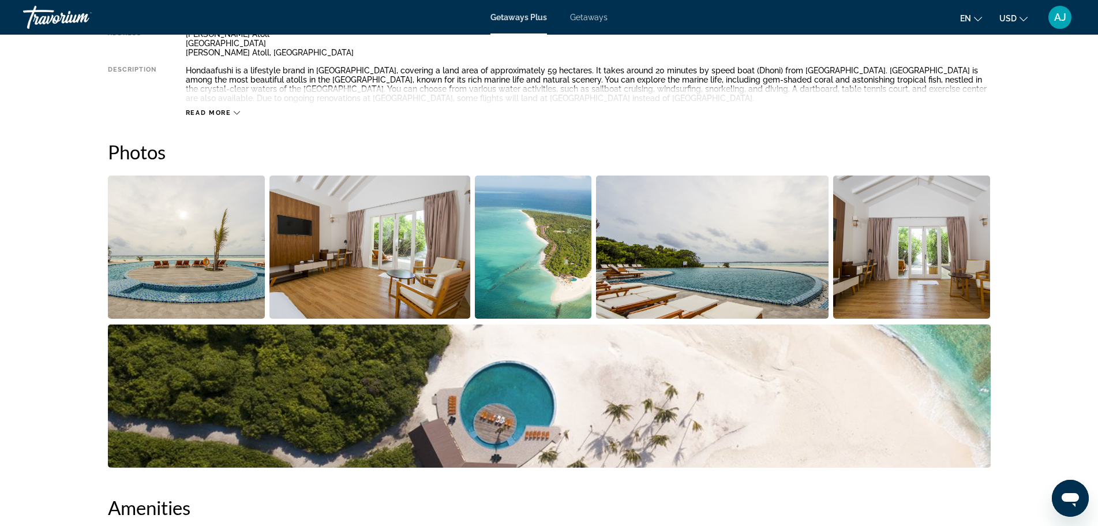
click at [222, 268] on img "Open full-screen image slider" at bounding box center [187, 246] width 158 height 143
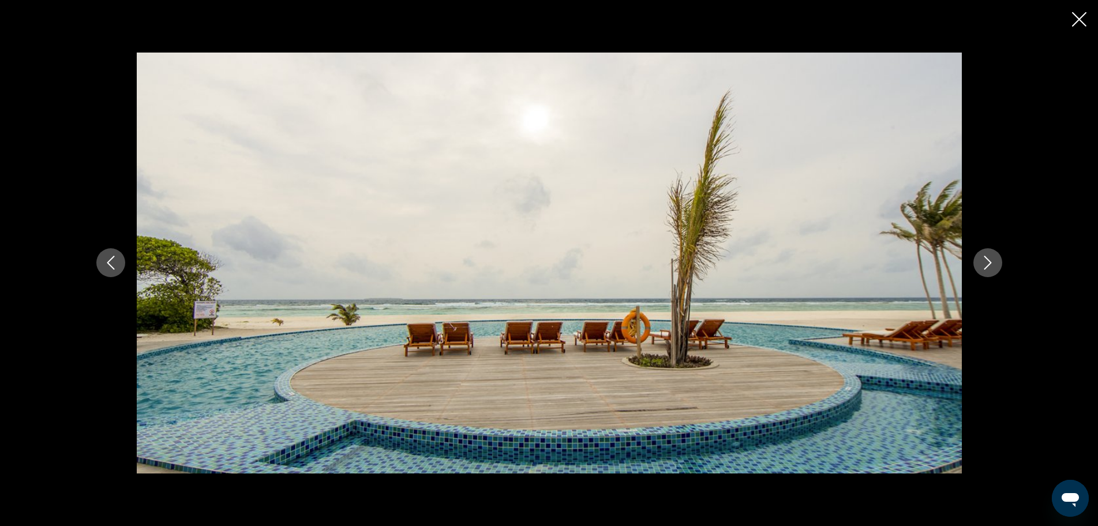
click at [983, 263] on icon "Next image" at bounding box center [988, 263] width 14 height 14
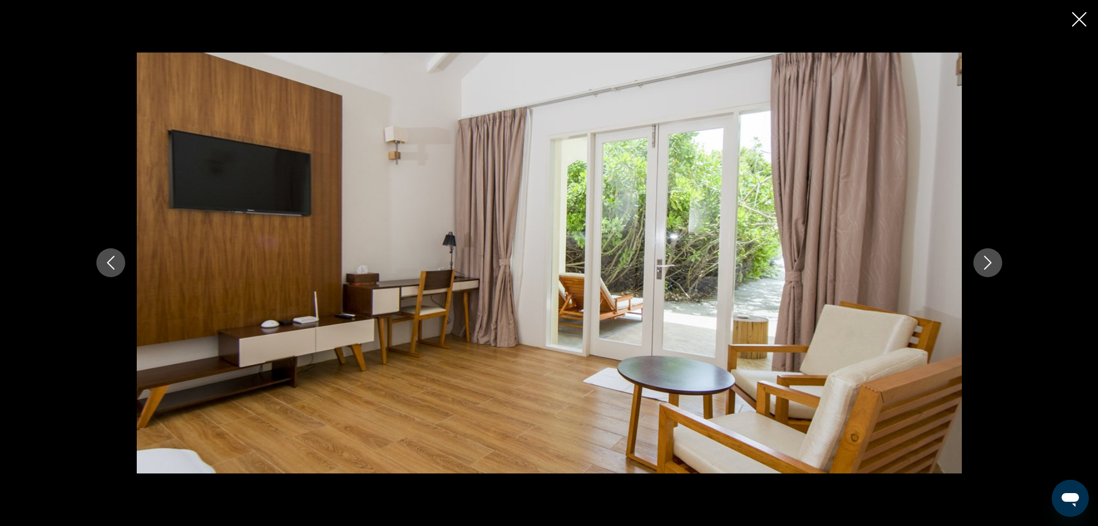
click at [983, 260] on icon "Next image" at bounding box center [988, 263] width 14 height 14
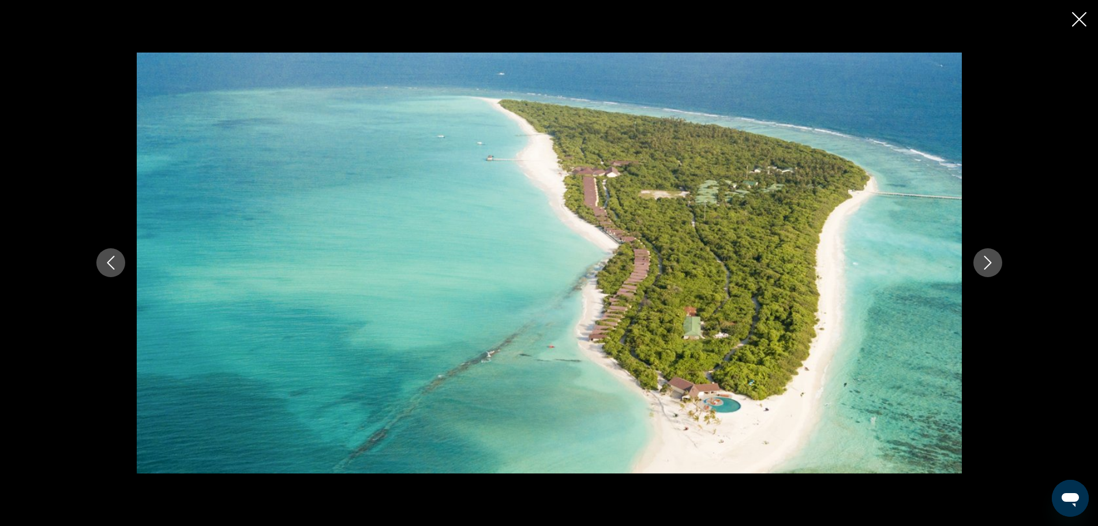
click at [983, 260] on icon "Next image" at bounding box center [988, 263] width 14 height 14
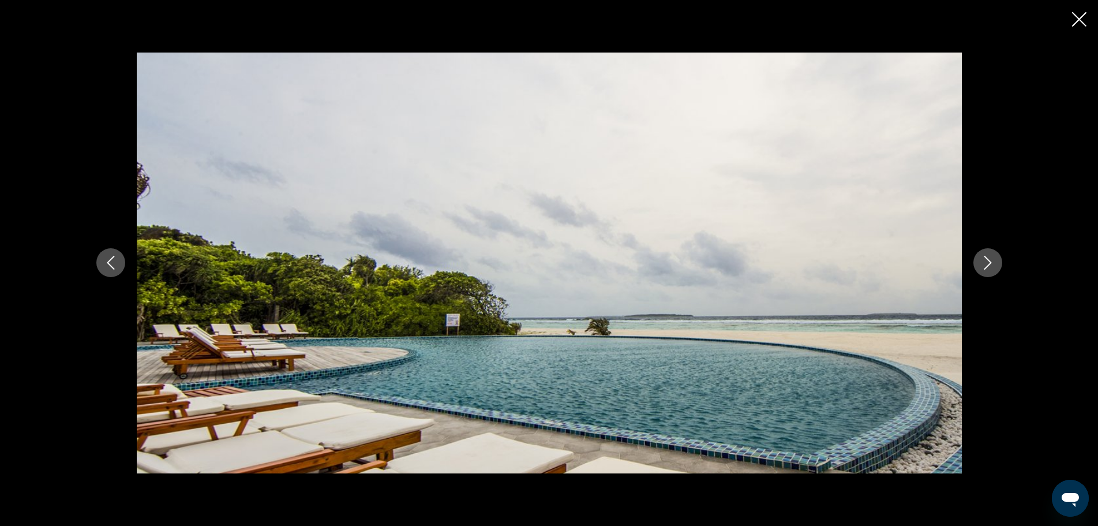
click at [983, 260] on icon "Next image" at bounding box center [988, 263] width 14 height 14
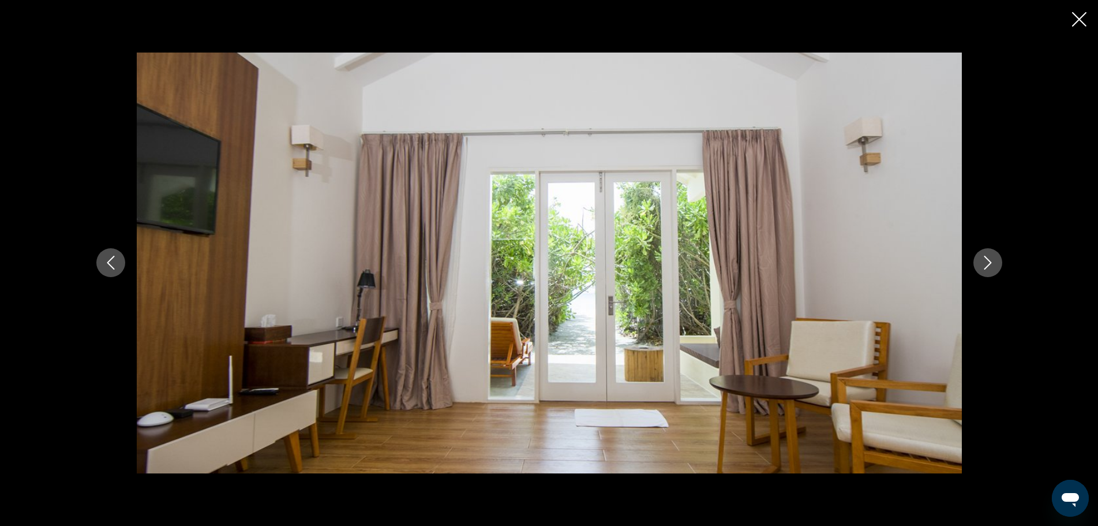
click at [983, 260] on icon "Next image" at bounding box center [988, 263] width 14 height 14
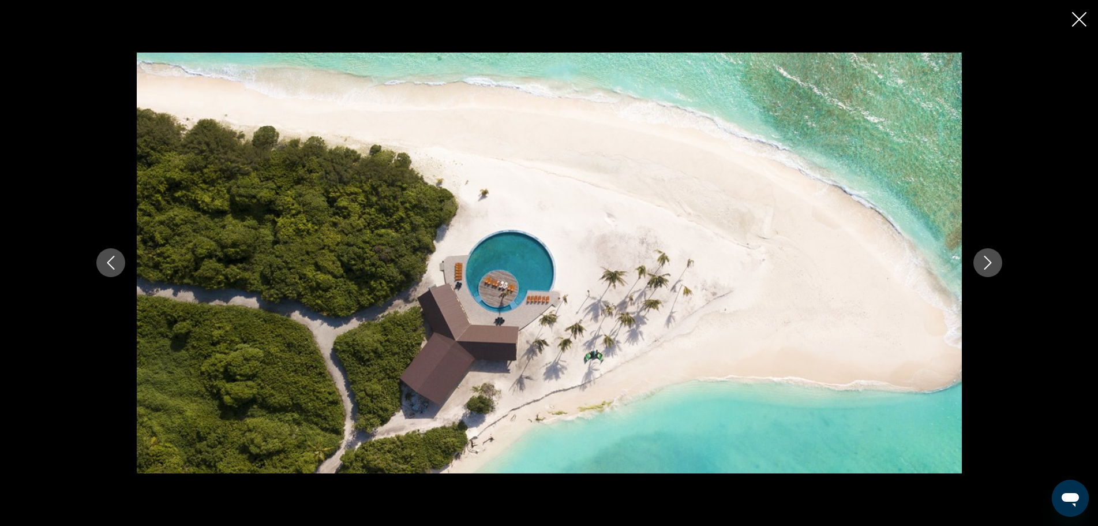
click at [983, 260] on icon "Next image" at bounding box center [988, 263] width 14 height 14
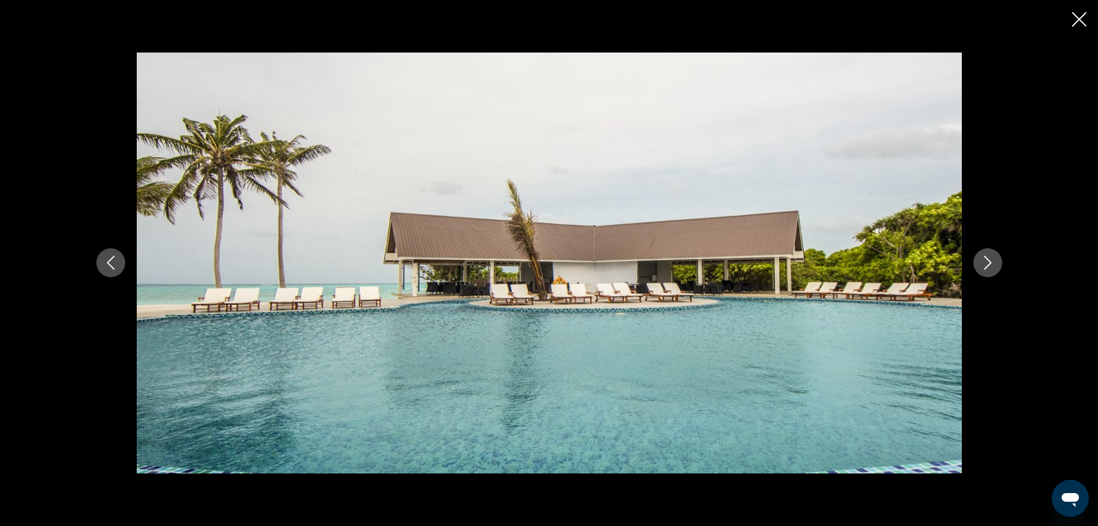
click at [983, 260] on icon "Next image" at bounding box center [988, 263] width 14 height 14
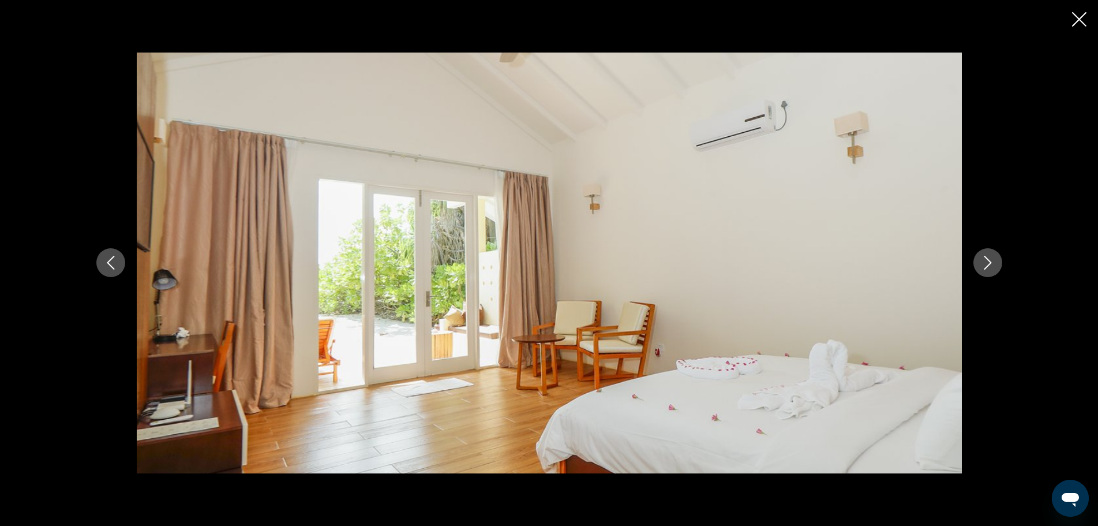
click at [1075, 23] on icon "Close slideshow" at bounding box center [1079, 19] width 14 height 14
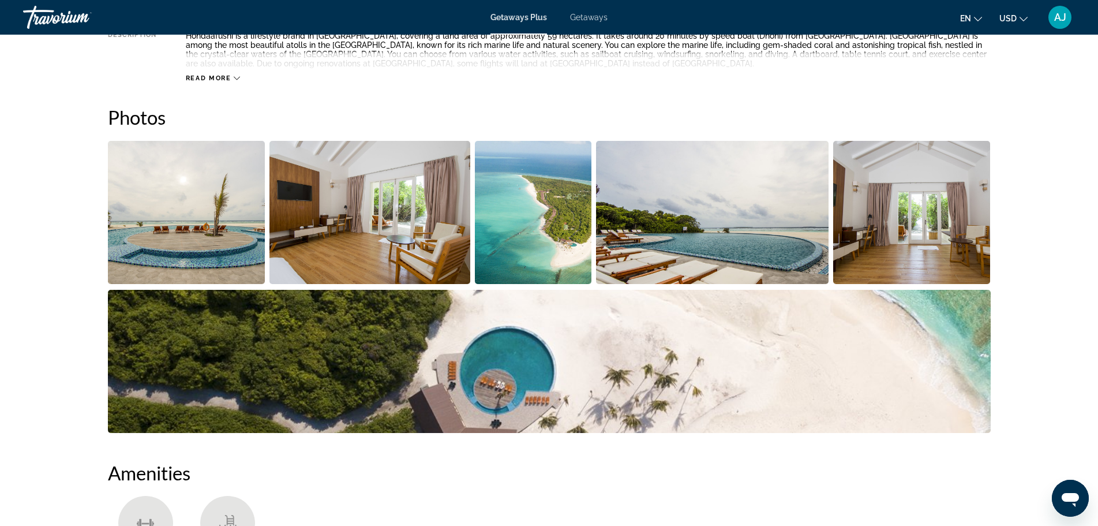
scroll to position [404, 0]
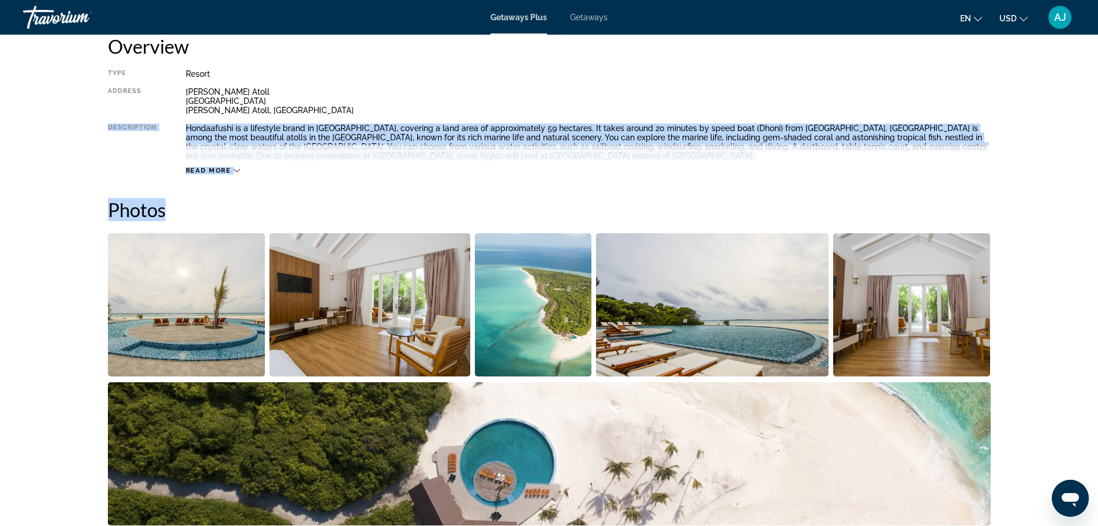
drag, startPoint x: 10, startPoint y: 134, endPoint x: 29, endPoint y: 123, distance: 21.2
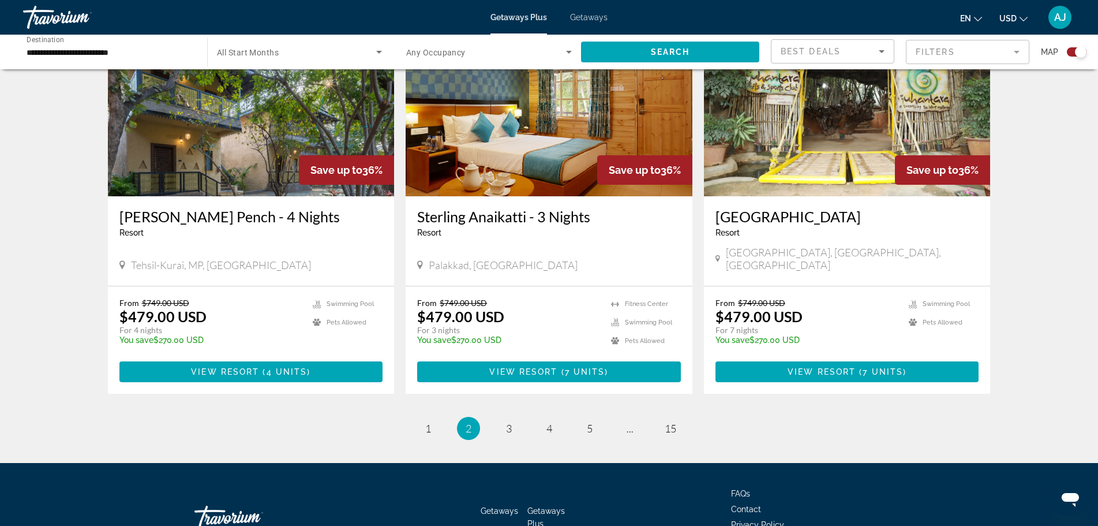
scroll to position [1673, 0]
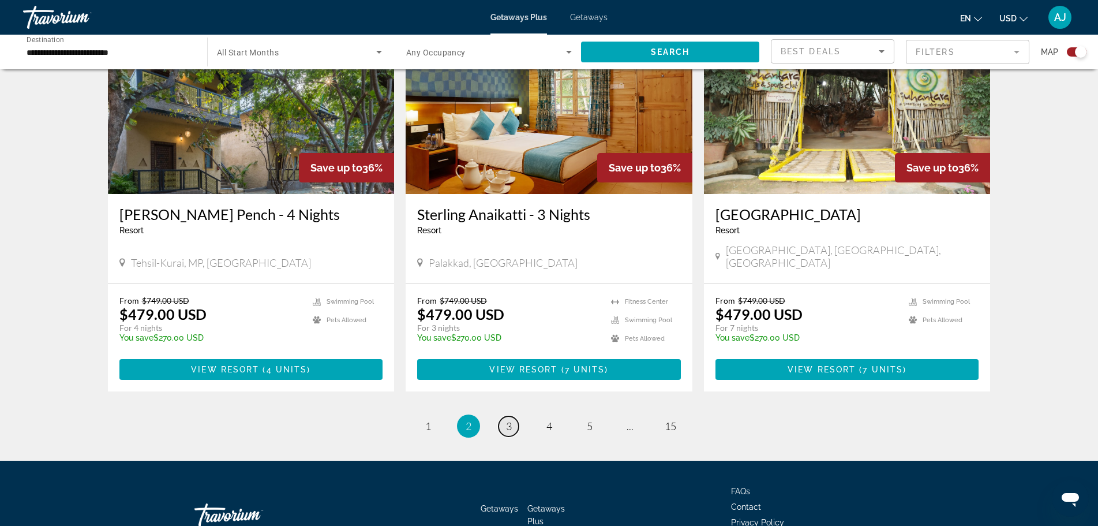
click at [508, 419] on span "3" at bounding box center [509, 425] width 6 height 13
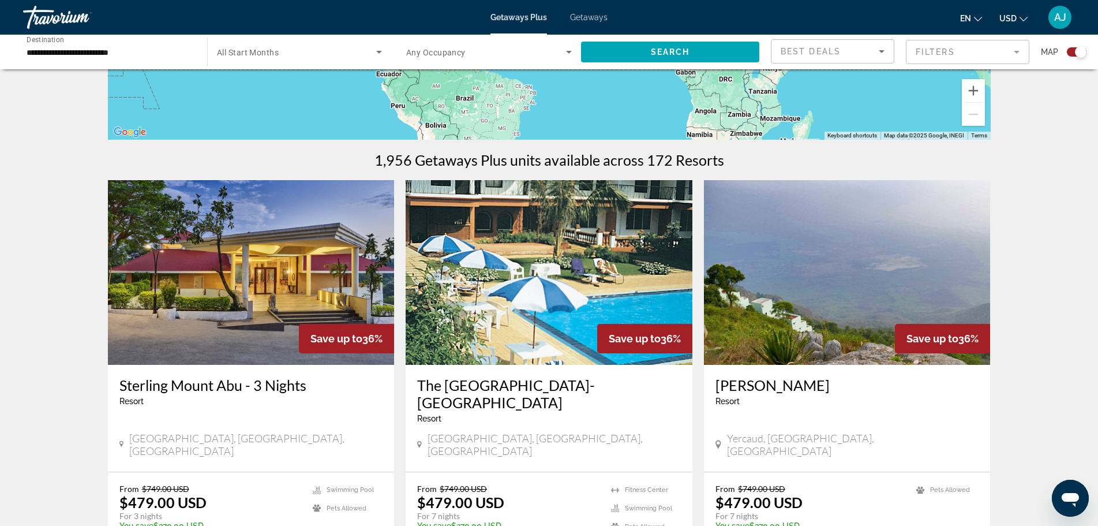
scroll to position [288, 0]
